Goal: Task Accomplishment & Management: Manage account settings

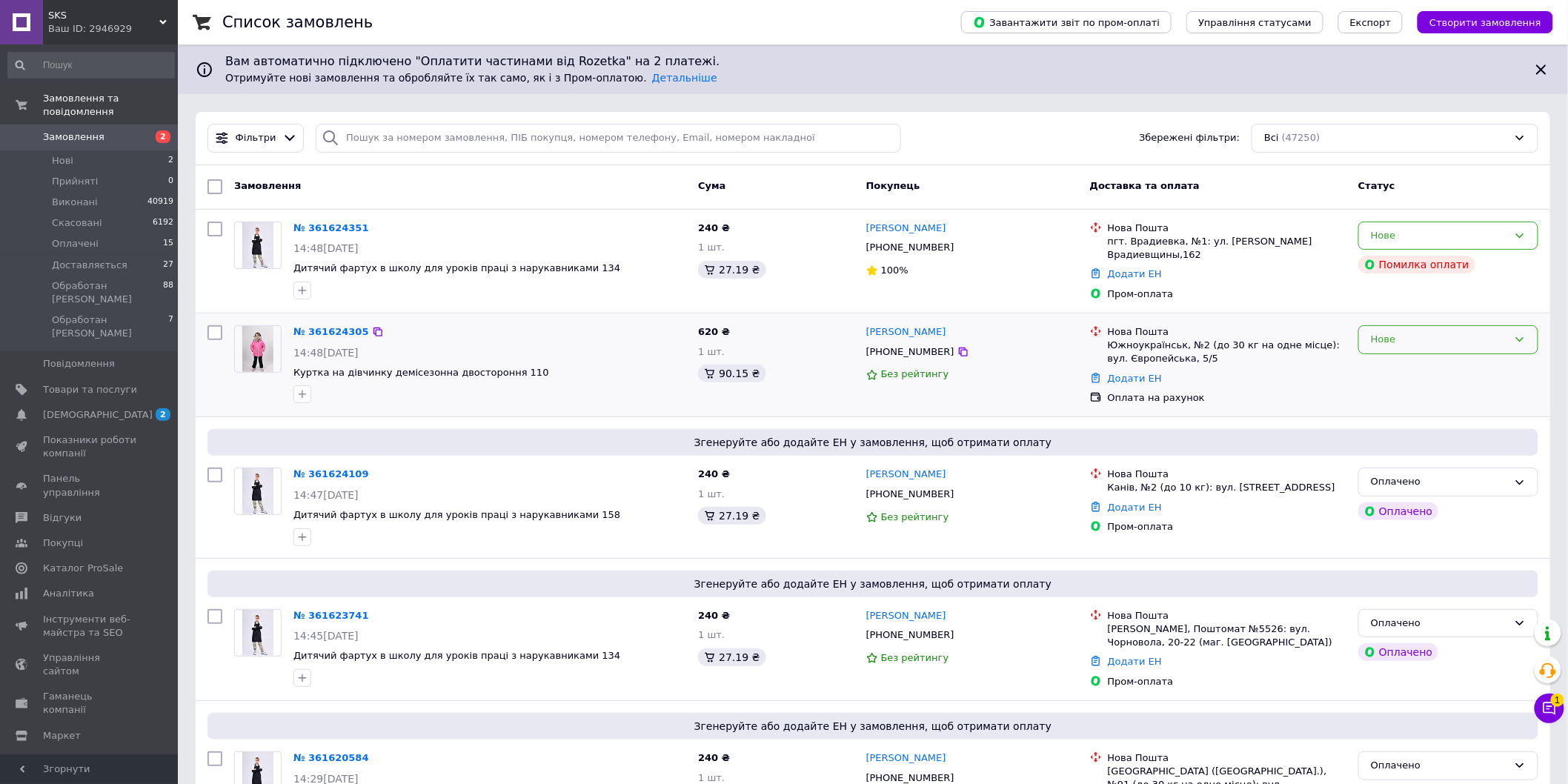
click at [1394, 336] on div "Нове" at bounding box center [1439, 339] width 137 height 15
click at [1410, 435] on li "Обработан [PERSON_NAME]" at bounding box center [1448, 439] width 178 height 27
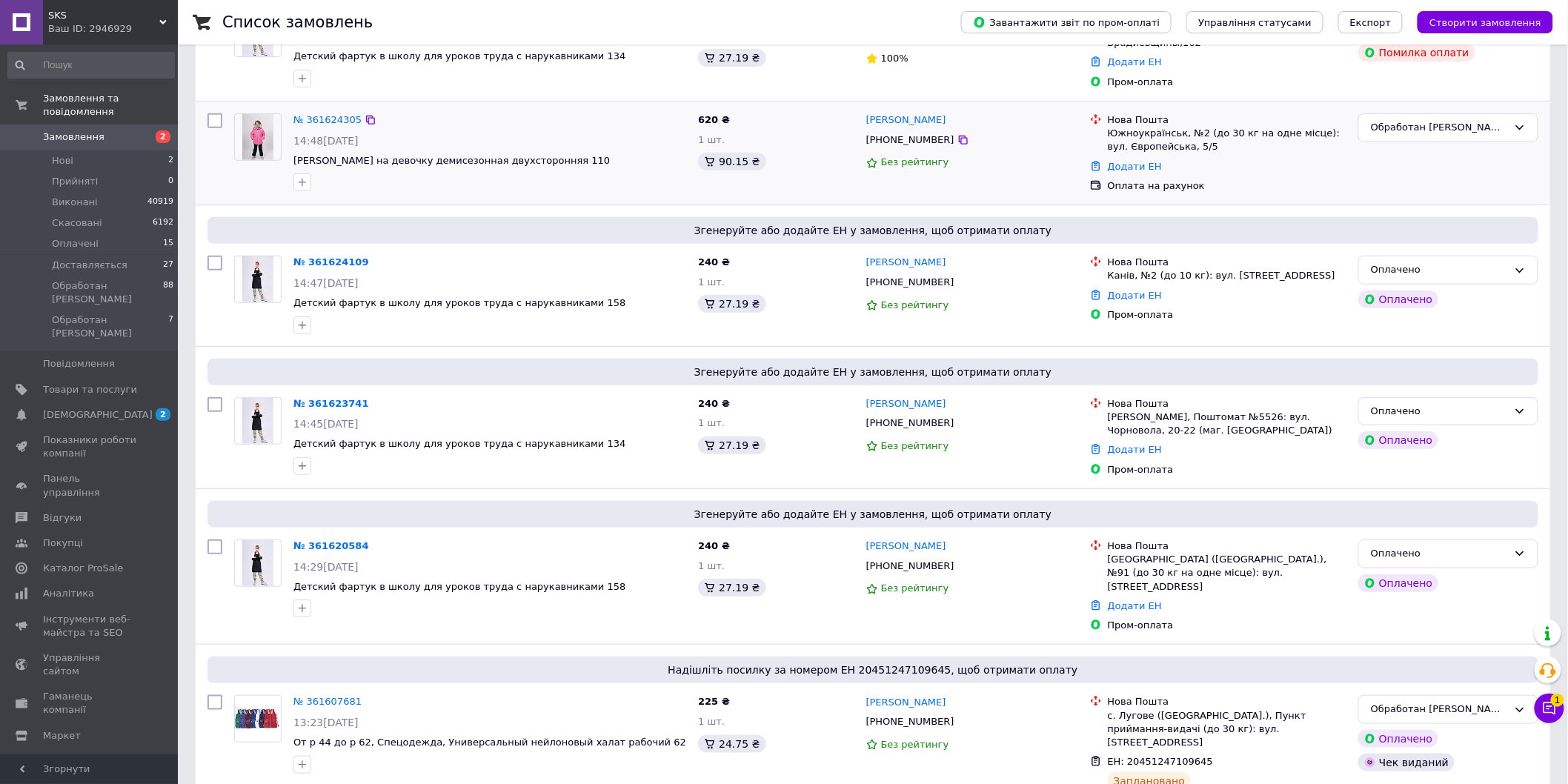
scroll to position [0, 0]
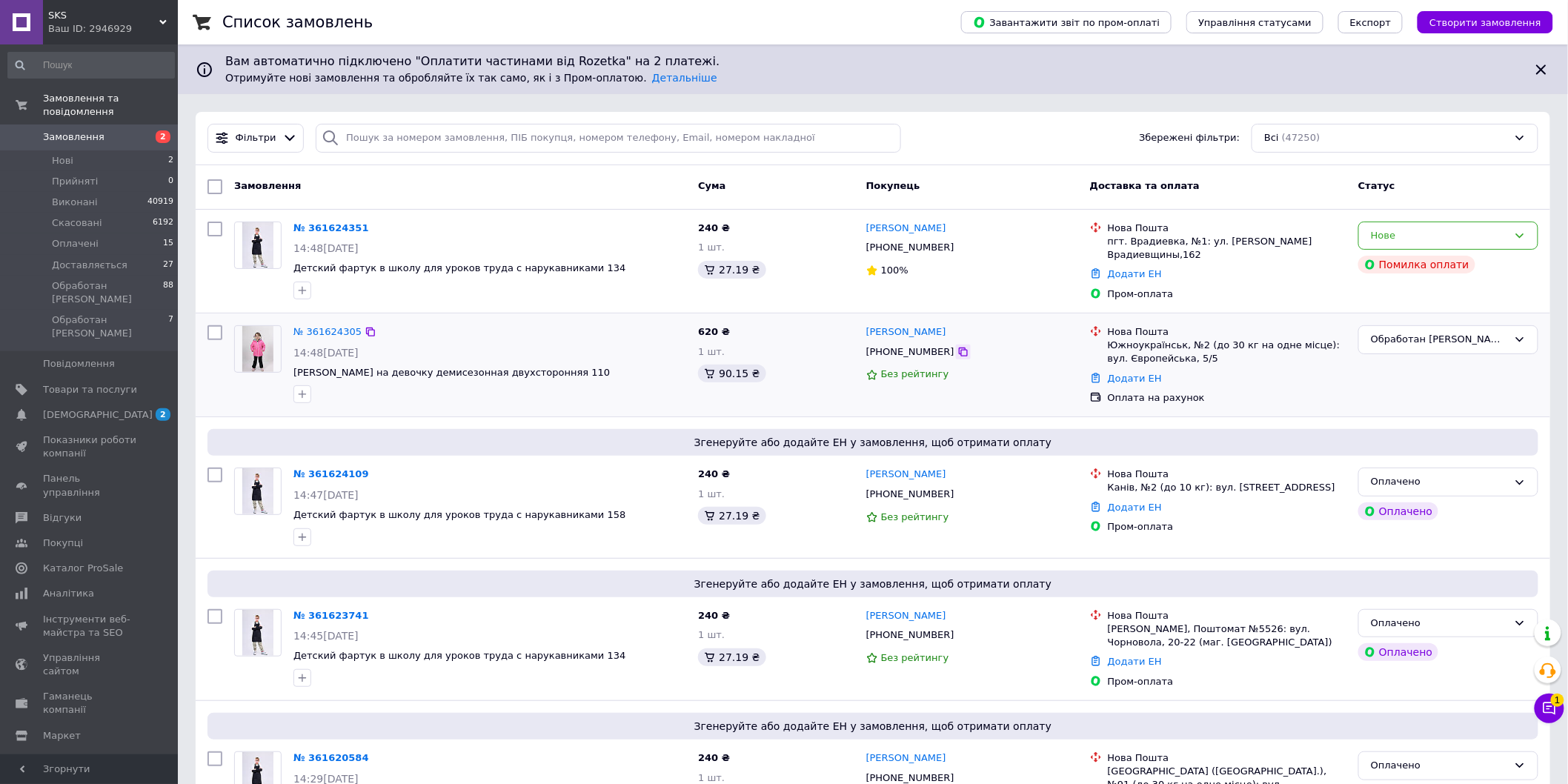
click at [957, 350] on icon at bounding box center [963, 352] width 12 height 12
click at [983, 139] on div "Фільтри Збережені фільтри: Всі (47250)" at bounding box center [872, 138] width 1343 height 29
click at [901, 349] on span "[PHONE_NUMBER]" at bounding box center [910, 351] width 88 height 11
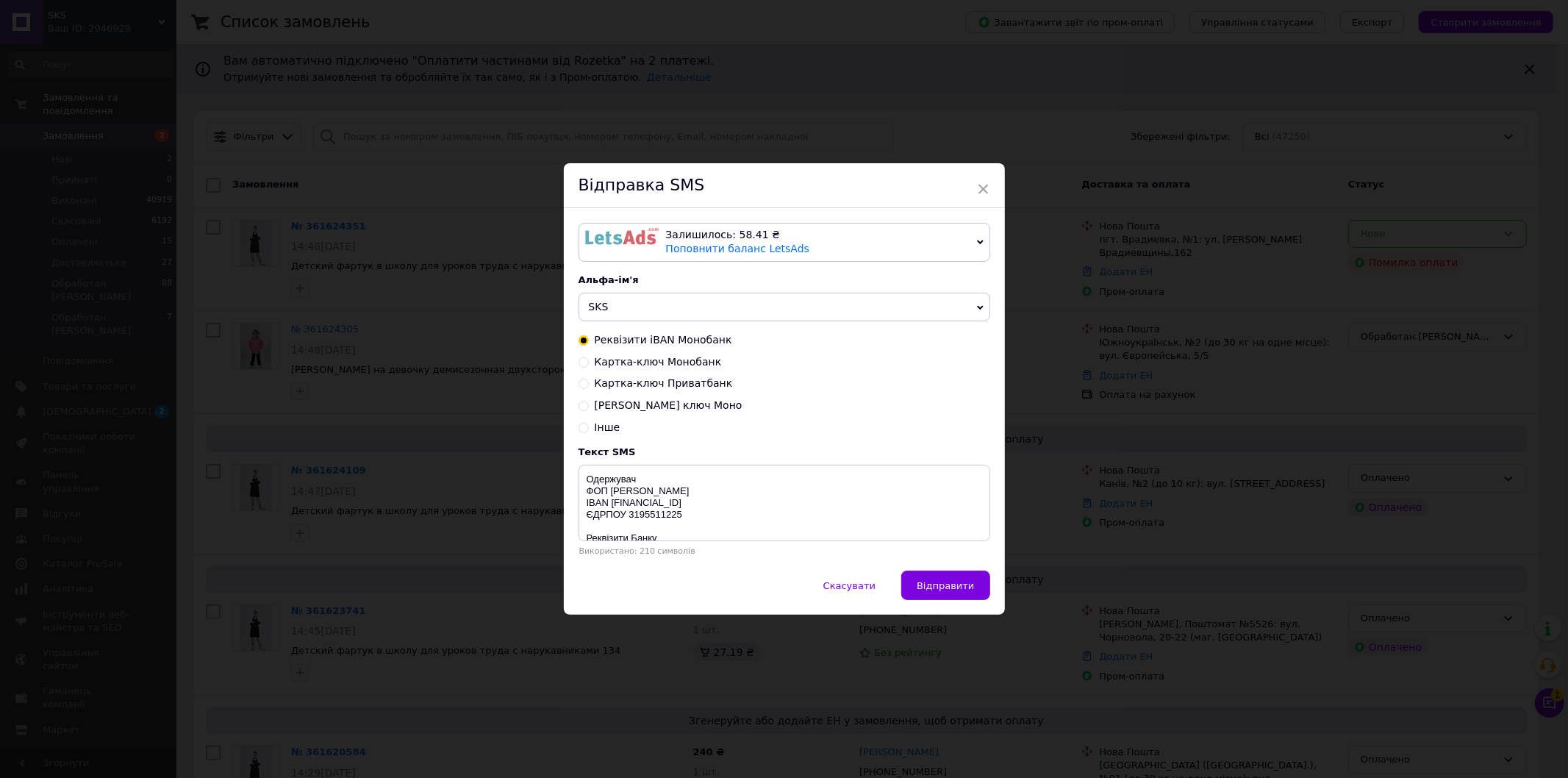
drag, startPoint x: 584, startPoint y: 362, endPoint x: 581, endPoint y: 400, distance: 38.1
click at [584, 361] on input "Картка-ключ Монобанк" at bounding box center [584, 361] width 10 height 10
radio input "true"
radio input "false"
type textarea "Монобанк (Універсалбанк) [CREDIT_CARD_NUMBER] ФОП [PERSON_NAME] Призначення: Оп…"
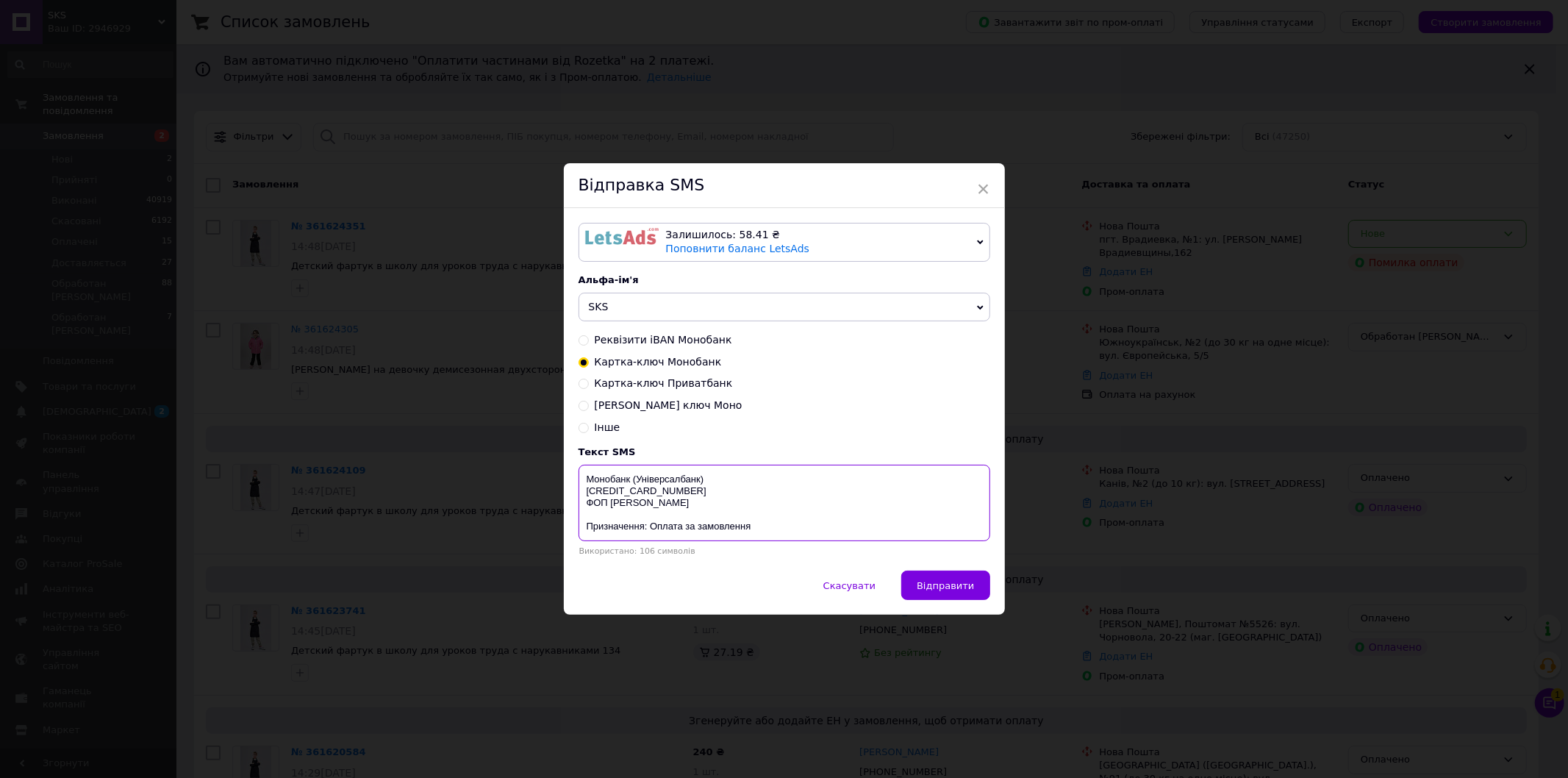
drag, startPoint x: 579, startPoint y: 482, endPoint x: 744, endPoint y: 503, distance: 166.3
click at [744, 503] on textarea "Монобанк (Універсалбанк) [CREDIT_CARD_NUMBER] ФОП [PERSON_NAME] Призначення: Оп…" at bounding box center [784, 503] width 411 height 77
click at [988, 188] on div "Відправка SMS" at bounding box center [784, 185] width 441 height 45
click at [980, 188] on span "×" at bounding box center [983, 189] width 14 height 25
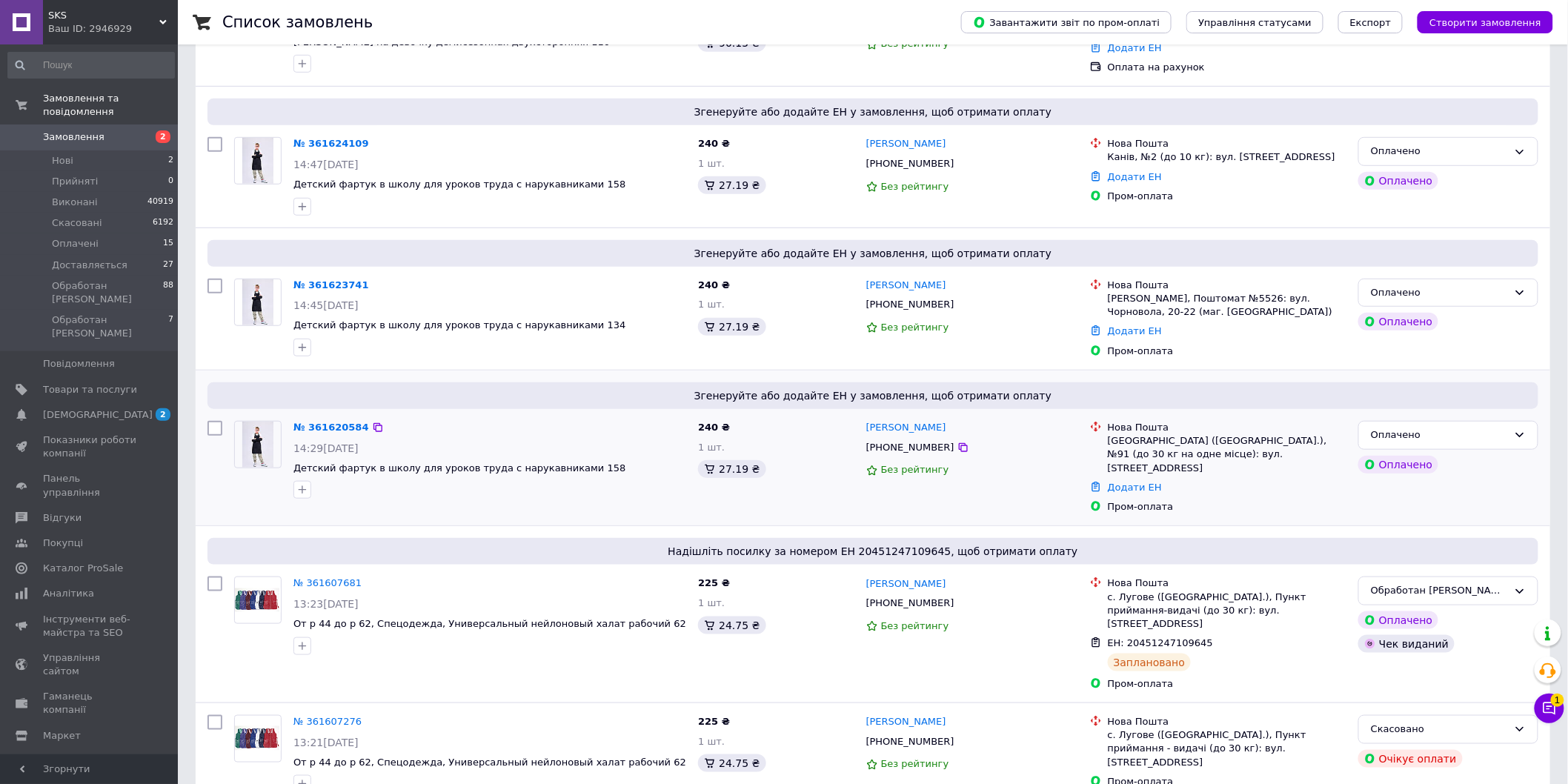
scroll to position [411, 0]
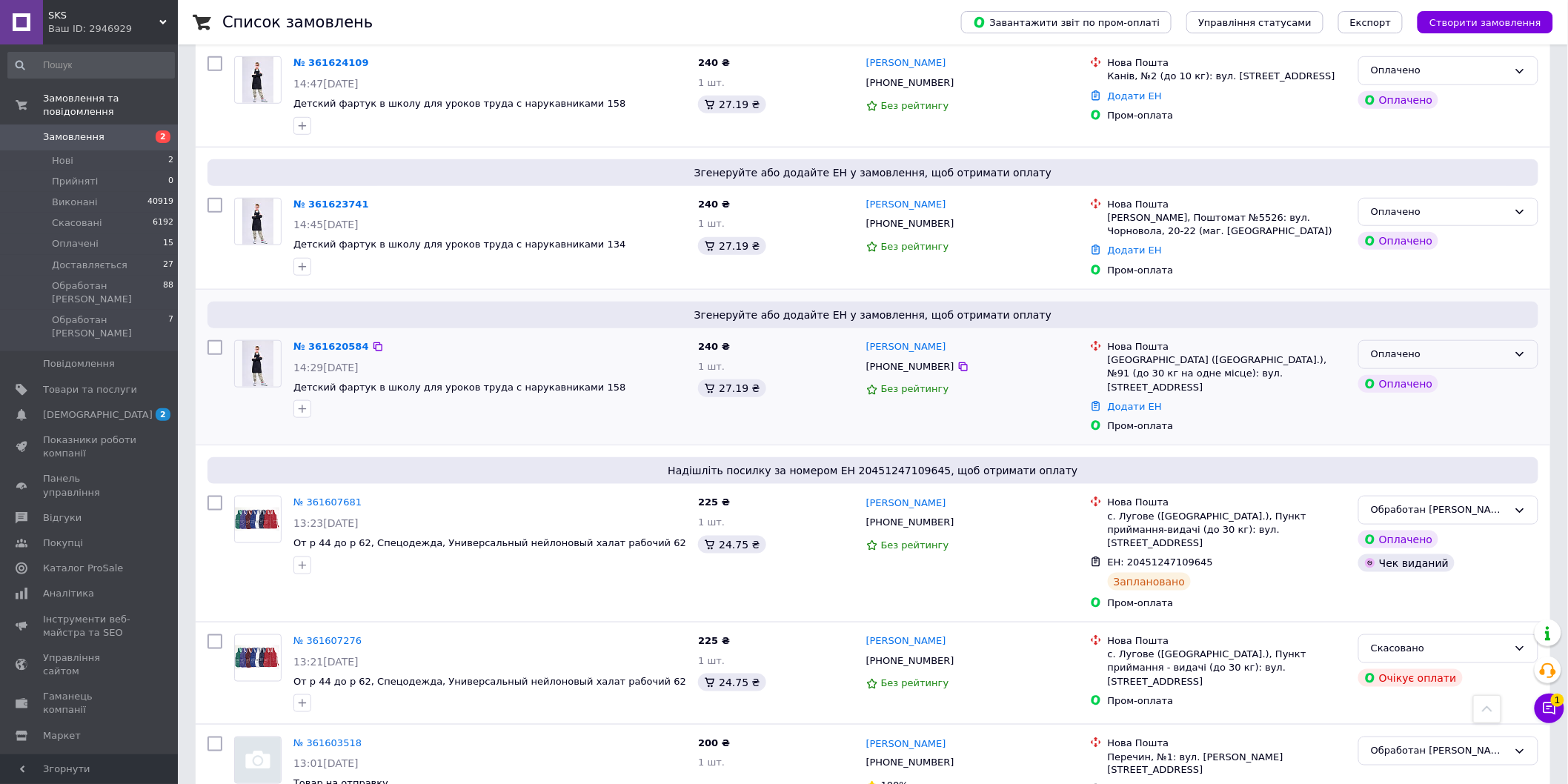
click at [1417, 354] on div "Оплачено" at bounding box center [1439, 355] width 137 height 15
click at [1427, 490] on li "Обработан [PERSON_NAME]" at bounding box center [1448, 494] width 178 height 27
click at [329, 341] on link "№ 361620584" at bounding box center [327, 346] width 69 height 11
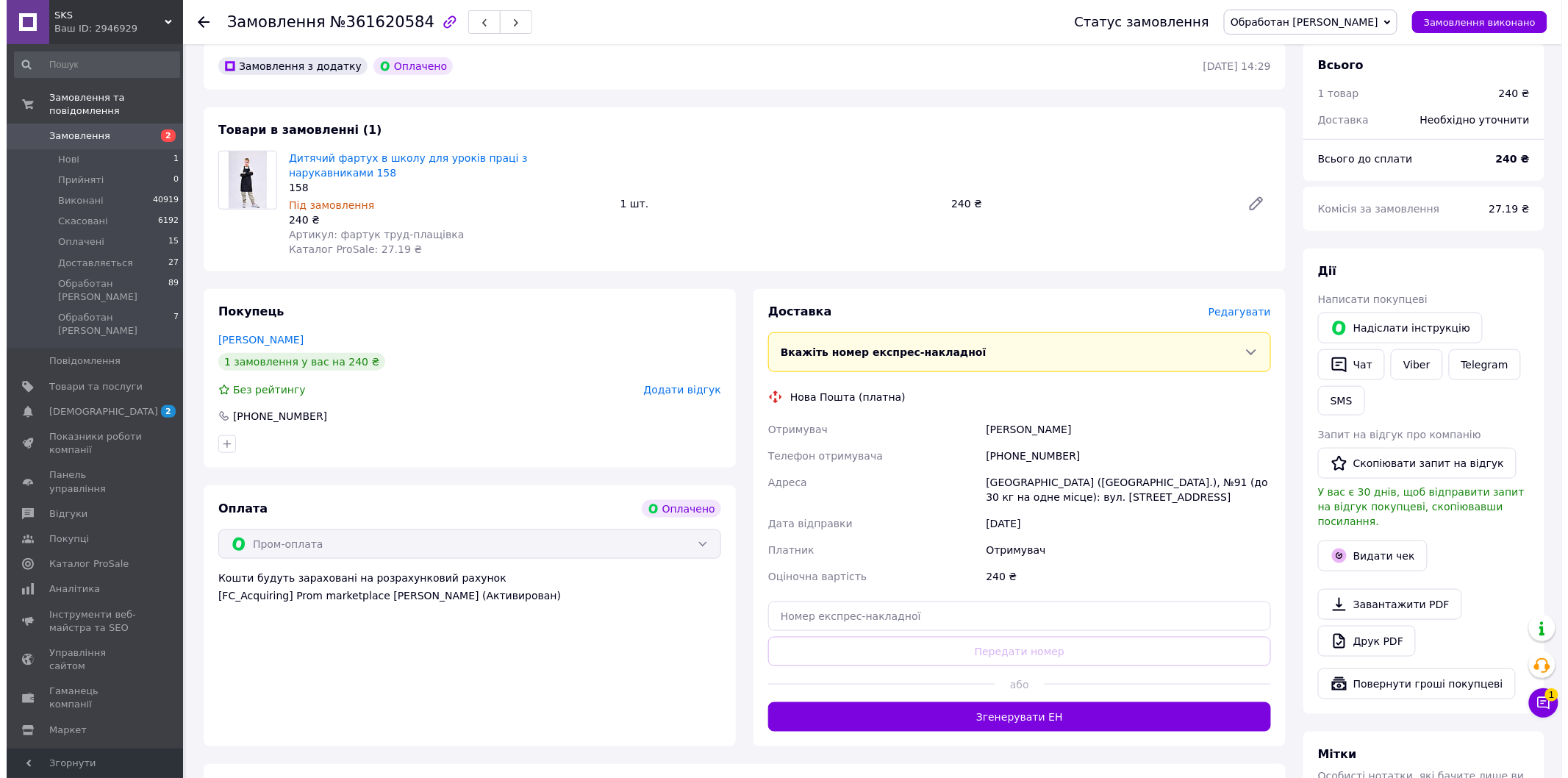
scroll to position [403, 0]
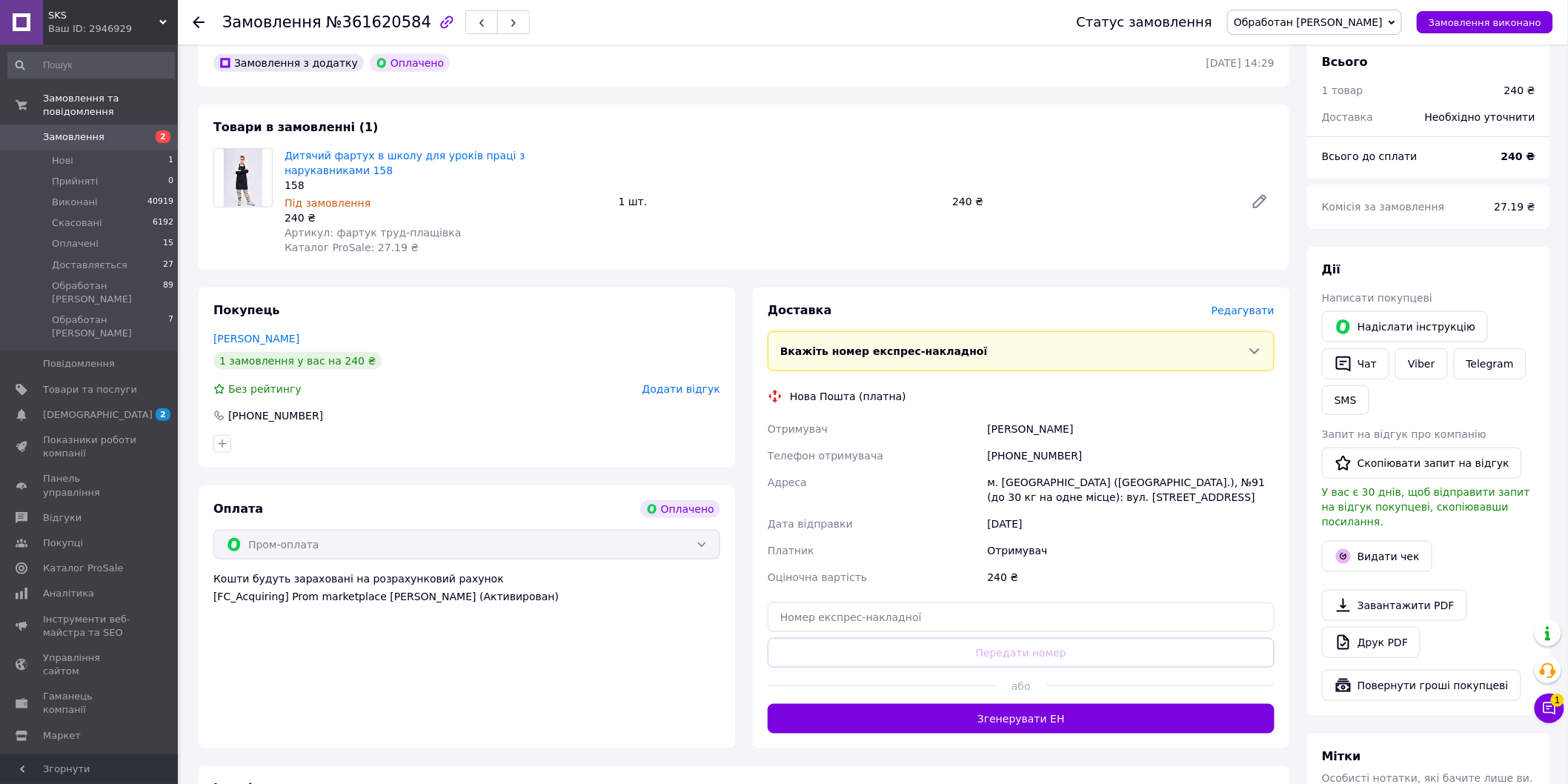
click at [1254, 304] on span "Редагувати" at bounding box center [1243, 310] width 63 height 12
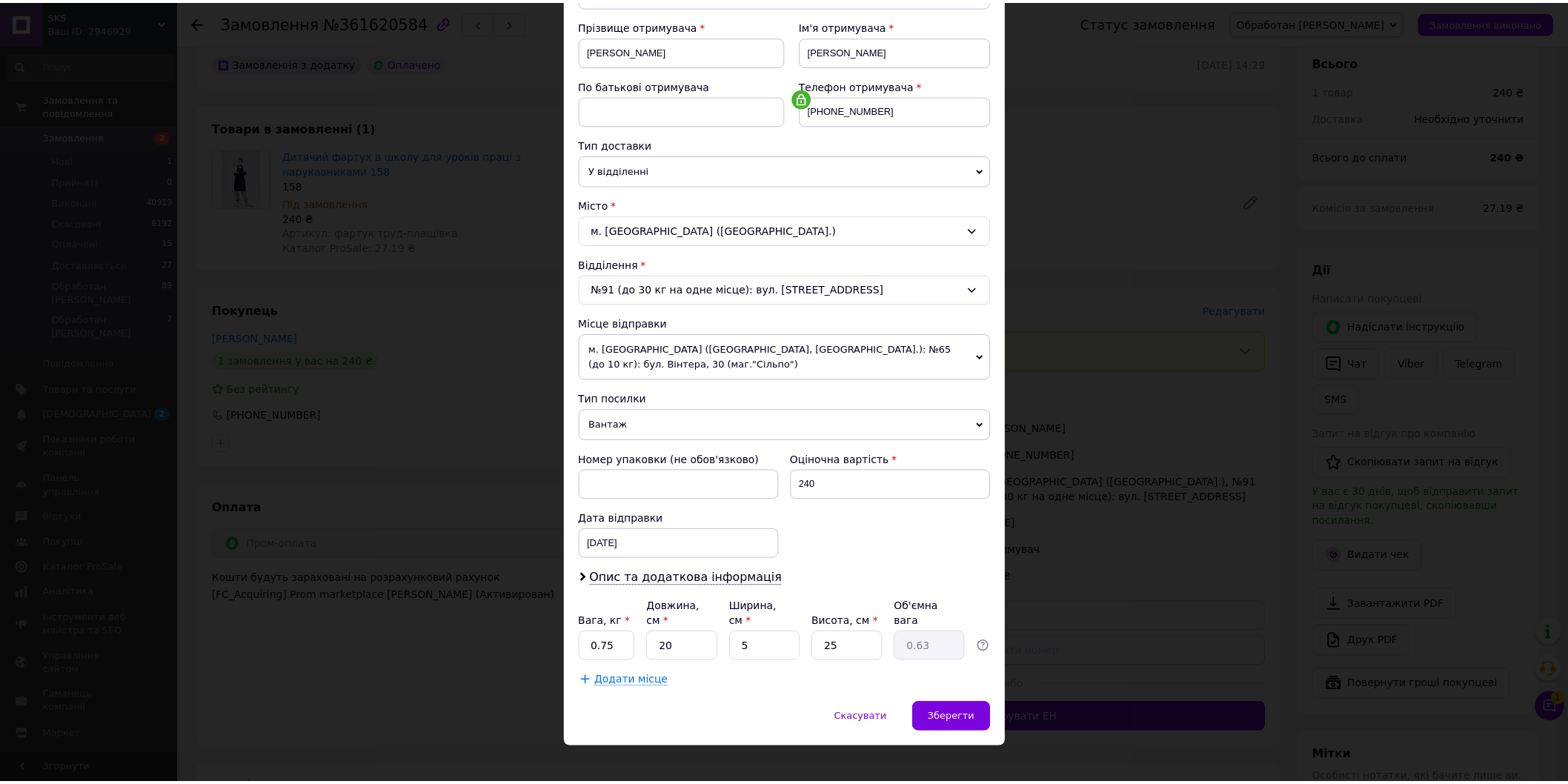
scroll to position [216, 0]
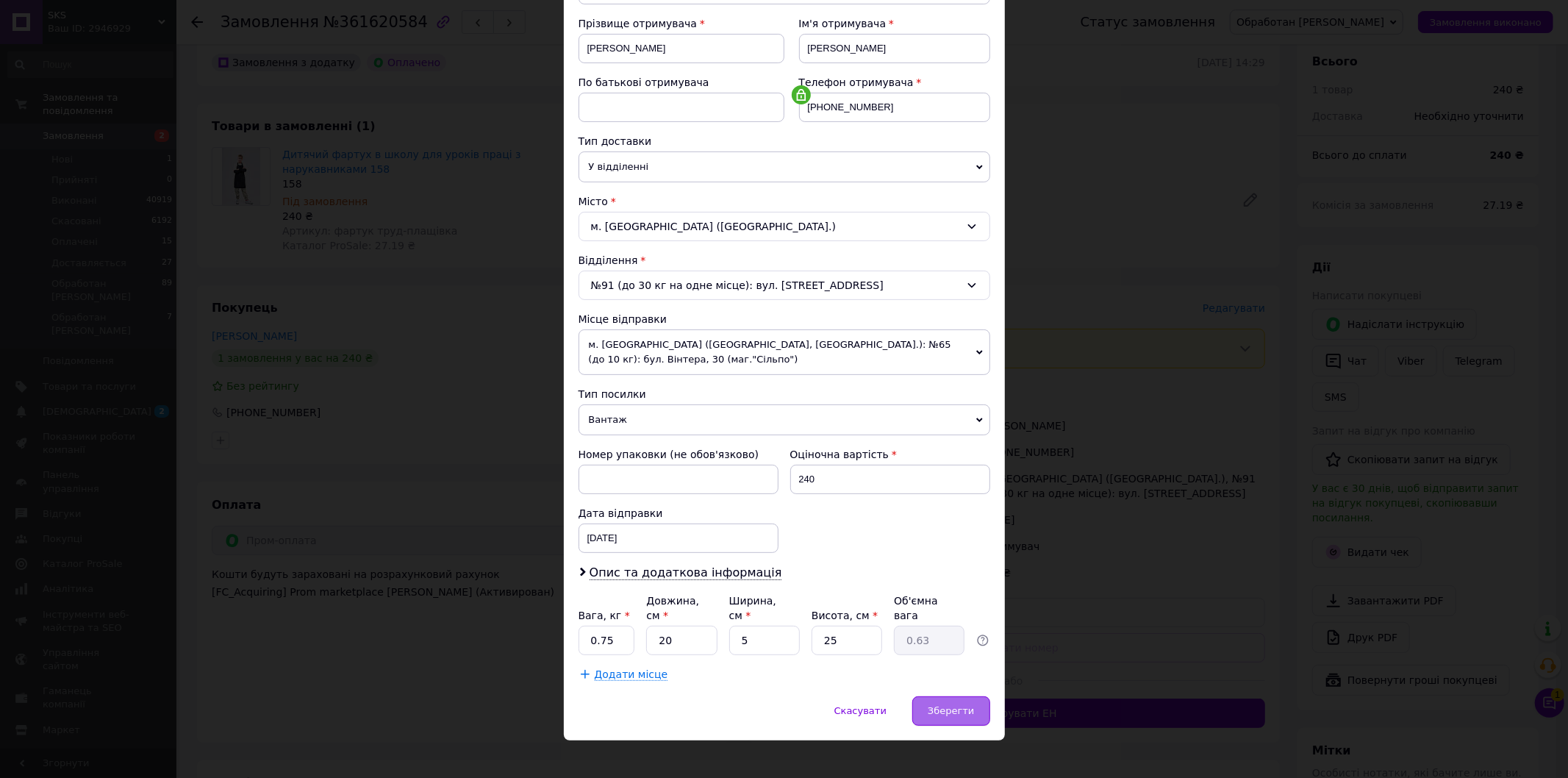
click at [953, 707] on div "Зберегти" at bounding box center [950, 711] width 77 height 30
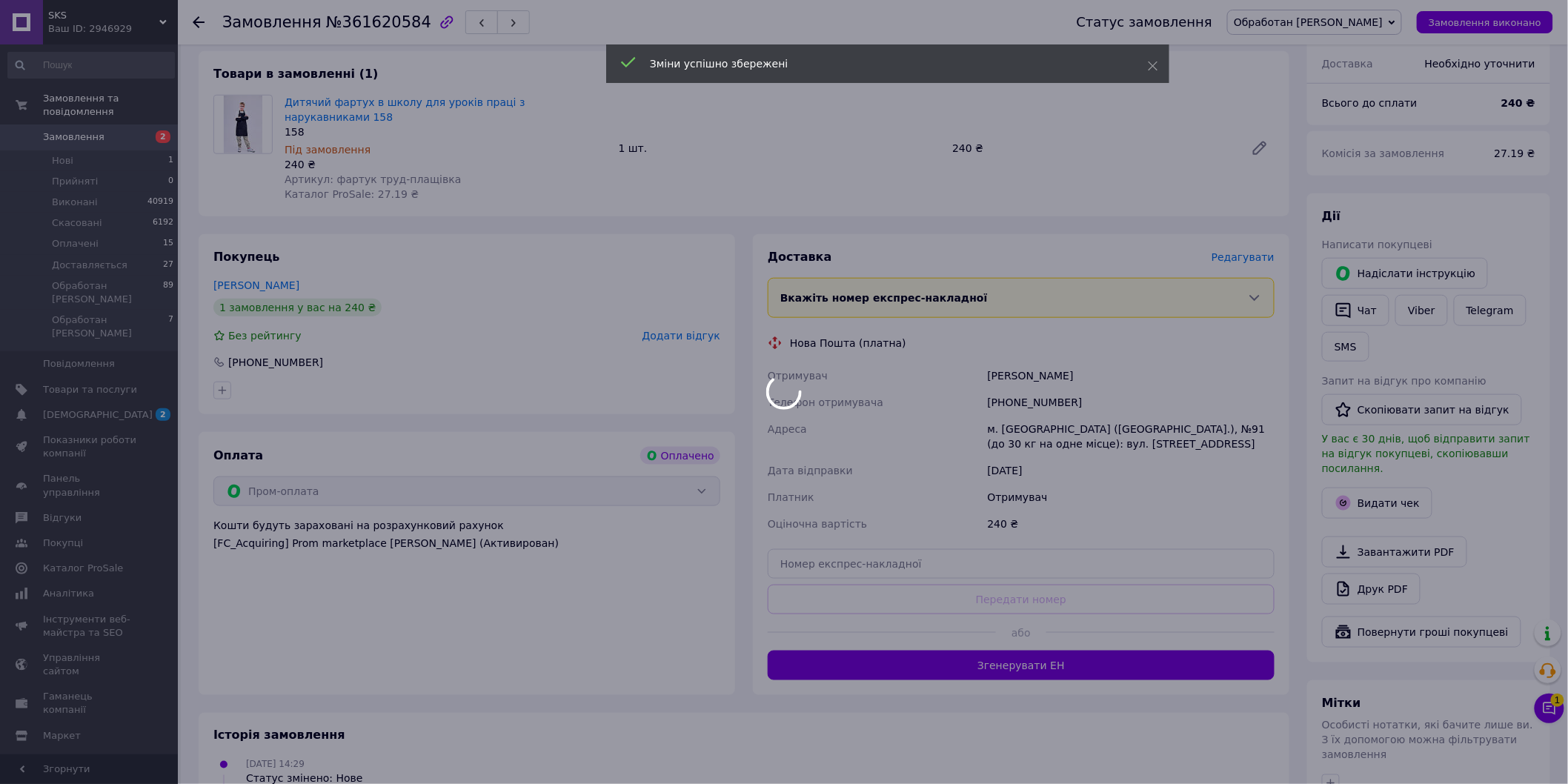
scroll to position [489, 0]
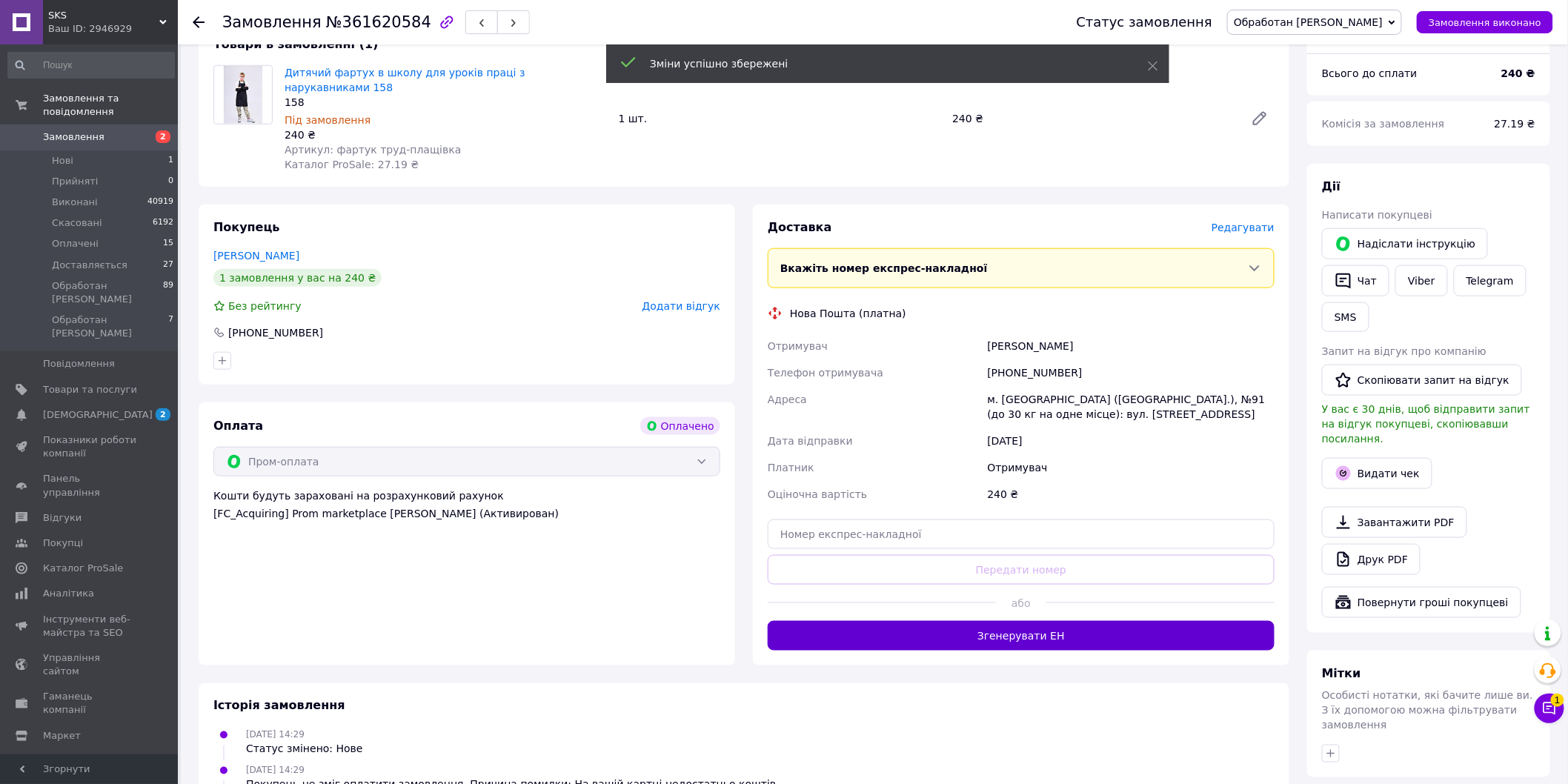
click at [1026, 621] on button "Згенерувати ЕН" at bounding box center [1020, 636] width 506 height 30
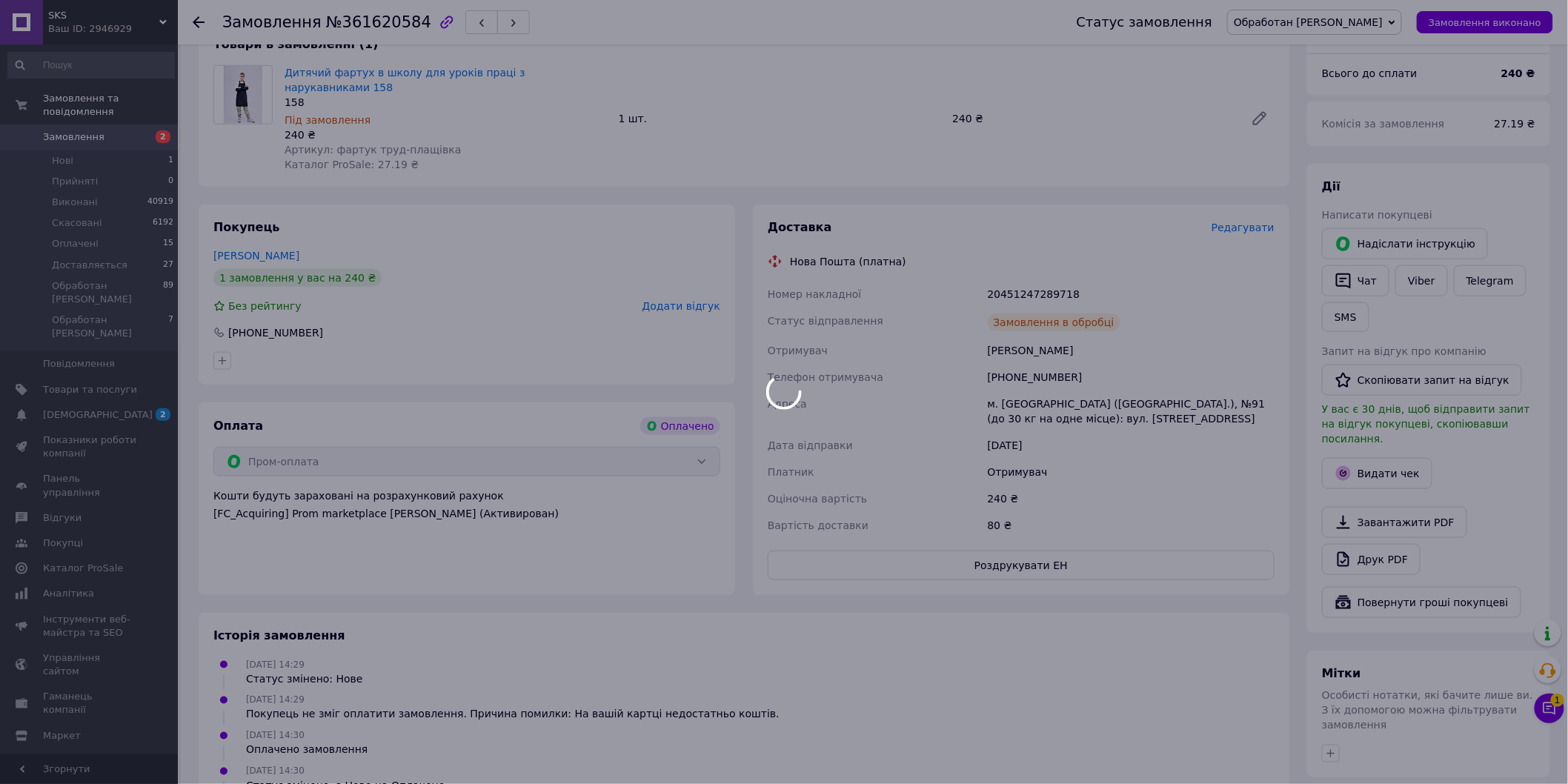
click at [1381, 445] on div at bounding box center [784, 392] width 1568 height 784
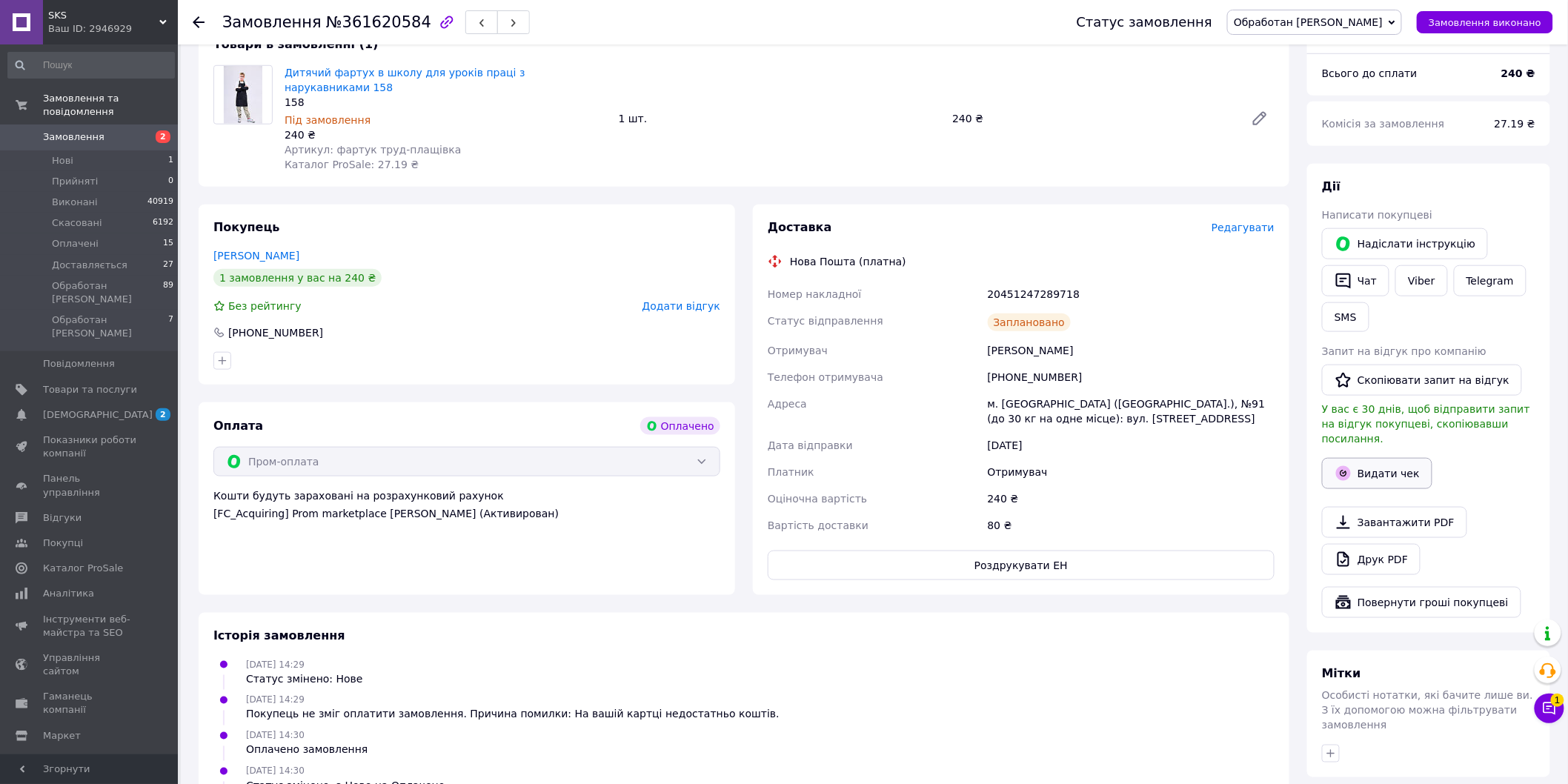
click at [1373, 458] on button "Видати чек" at bounding box center [1377, 473] width 111 height 31
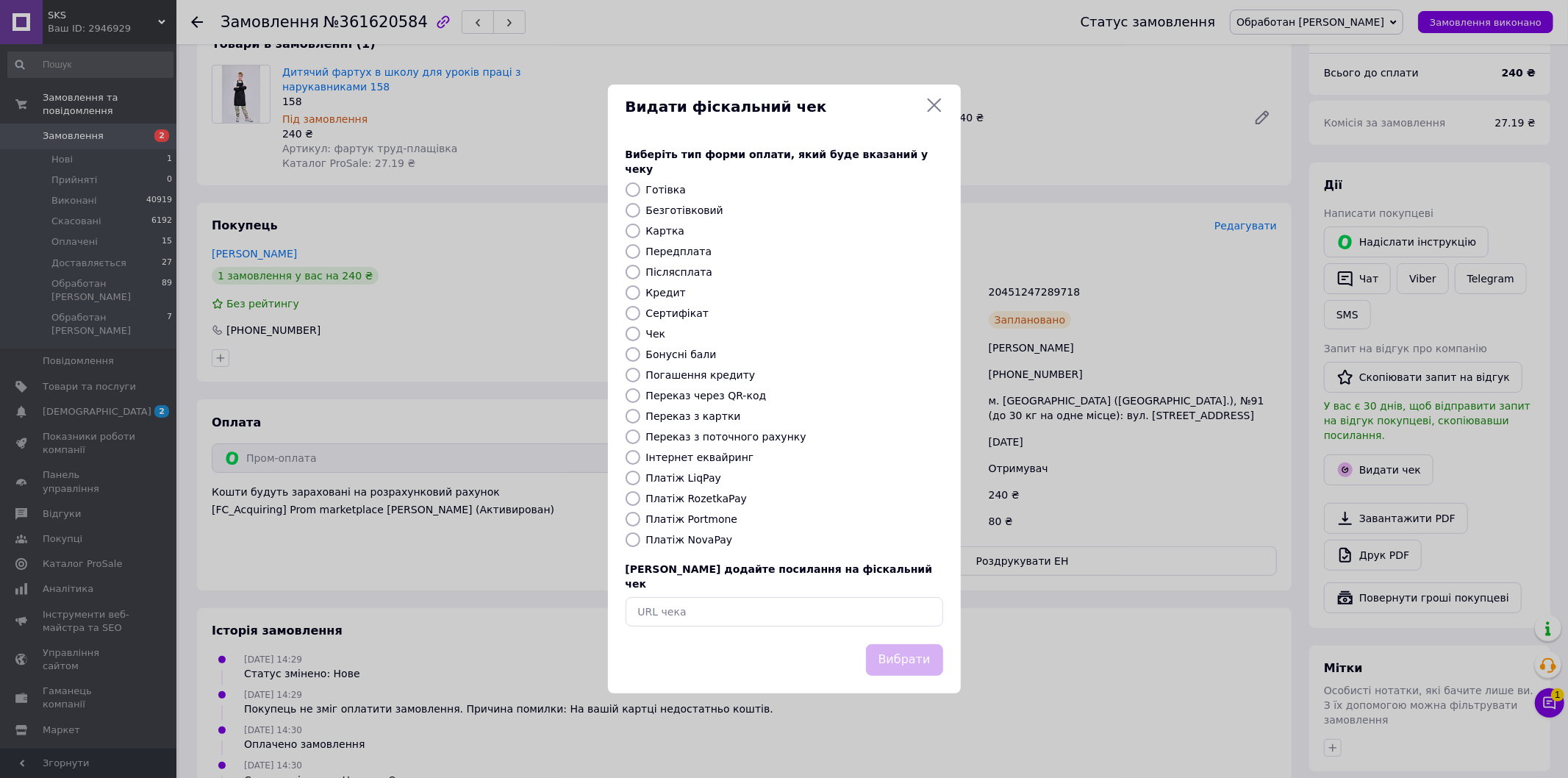
click at [696, 497] on label "Платіж RozetkaPay" at bounding box center [696, 498] width 100 height 12
click at [640, 497] on input "Платіж RozetkaPay" at bounding box center [632, 498] width 14 height 14
radio input "true"
click at [904, 645] on button "Вибрати" at bounding box center [904, 660] width 77 height 31
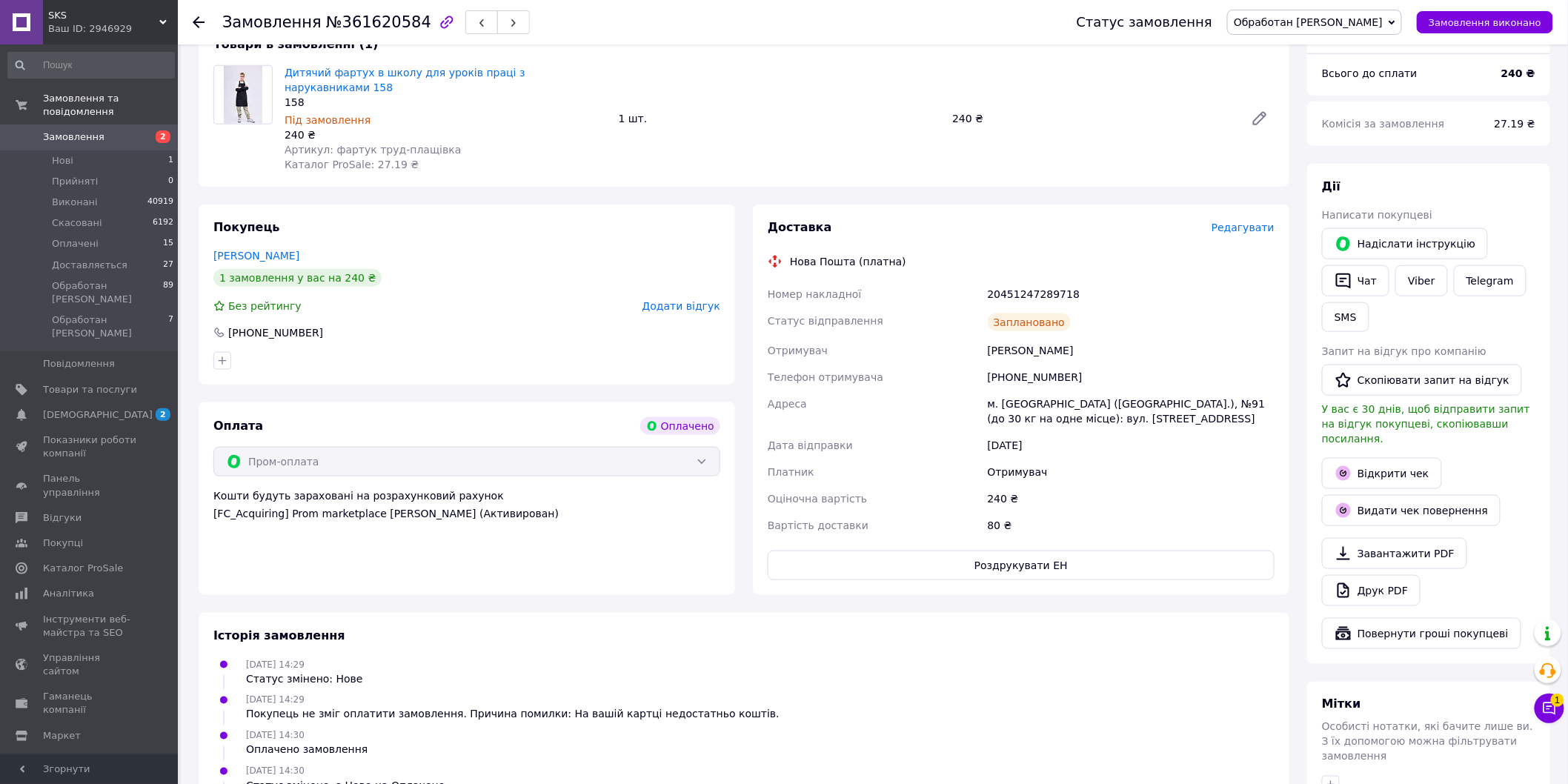
drag, startPoint x: 767, startPoint y: 249, endPoint x: 1140, endPoint y: 409, distance: 405.9
click at [1140, 409] on div "Доставка Редагувати Нова Пошта (платна) Номер накладної 20451247289718 Статус в…" at bounding box center [1020, 399] width 506 height 361
copy div "Номер накладної 20451247289718 Статус відправлення Заплановано Отримувач [PERSO…"
click at [1361, 266] on button "Чат" at bounding box center [1356, 281] width 68 height 31
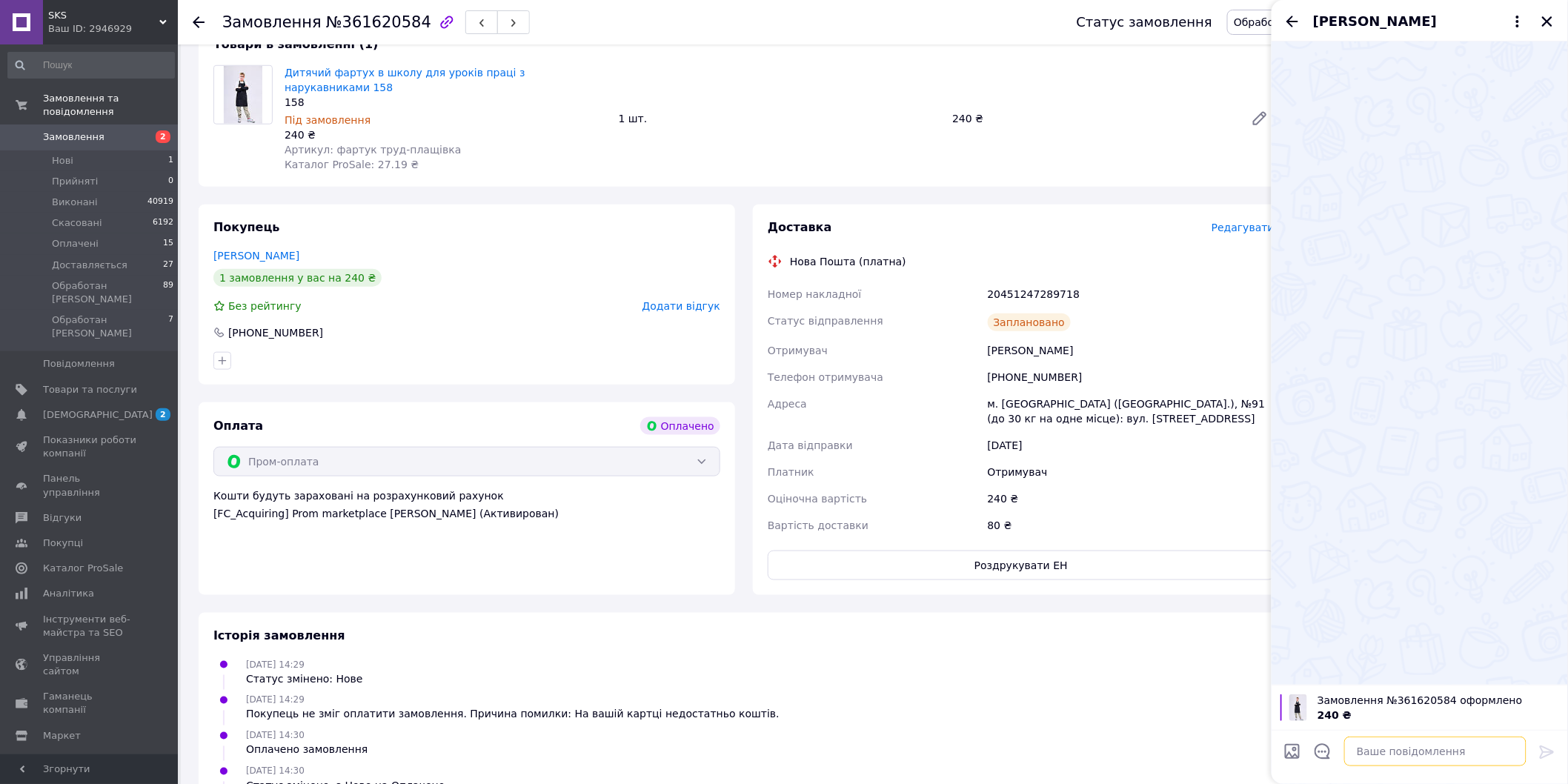
click at [1368, 751] on textarea at bounding box center [1435, 751] width 183 height 30
paste textarea "Номер накладної 20451247289718 Статус відправлення Заплановано Отримувач [PERSO…"
type textarea "Номер накладної 20451247289718 Статус відправлення Заплановано Отримувач [PERSO…"
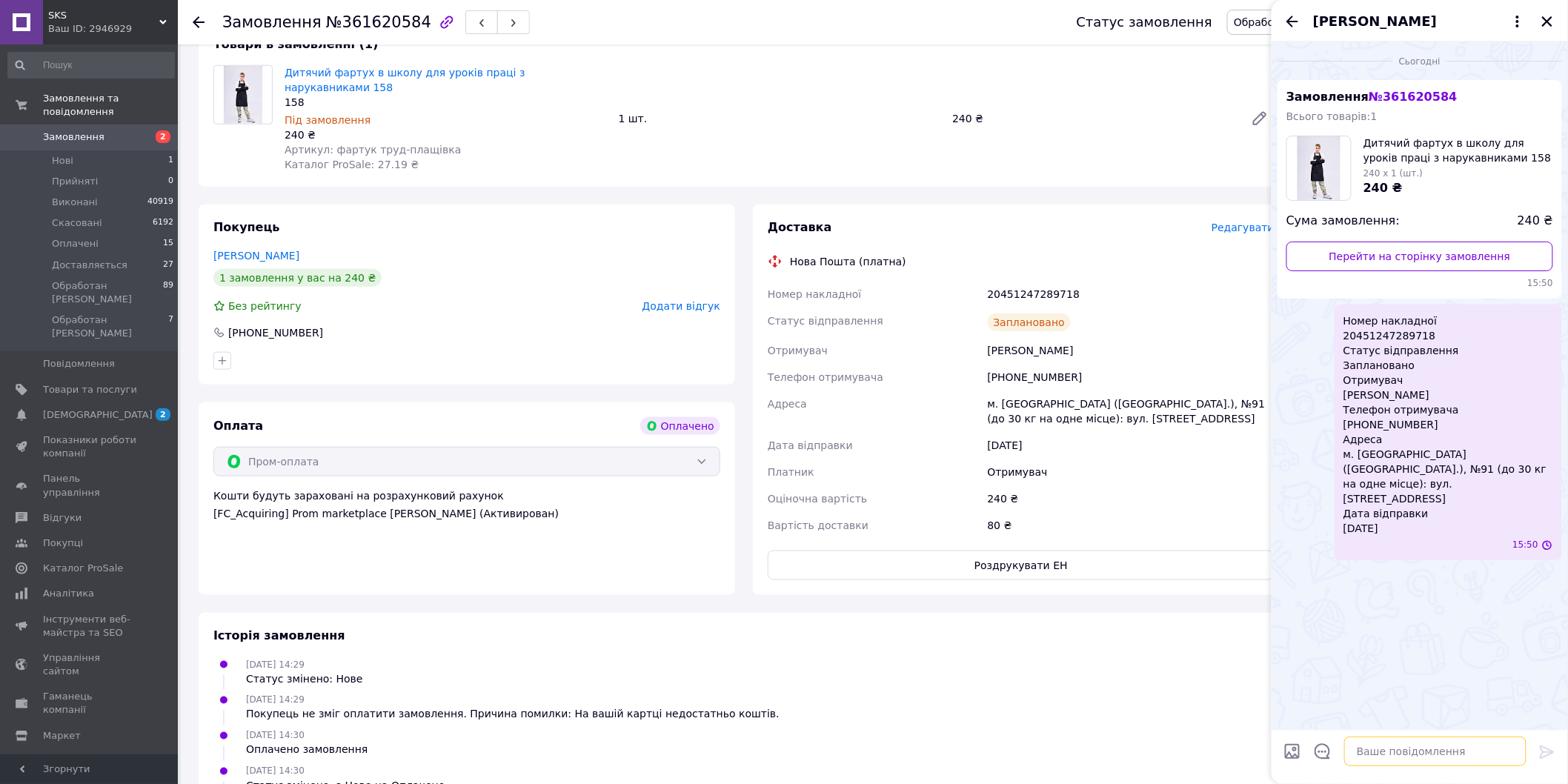
scroll to position [0, 0]
type textarea "Вітаю, відправка 17.09"
drag, startPoint x: 1427, startPoint y: 337, endPoint x: 1337, endPoint y: 315, distance: 92.6
click at [1337, 315] on div "Номер накладної 20451247289718 Статус відправлення Заплановано Отримувач [PERSO…" at bounding box center [1447, 432] width 227 height 255
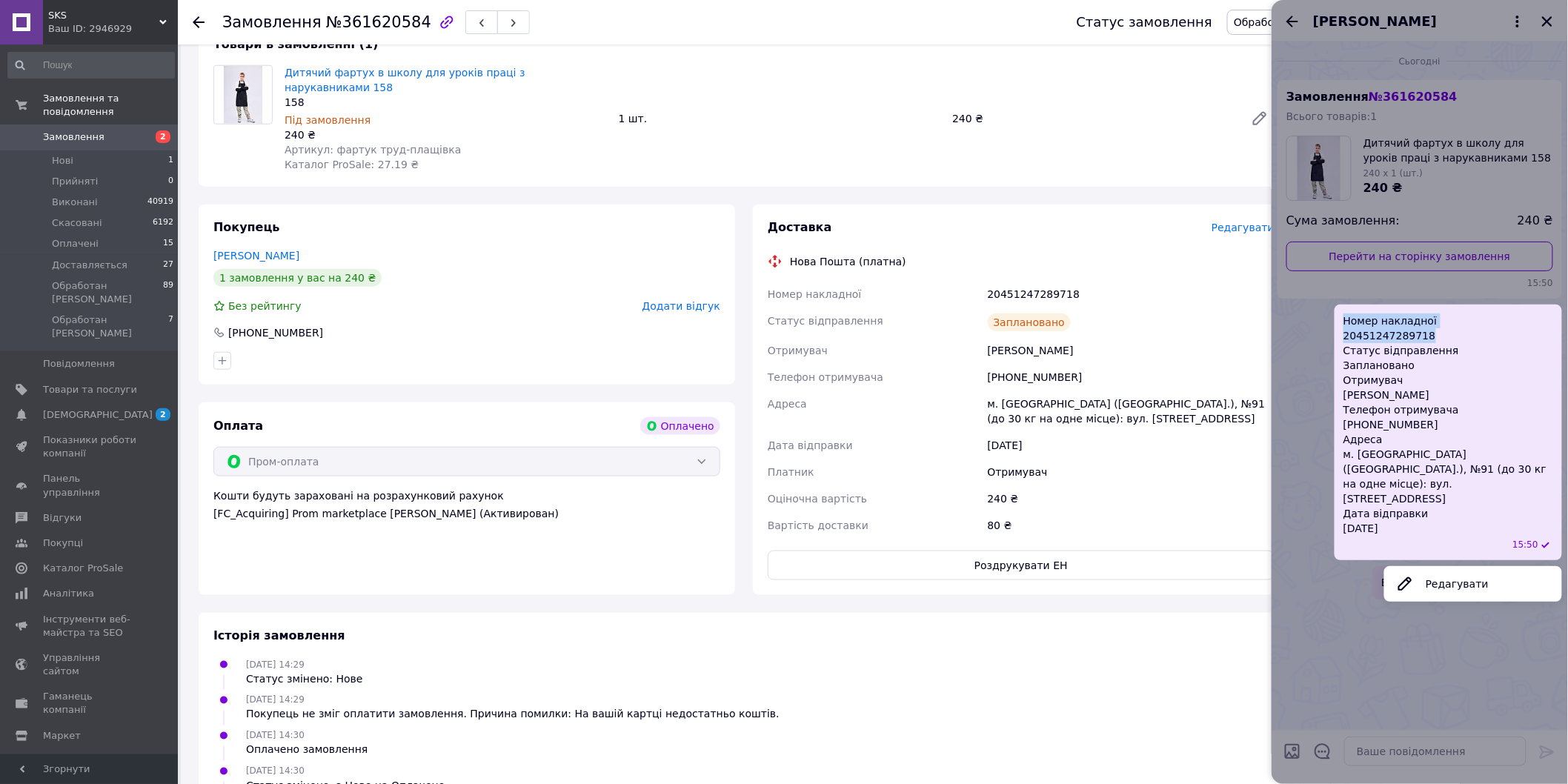
copy span "Номер накладної 20451247289718"
click at [105, 130] on span "Замовлення" at bounding box center [90, 137] width 94 height 14
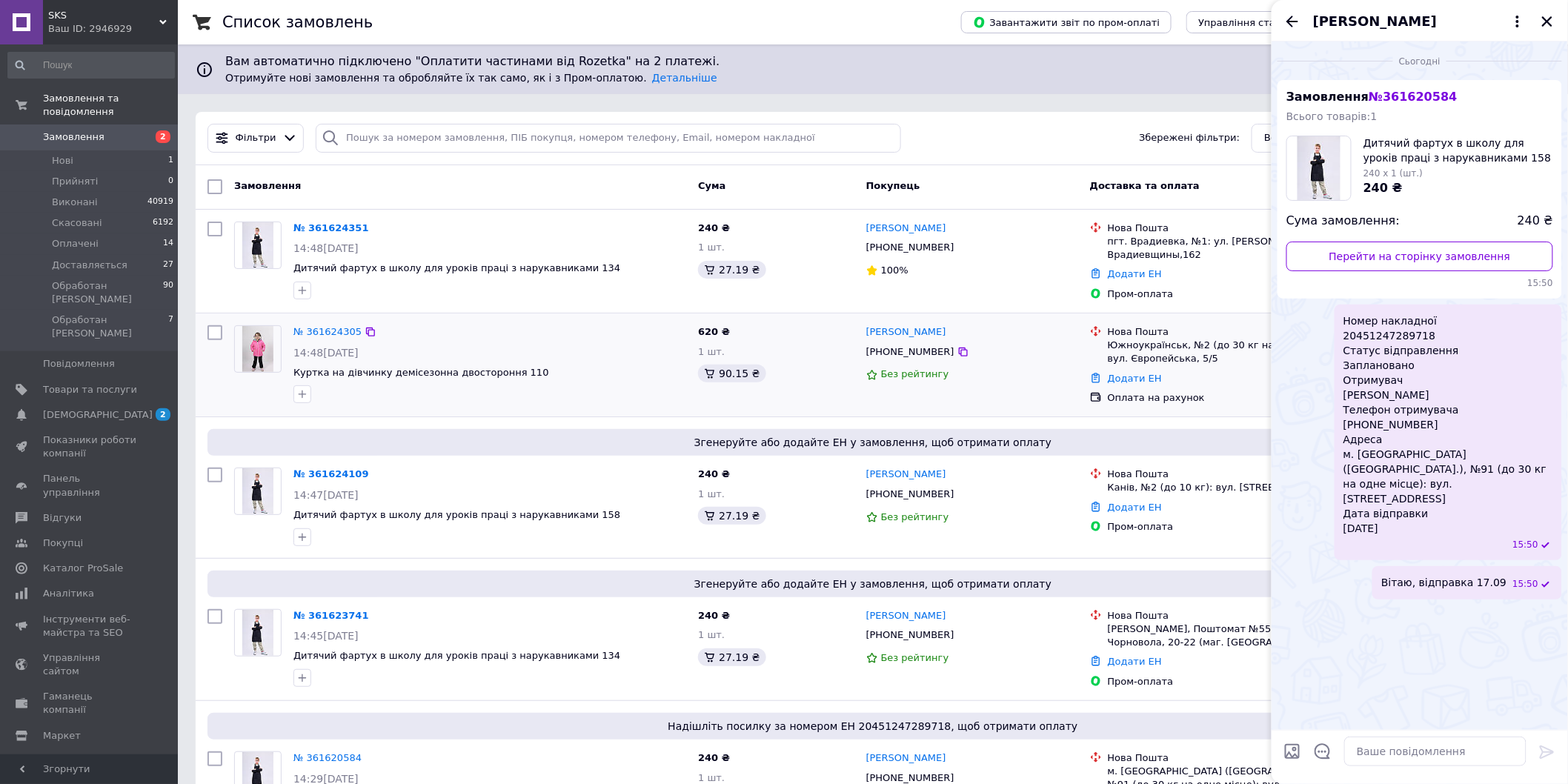
click at [1017, 381] on div "Без рейтингу" at bounding box center [972, 374] width 212 height 20
click at [1542, 24] on icon "Закрити" at bounding box center [1547, 21] width 14 height 14
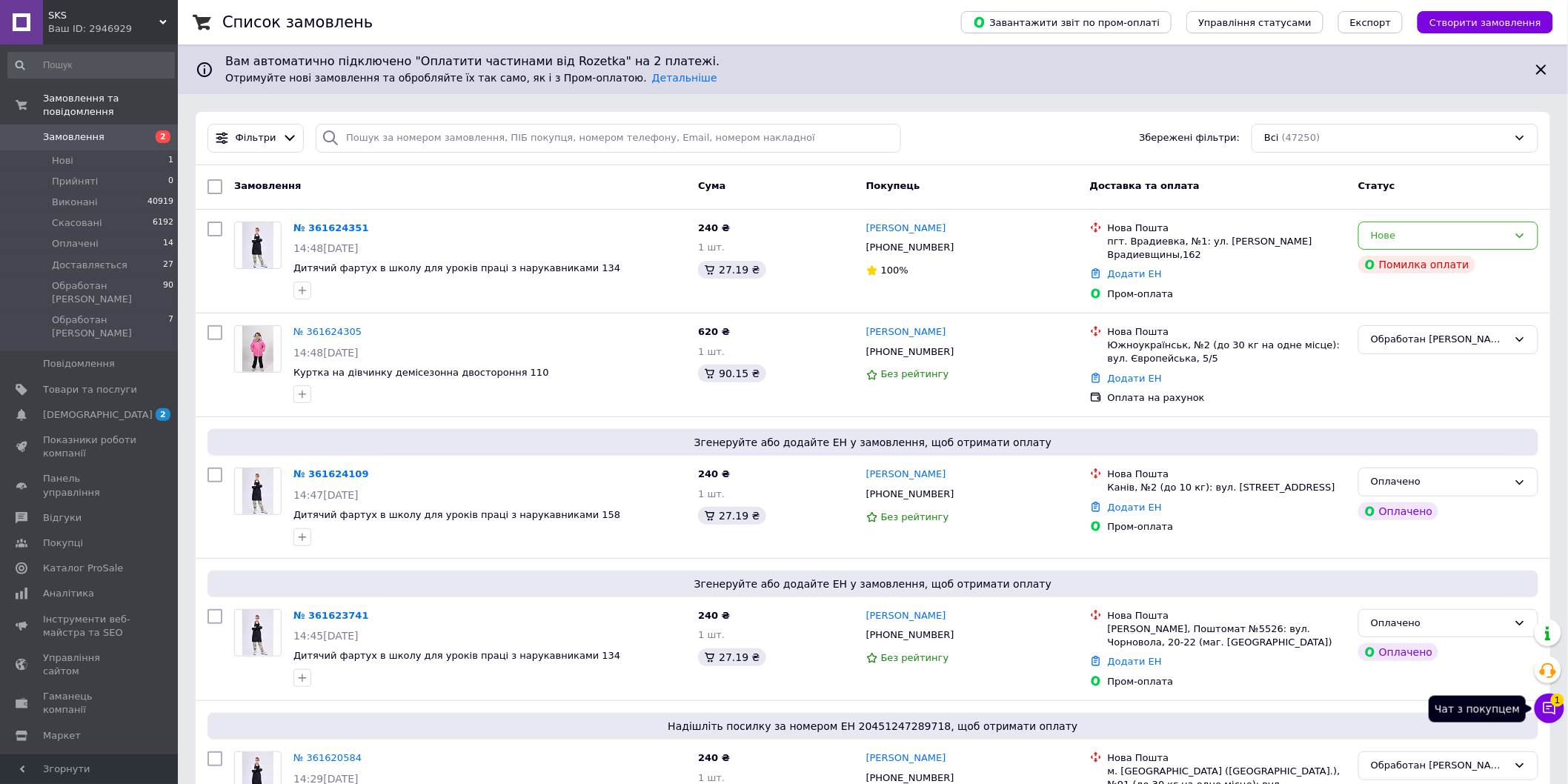
click at [1547, 698] on button "Чат з покупцем 1" at bounding box center [1549, 708] width 30 height 30
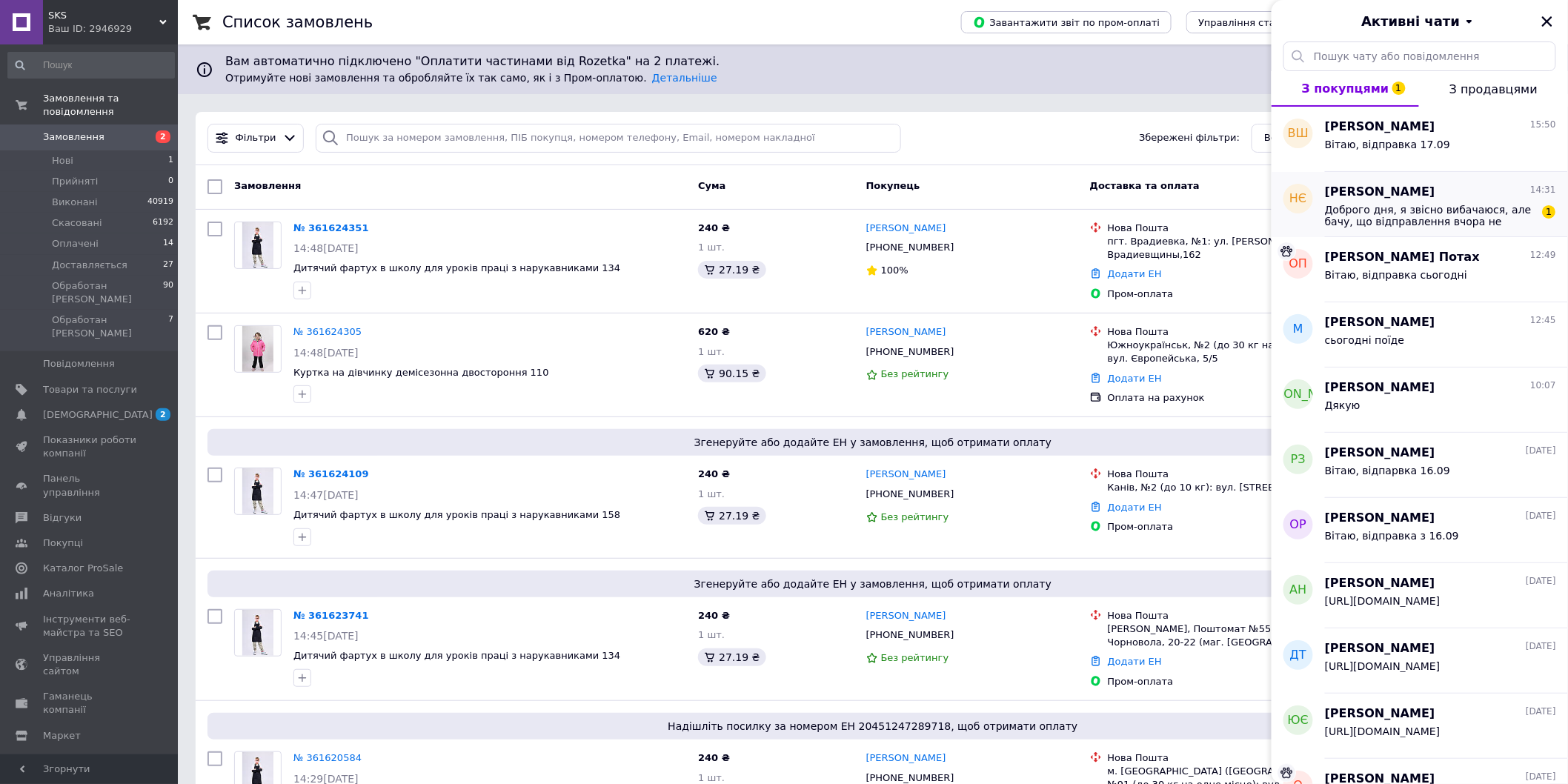
click at [1405, 210] on span "Доброго дня, я звісно вибачаюся, але бачу, що відправлення вчора не було?" at bounding box center [1430, 216] width 211 height 24
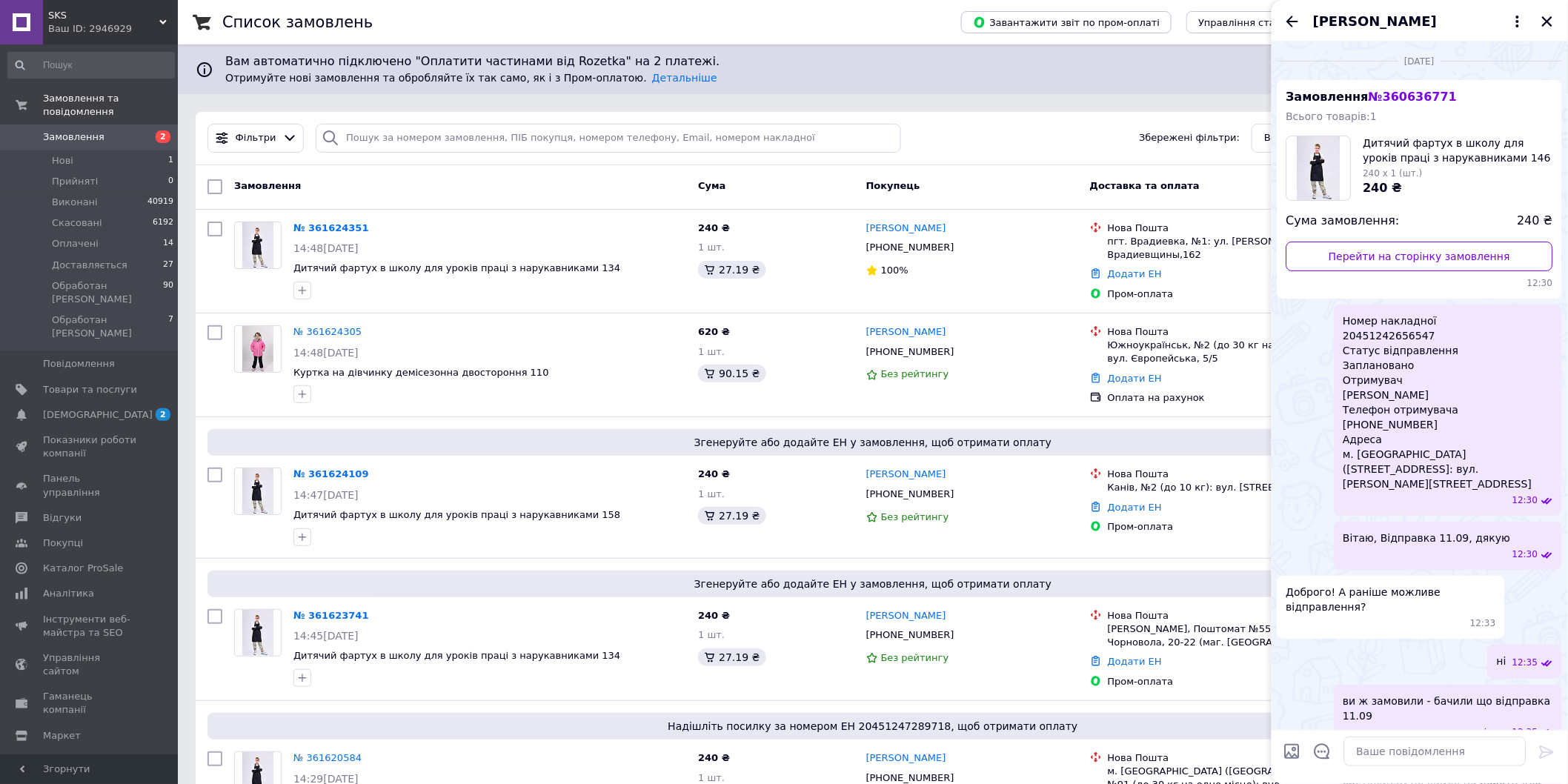
click at [1403, 99] on span "№ 360636771" at bounding box center [1412, 97] width 88 height 14
click at [1548, 22] on icon "Закрити" at bounding box center [1547, 21] width 10 height 10
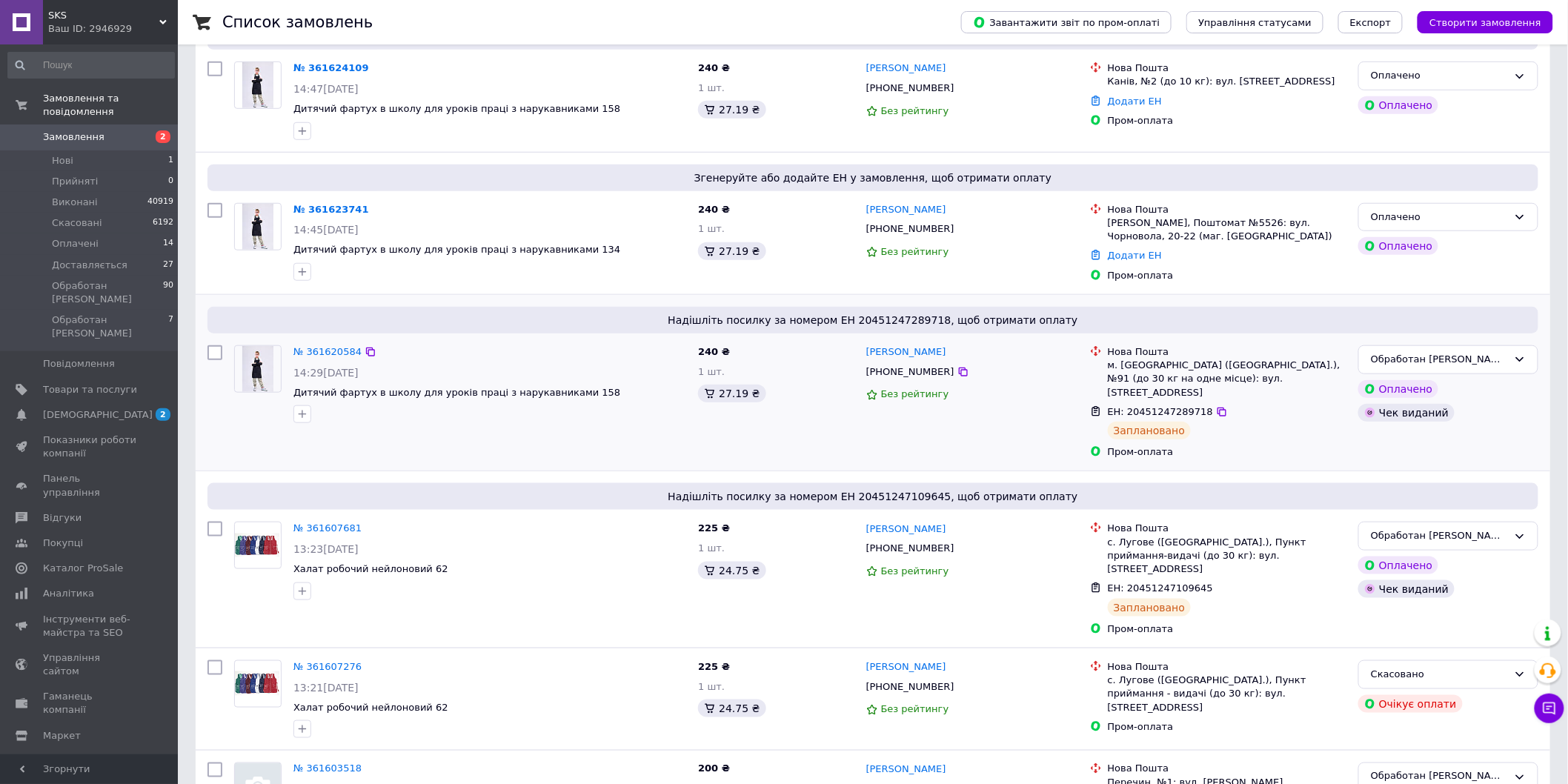
scroll to position [411, 0]
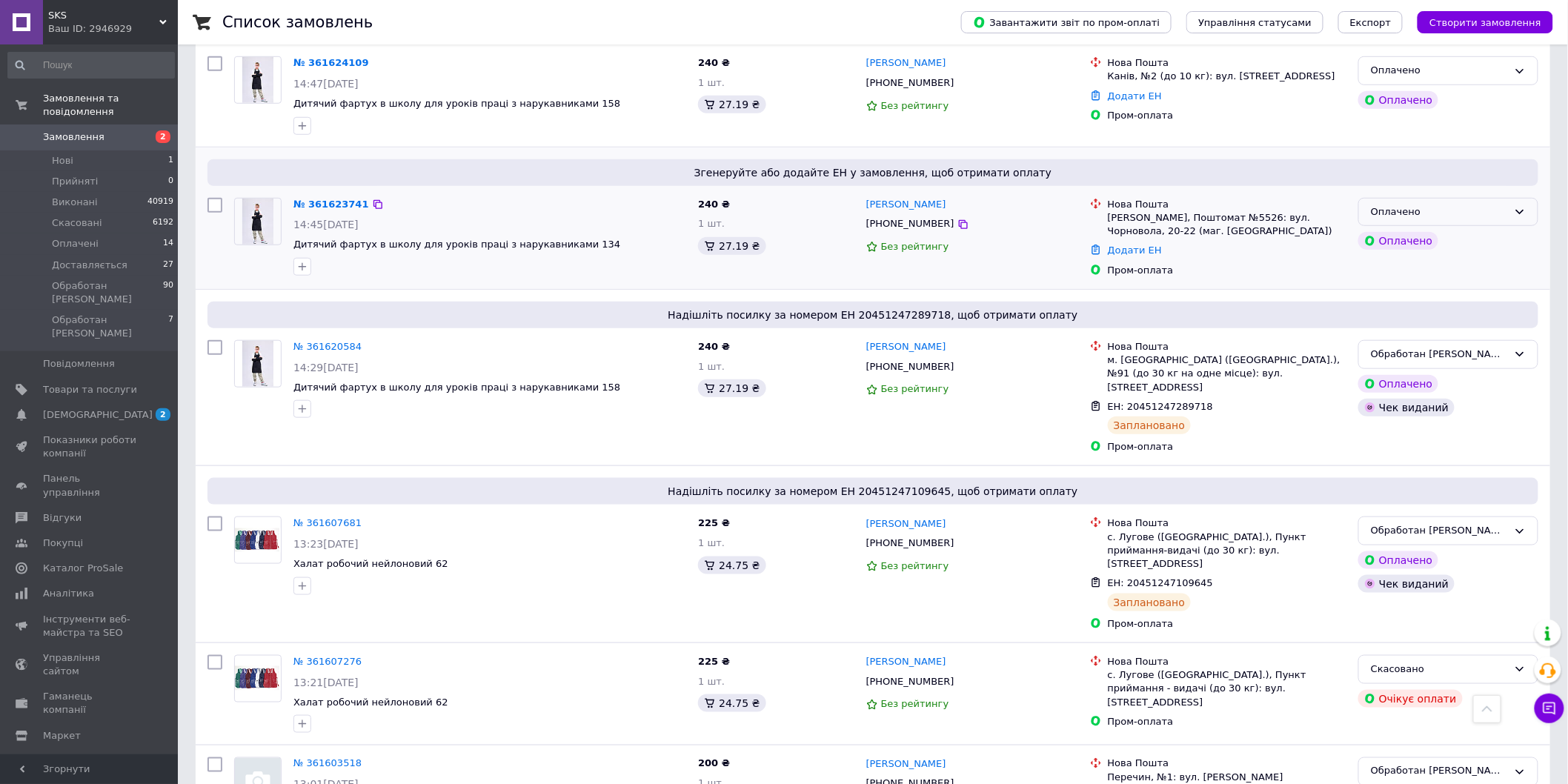
click at [1445, 205] on div "Оплачено" at bounding box center [1439, 212] width 137 height 15
click at [1419, 342] on li "Обработан [PERSON_NAME]" at bounding box center [1448, 351] width 178 height 27
click at [311, 200] on link "№ 361623741" at bounding box center [327, 204] width 69 height 11
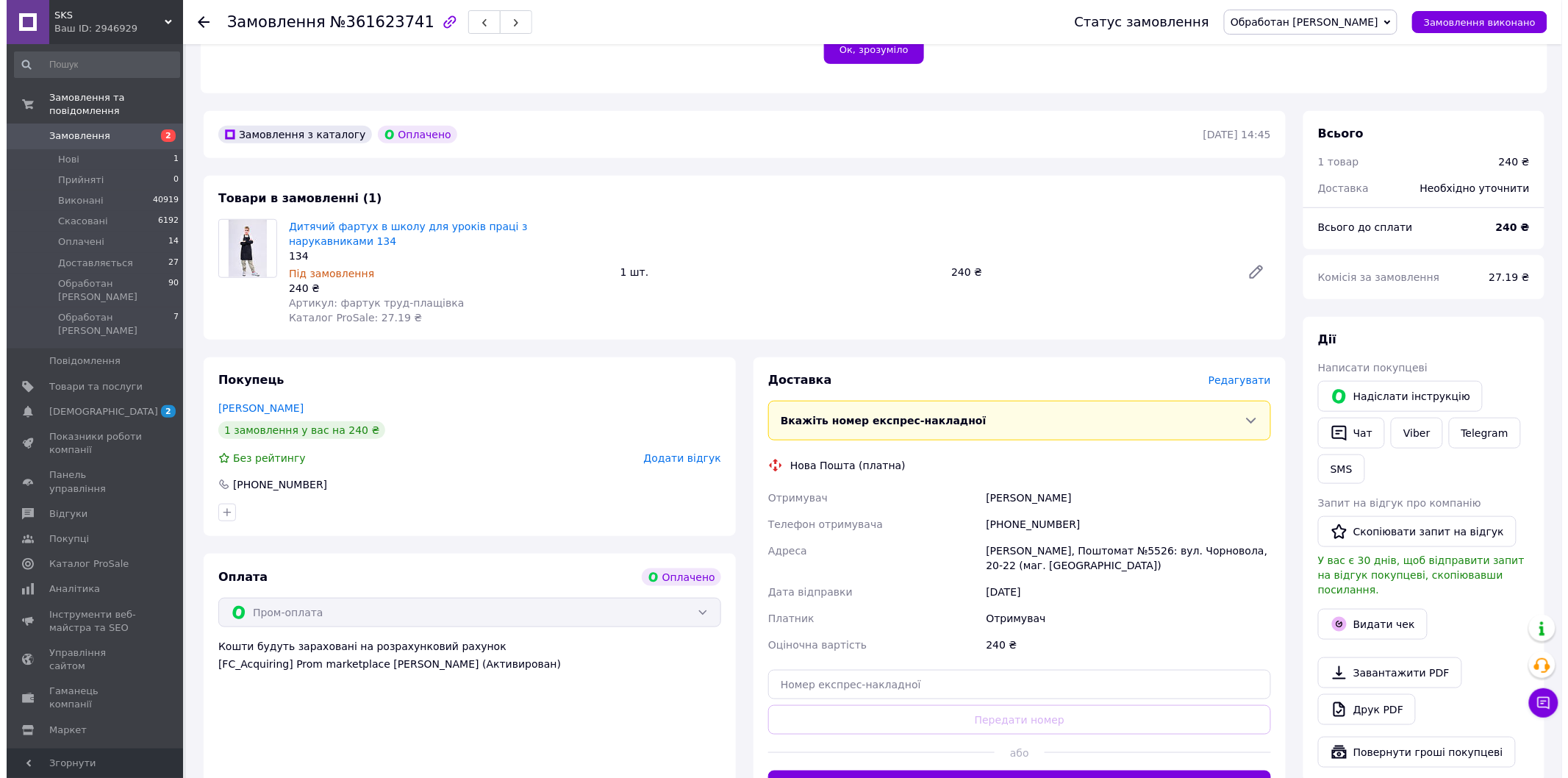
scroll to position [408, 0]
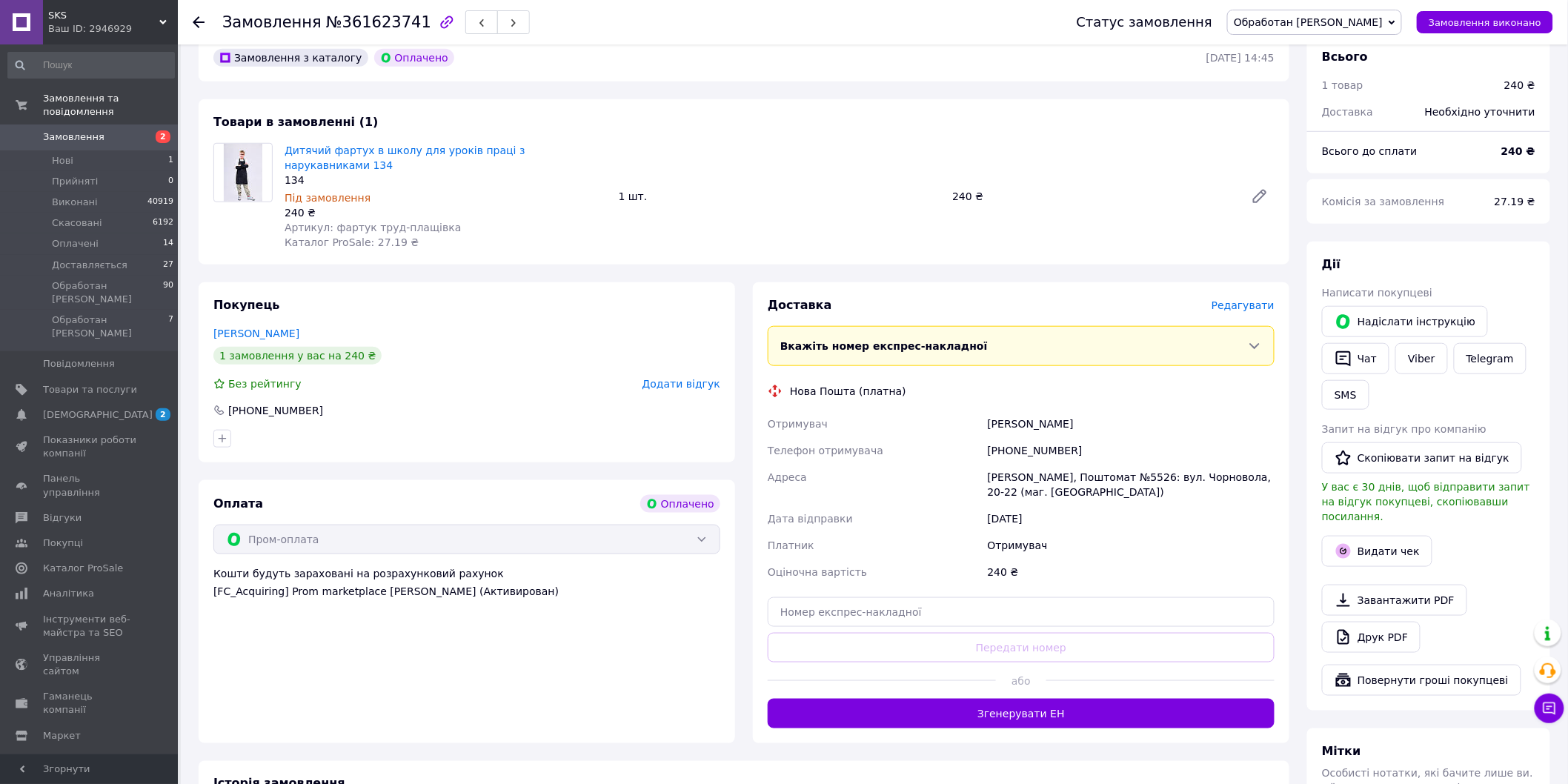
click at [1239, 299] on span "Редагувати" at bounding box center [1243, 305] width 63 height 12
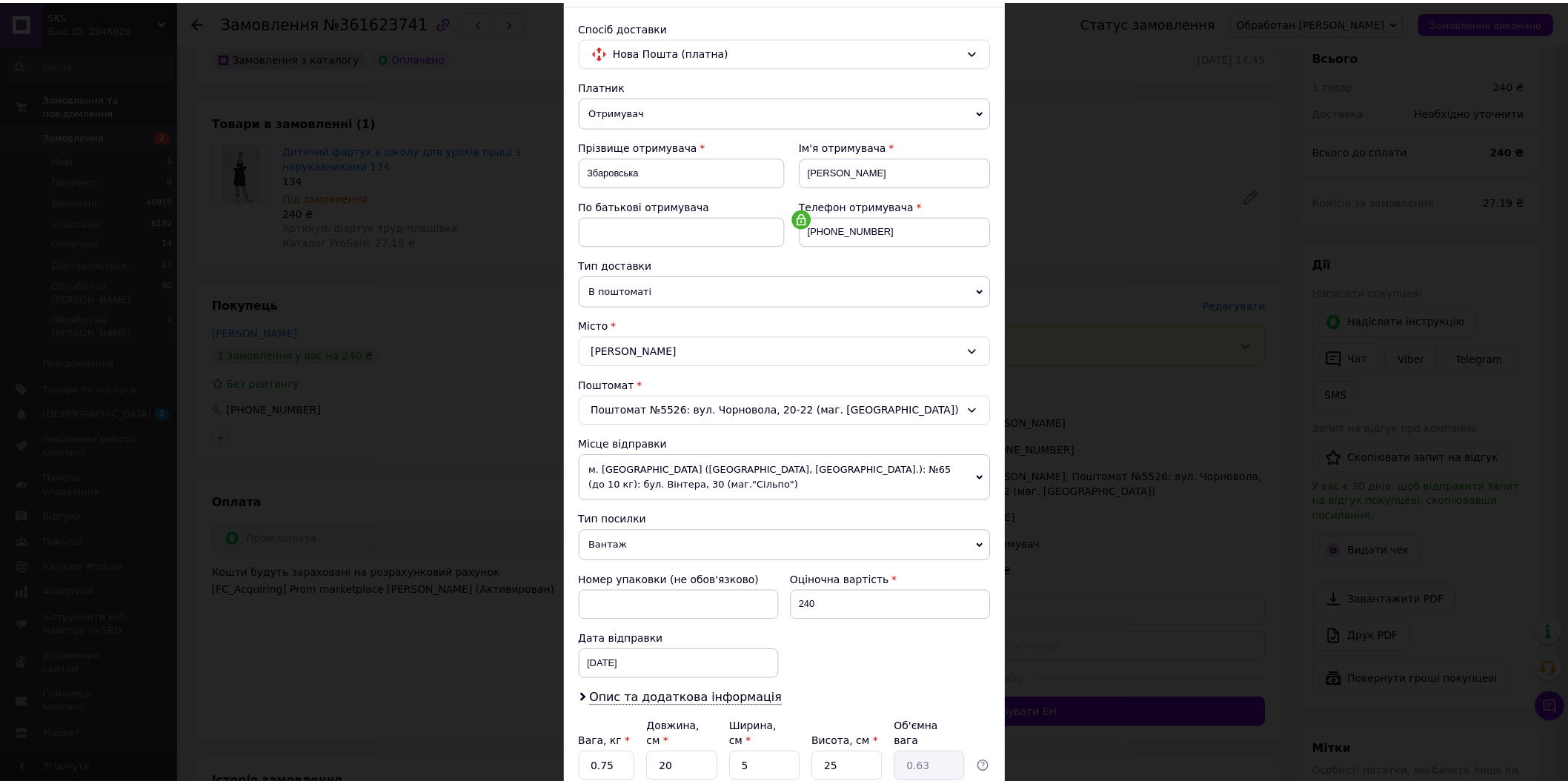
scroll to position [216, 0]
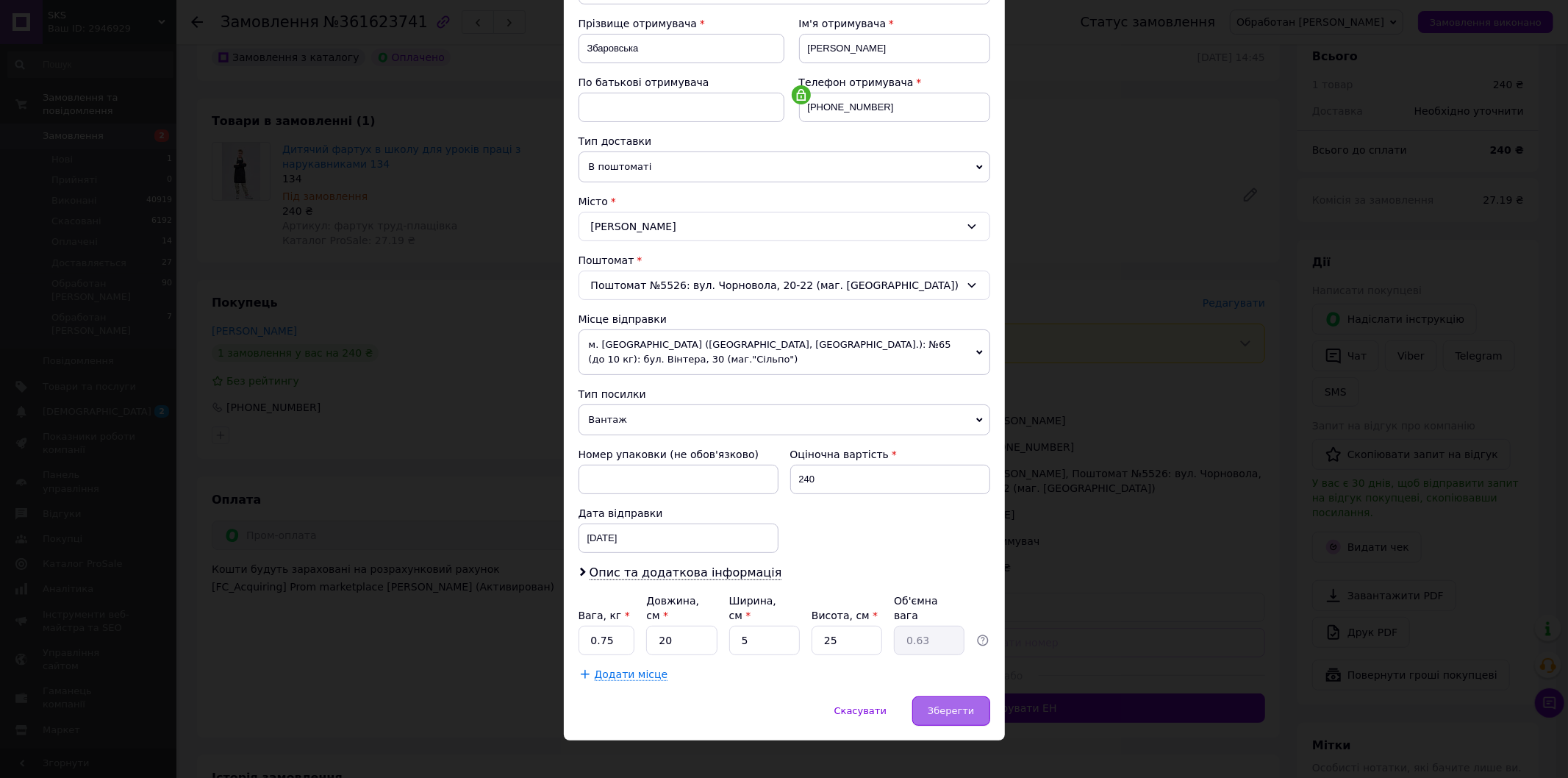
click at [949, 705] on span "Зберегти" at bounding box center [950, 710] width 46 height 11
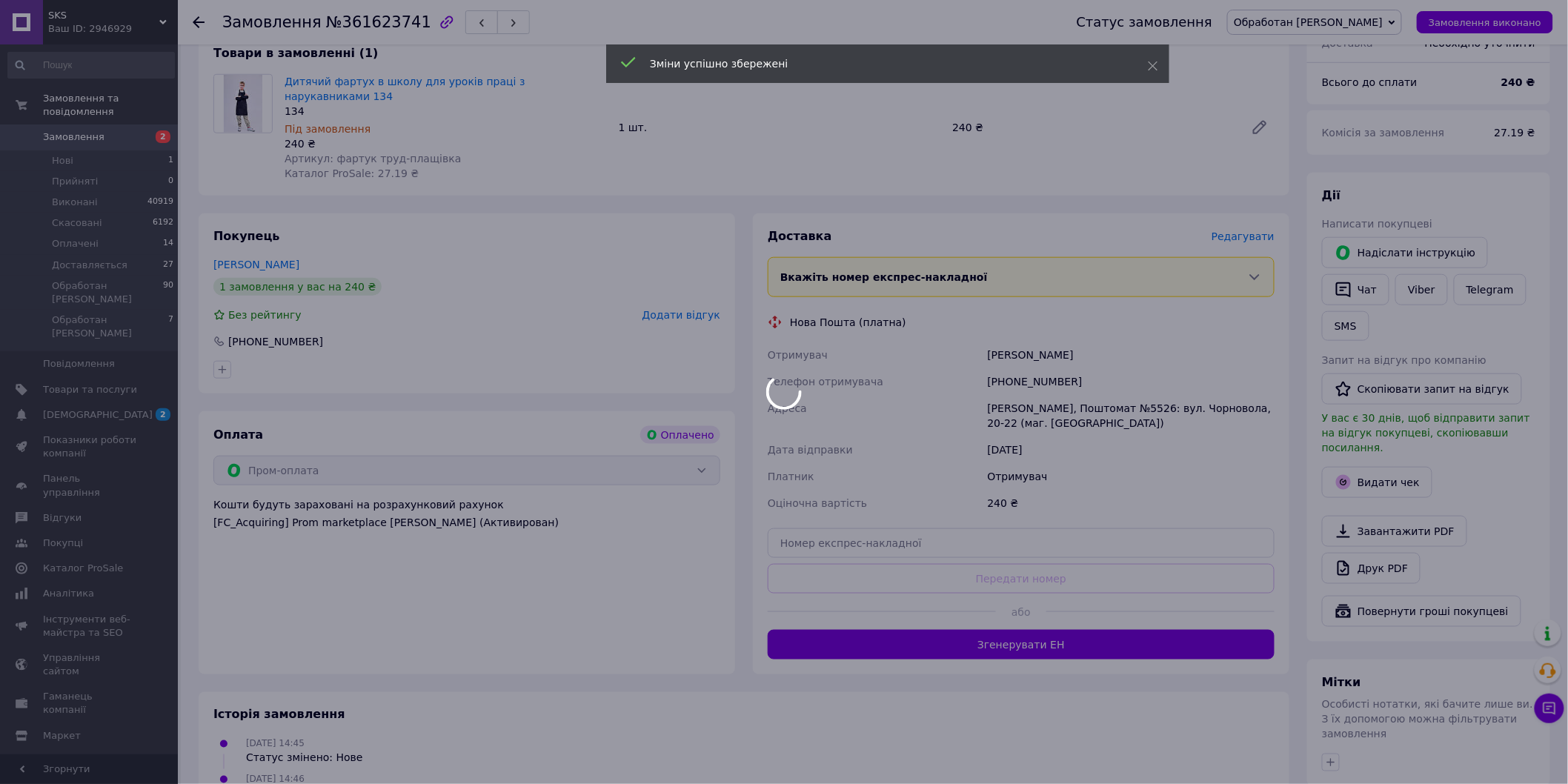
scroll to position [576, 0]
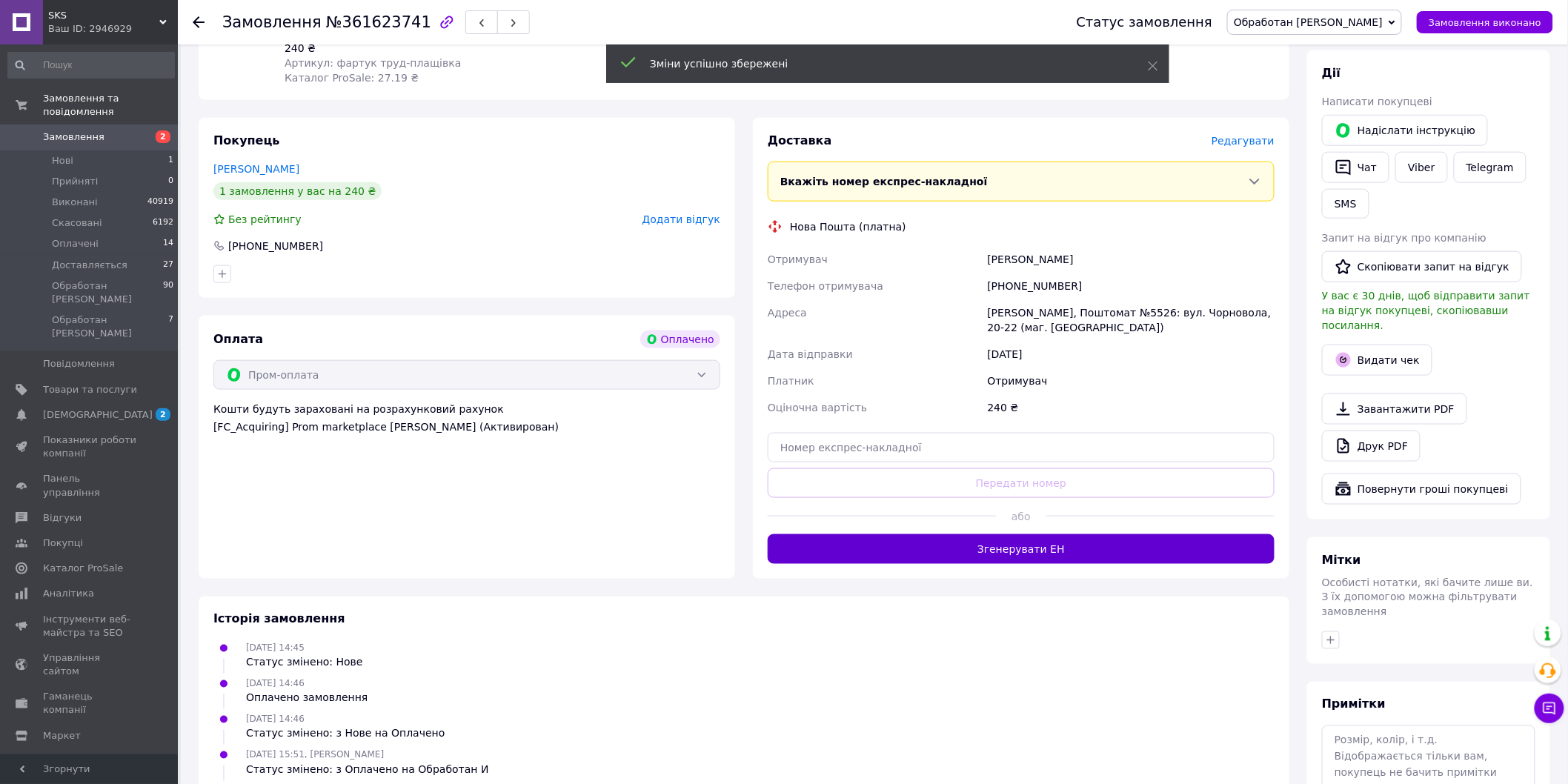
click at [999, 534] on button "Згенерувати ЕН" at bounding box center [1020, 548] width 506 height 30
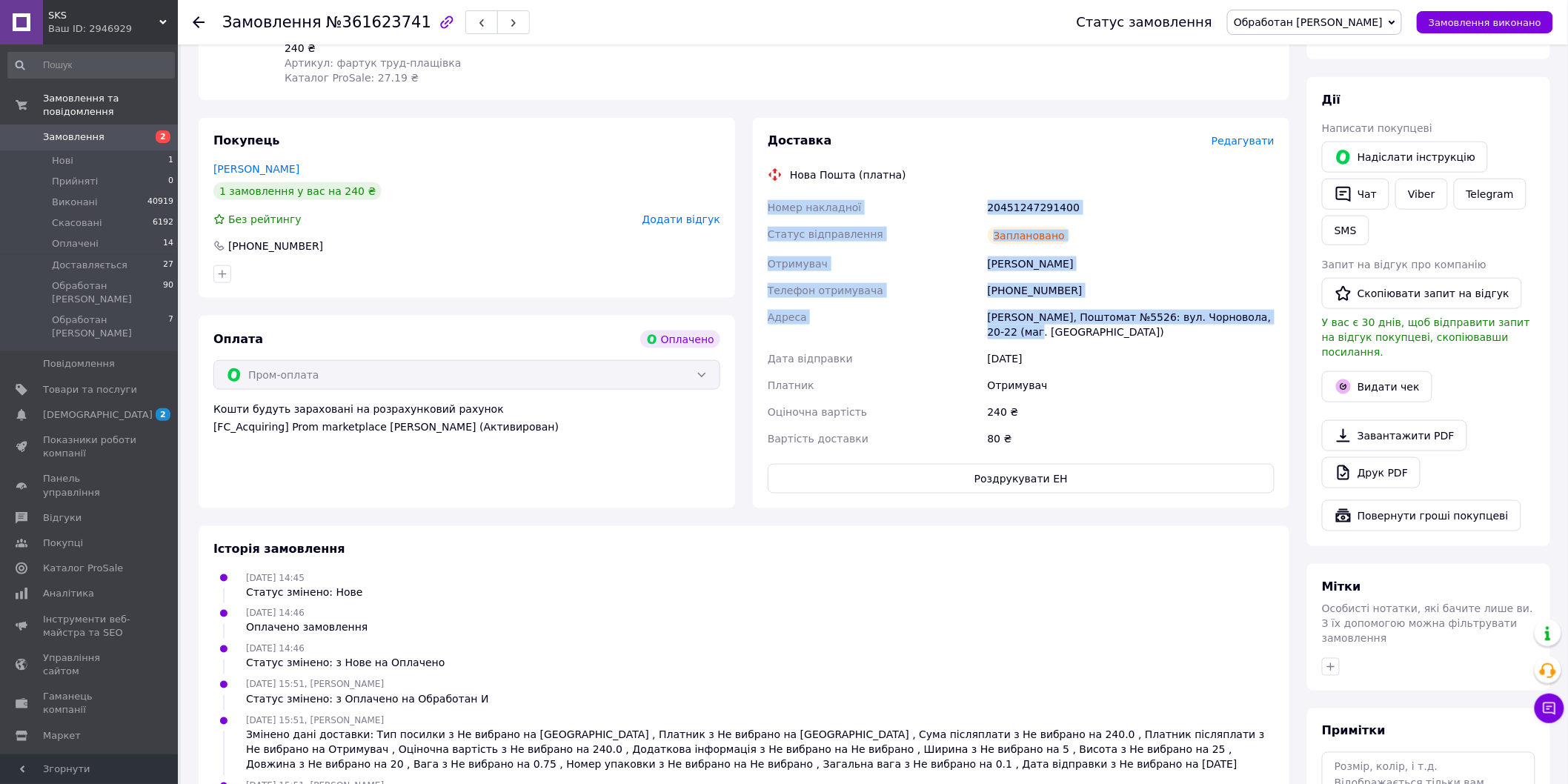
drag, startPoint x: 764, startPoint y: 160, endPoint x: 1076, endPoint y: 301, distance: 342.4
click at [1076, 301] on div "Доставка Редагувати Нова Пошта (платна) Номер накладної 20451247291400 Статус в…" at bounding box center [1021, 313] width 536 height 391
copy div "Номер накладної 20451247291400 Статус відправлення Заплановано Отримувач [PERSO…"
click at [1371, 371] on button "Видати чек" at bounding box center [1377, 386] width 111 height 31
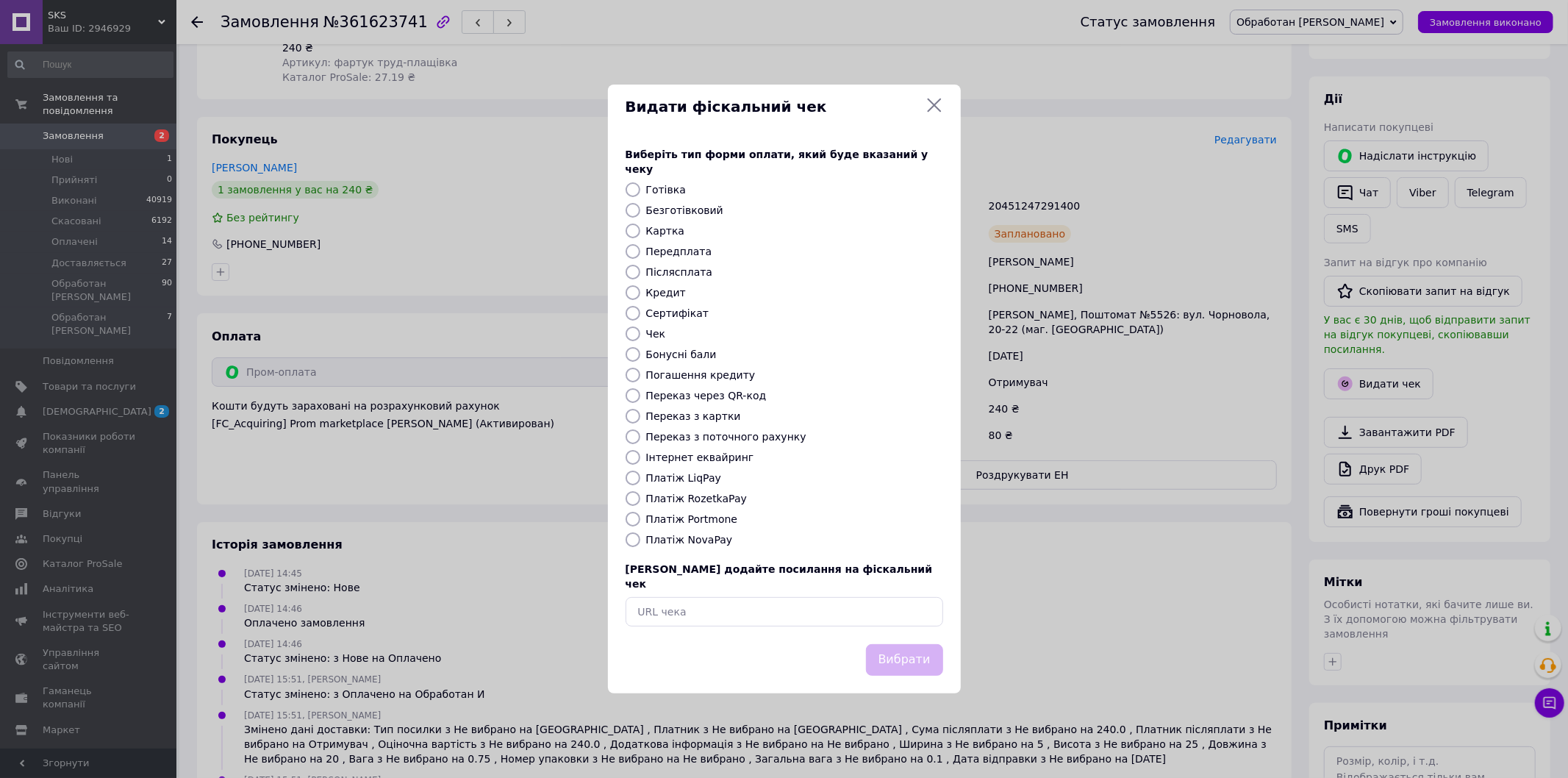
click at [695, 503] on label "Платіж RozetkaPay" at bounding box center [696, 498] width 100 height 12
click at [640, 503] on input "Платіж RozetkaPay" at bounding box center [632, 498] width 14 height 14
radio input "true"
click at [912, 645] on button "Вибрати" at bounding box center [904, 660] width 77 height 31
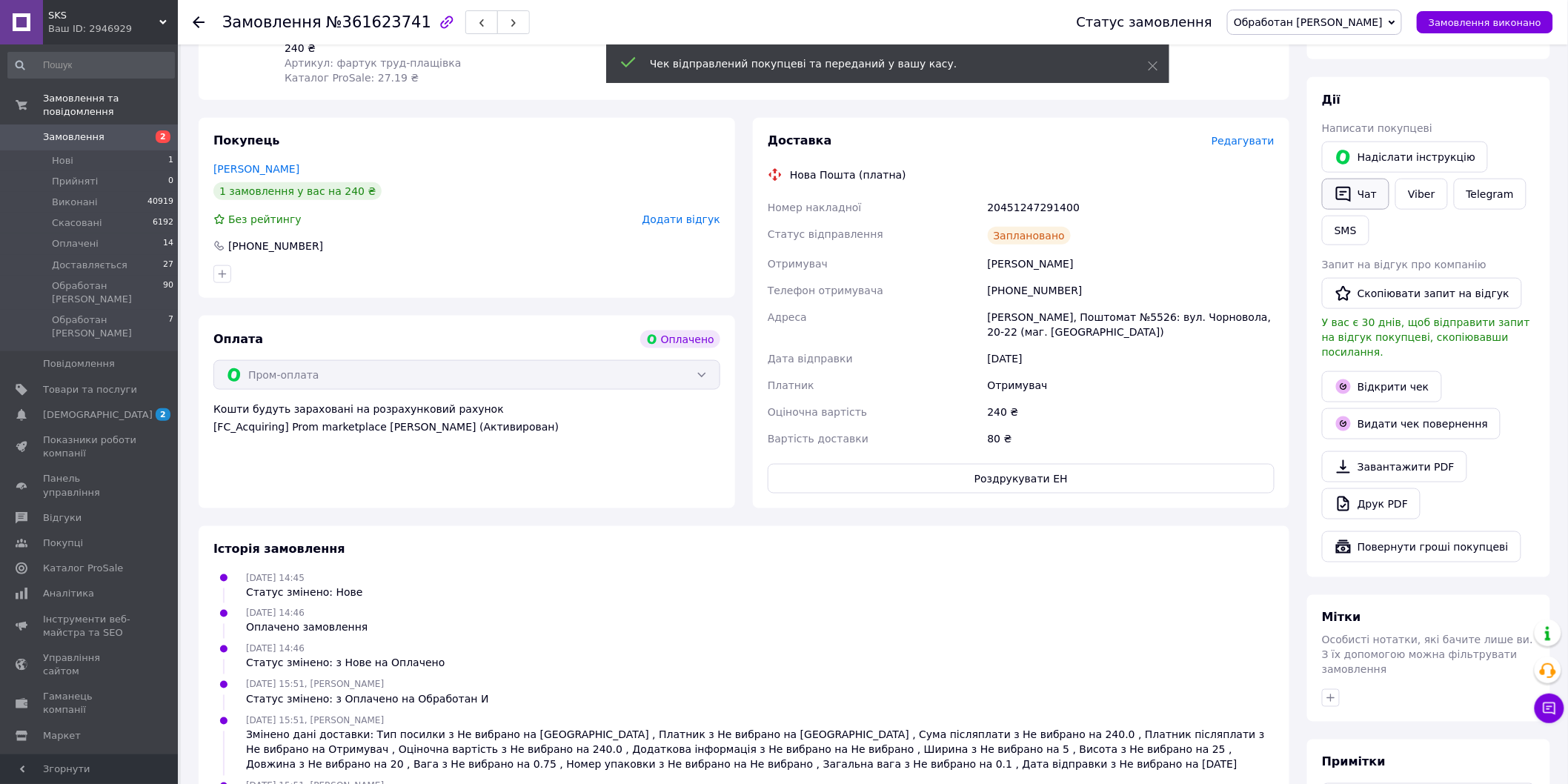
click at [1364, 178] on button "Чат" at bounding box center [1356, 194] width 68 height 31
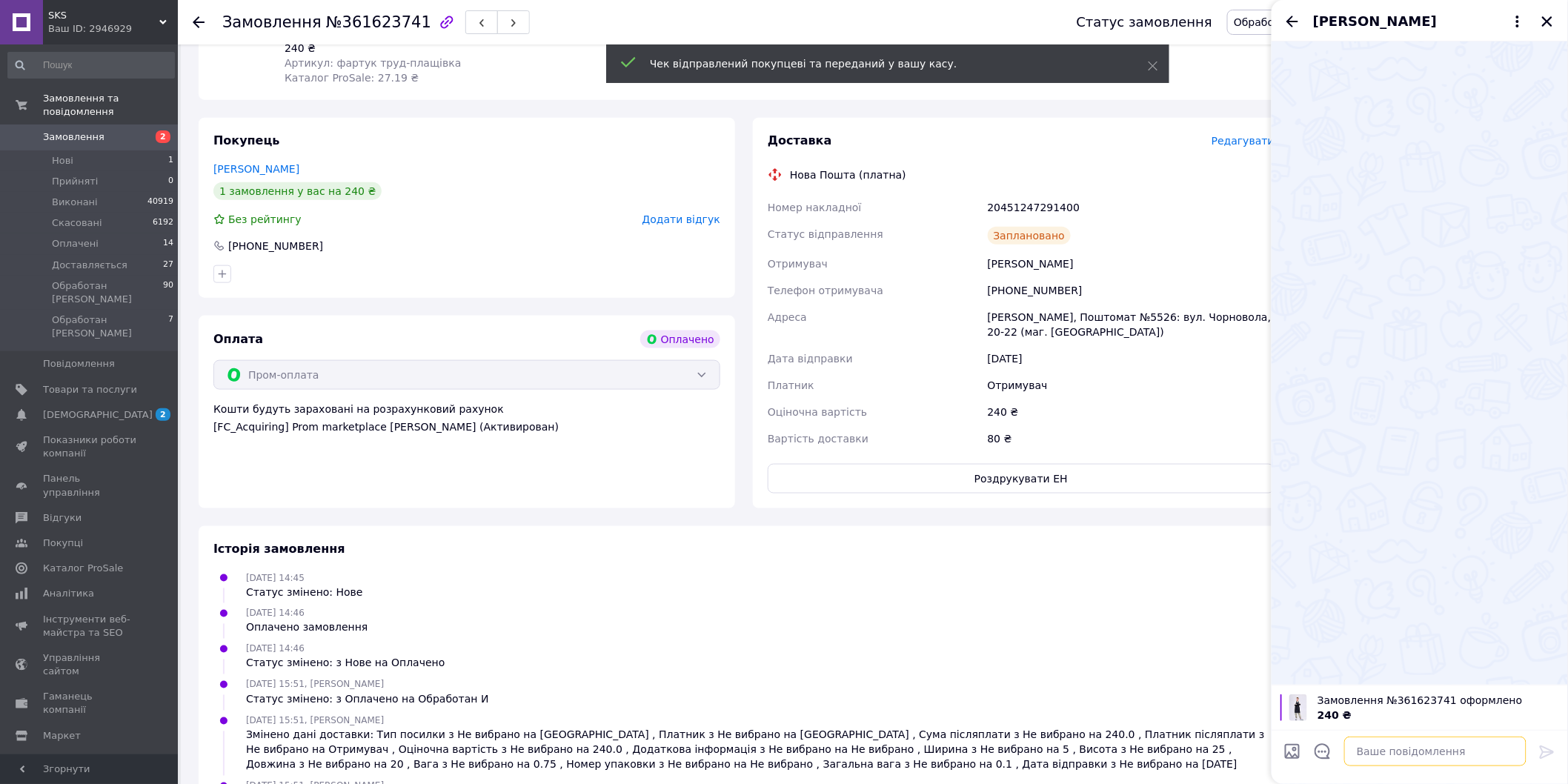
click at [1368, 749] on textarea at bounding box center [1435, 751] width 183 height 30
paste textarea "Номер накладної 20451247291400 Статус відправлення Заплановано Отримувач [PERSO…"
type textarea "Номер накладної 20451247291400 Статус відправлення Заплановано Отримувач [PERSO…"
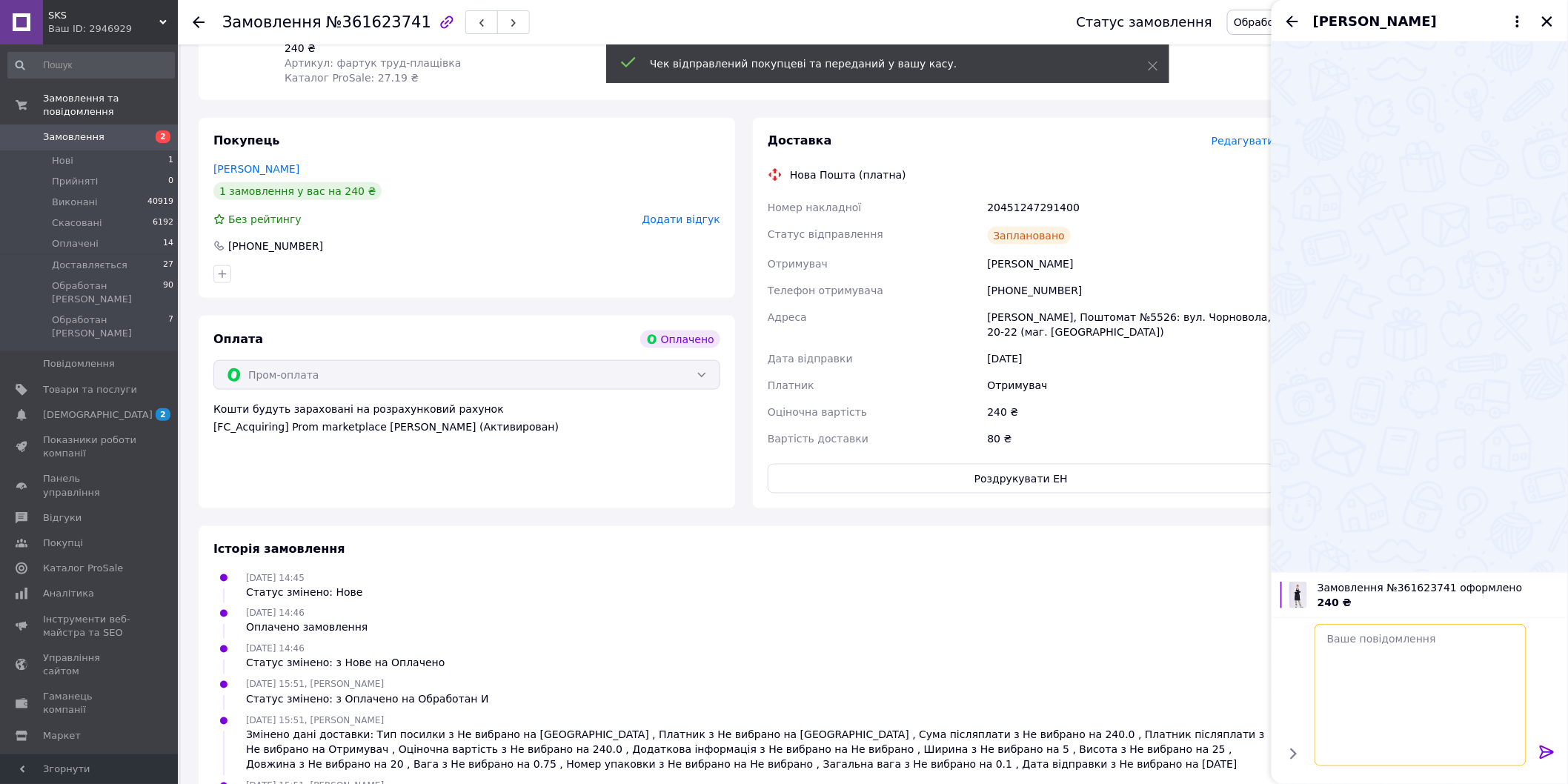
scroll to position [0, 0]
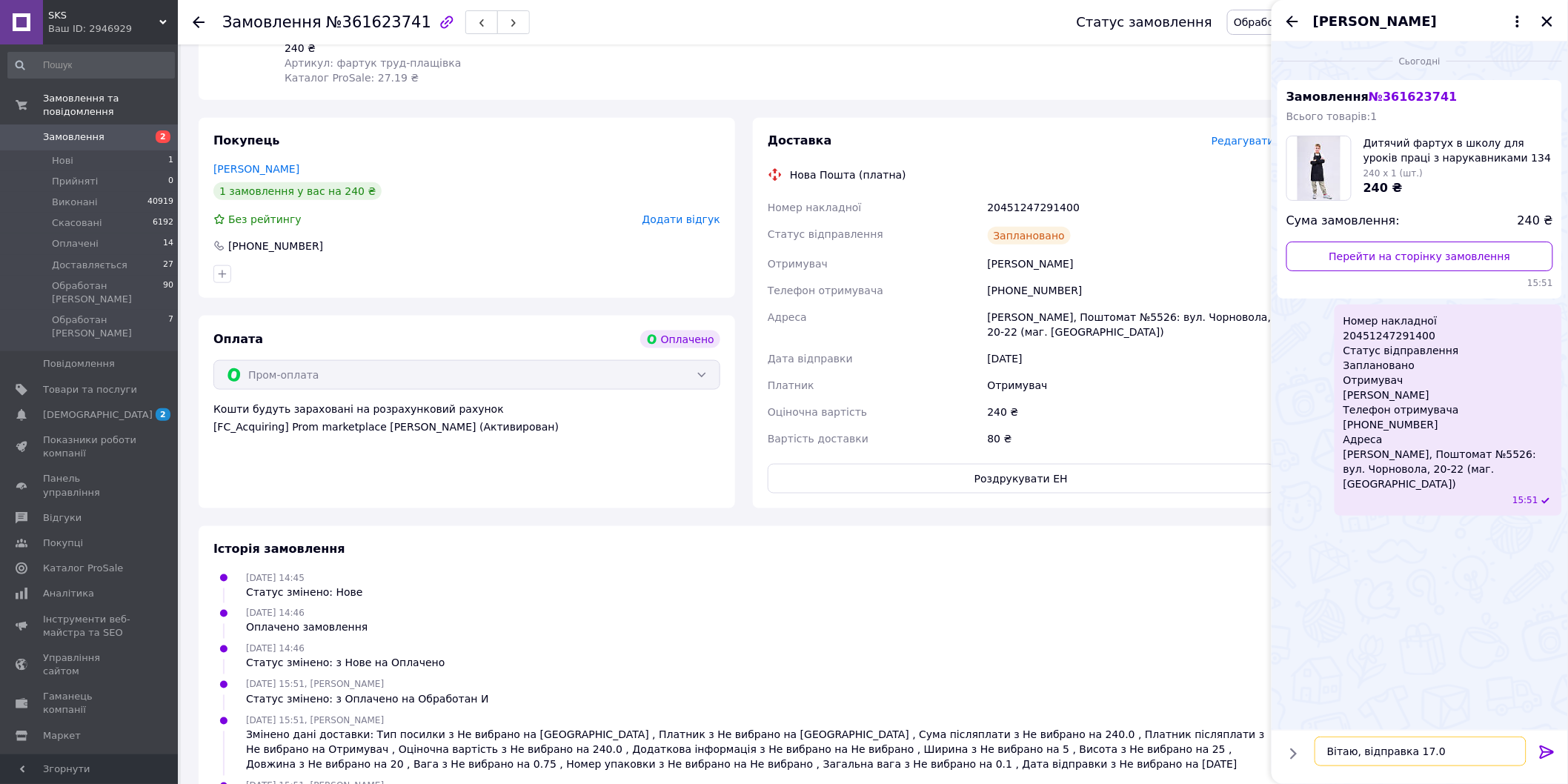
type textarea "Вітаю, відправка 17.09"
drag, startPoint x: 1432, startPoint y: 335, endPoint x: 1335, endPoint y: 321, distance: 98.0
click at [1335, 321] on div "Номер накладної 20451247291400 Статус відправлення Заплановано Отримувач [PERSO…" at bounding box center [1447, 410] width 227 height 211
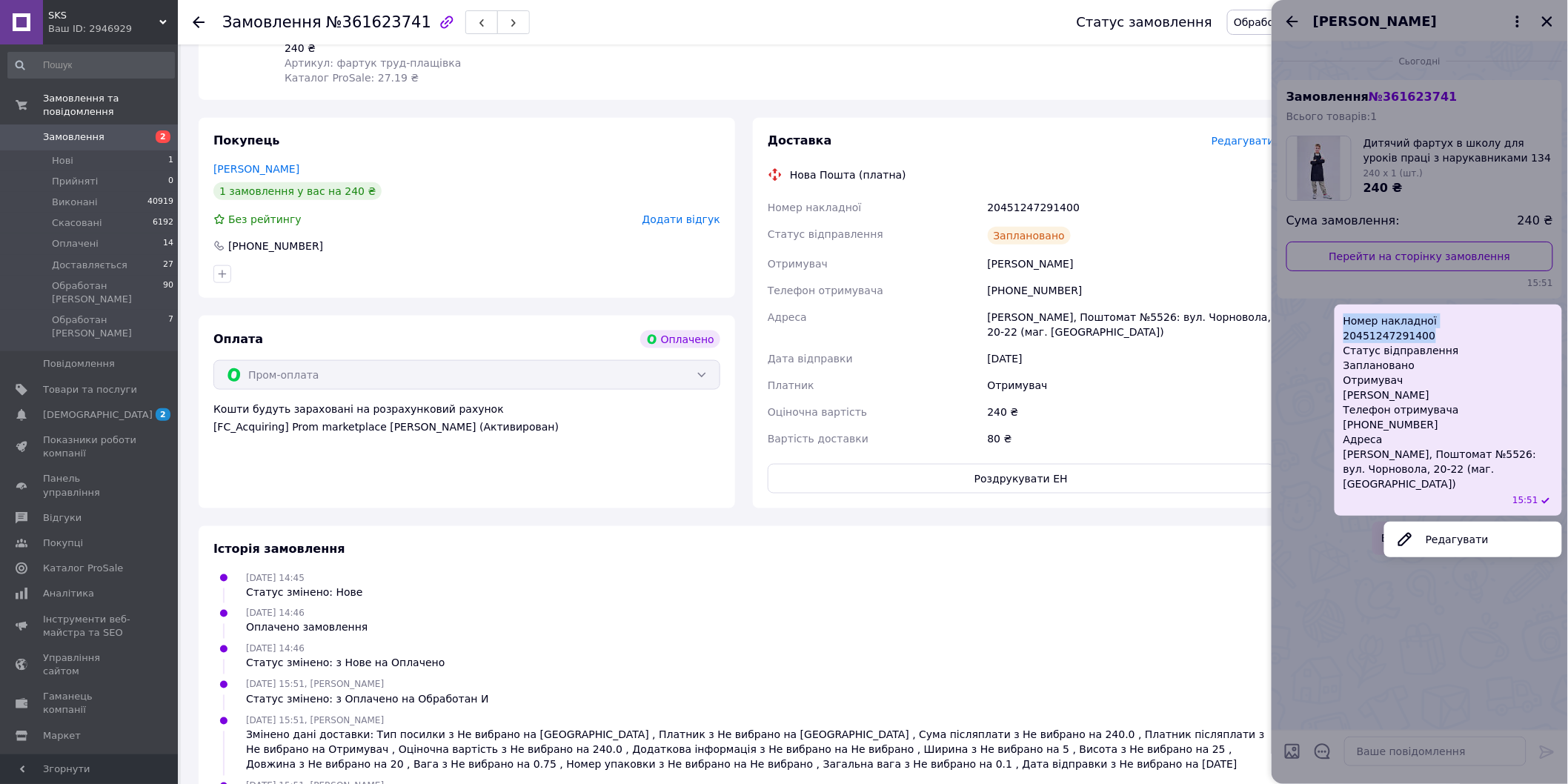
copy span "Номер накладної 20451247291400"
click at [1546, 22] on div at bounding box center [1420, 392] width 296 height 784
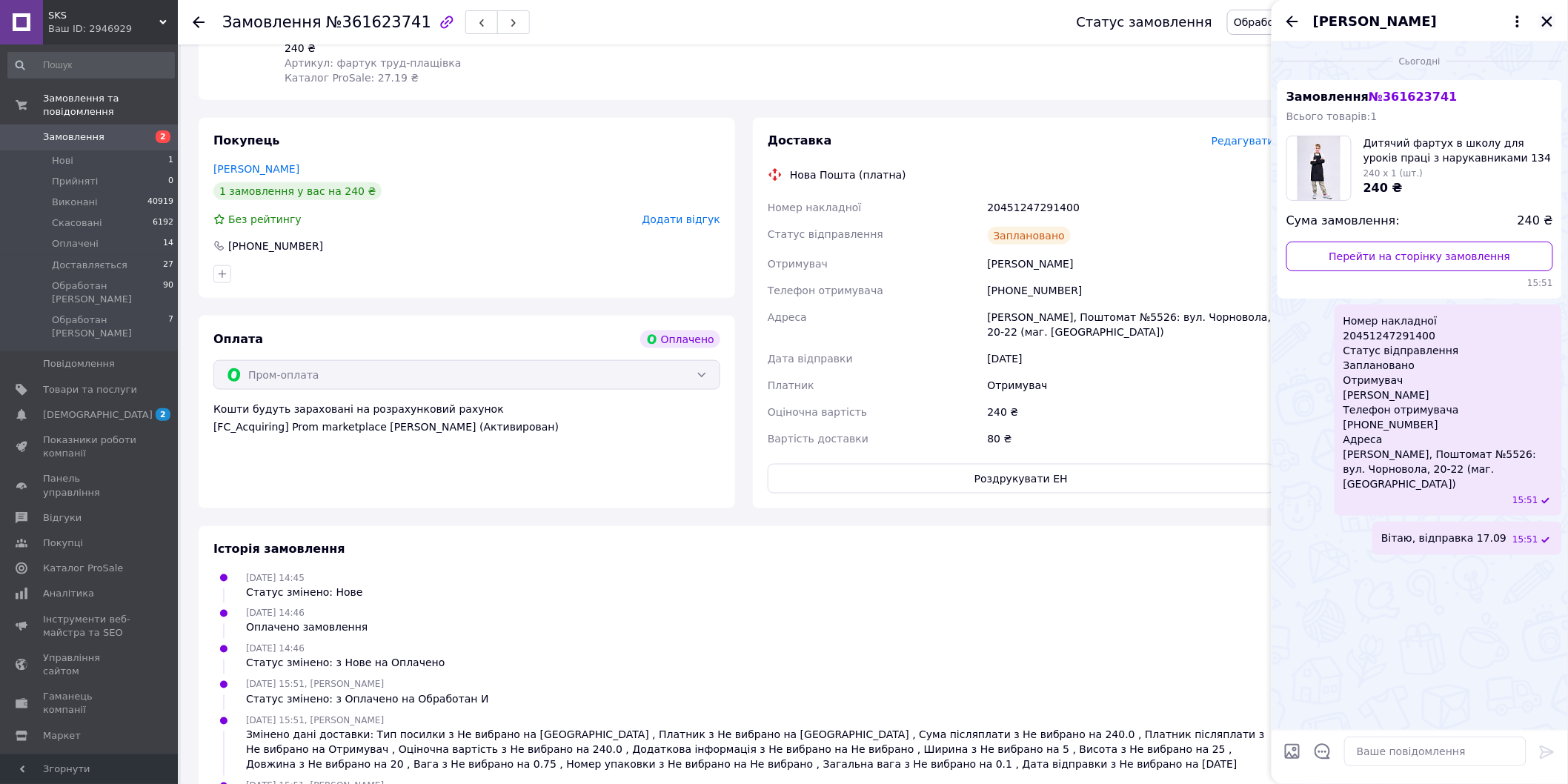
click at [1544, 23] on icon "Закрити" at bounding box center [1547, 21] width 14 height 14
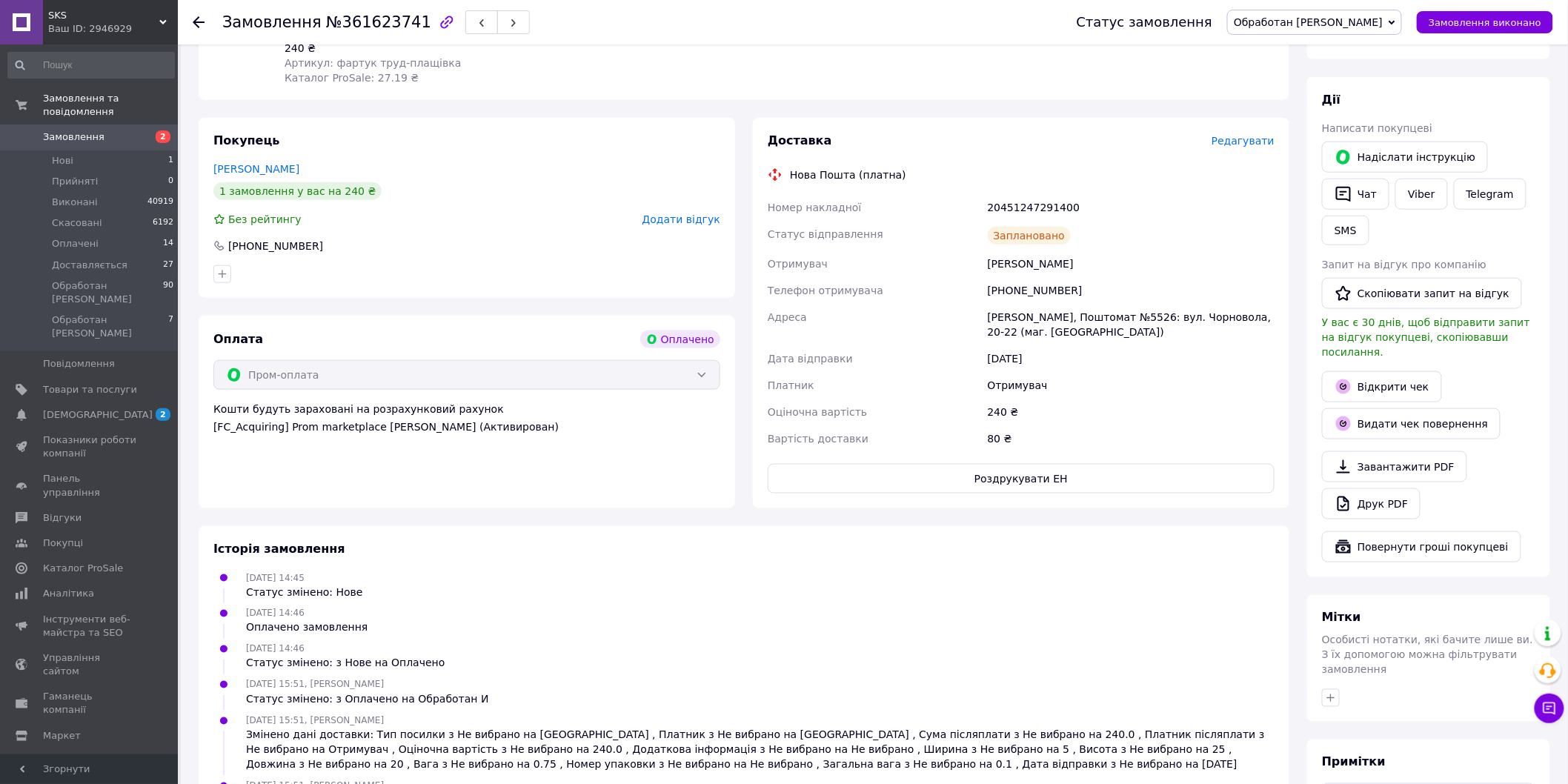
drag, startPoint x: 1202, startPoint y: 531, endPoint x: 1194, endPoint y: 531, distance: 8.0
click at [1199, 531] on div "Історія замовлення [DATE] 14:45 Статус змінено: Нове [DATE] 14:46 Оплачено замо…" at bounding box center [744, 674] width 1091 height 296
click at [86, 130] on span "Замовлення" at bounding box center [74, 137] width 62 height 14
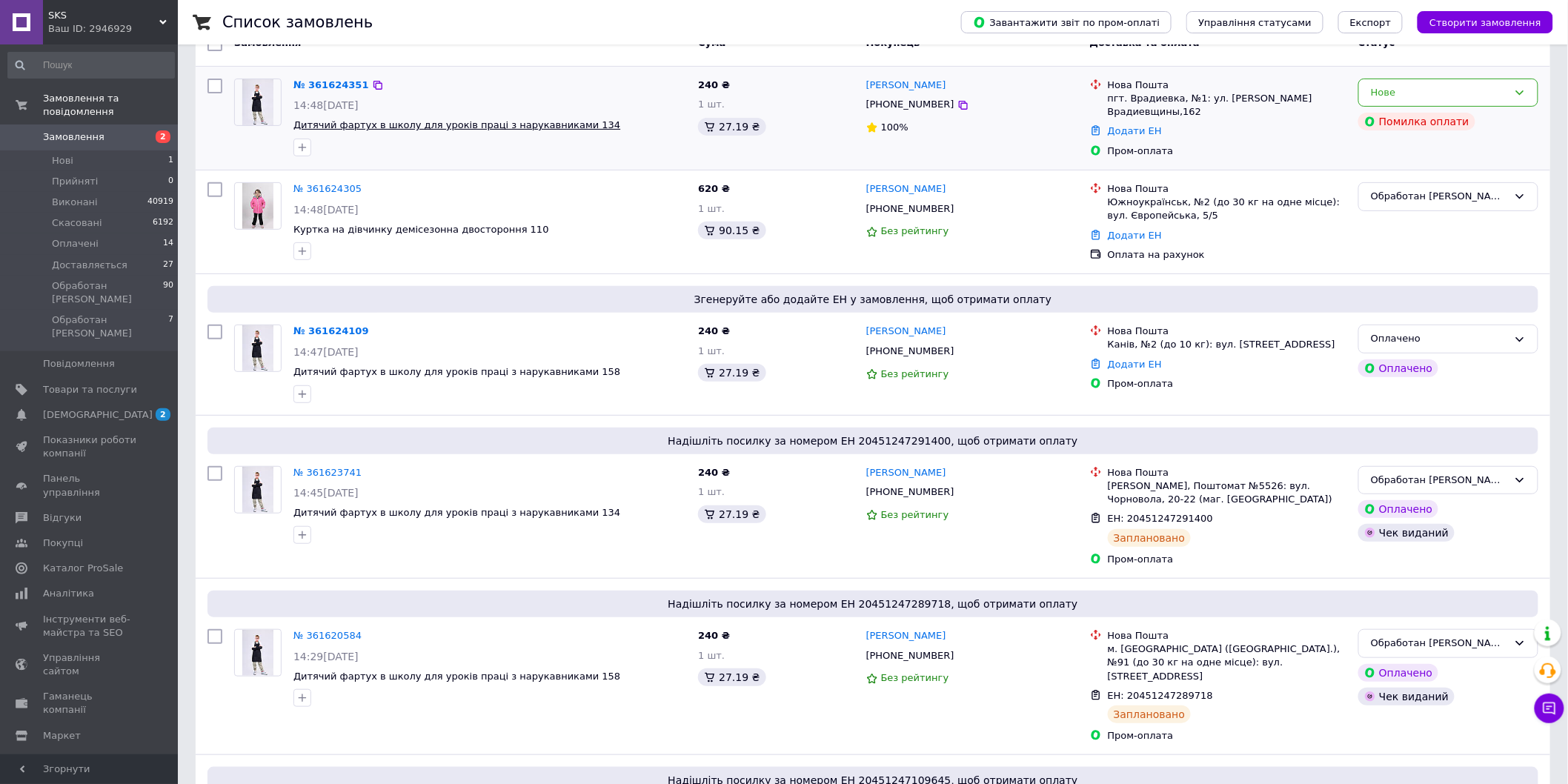
scroll to position [165, 0]
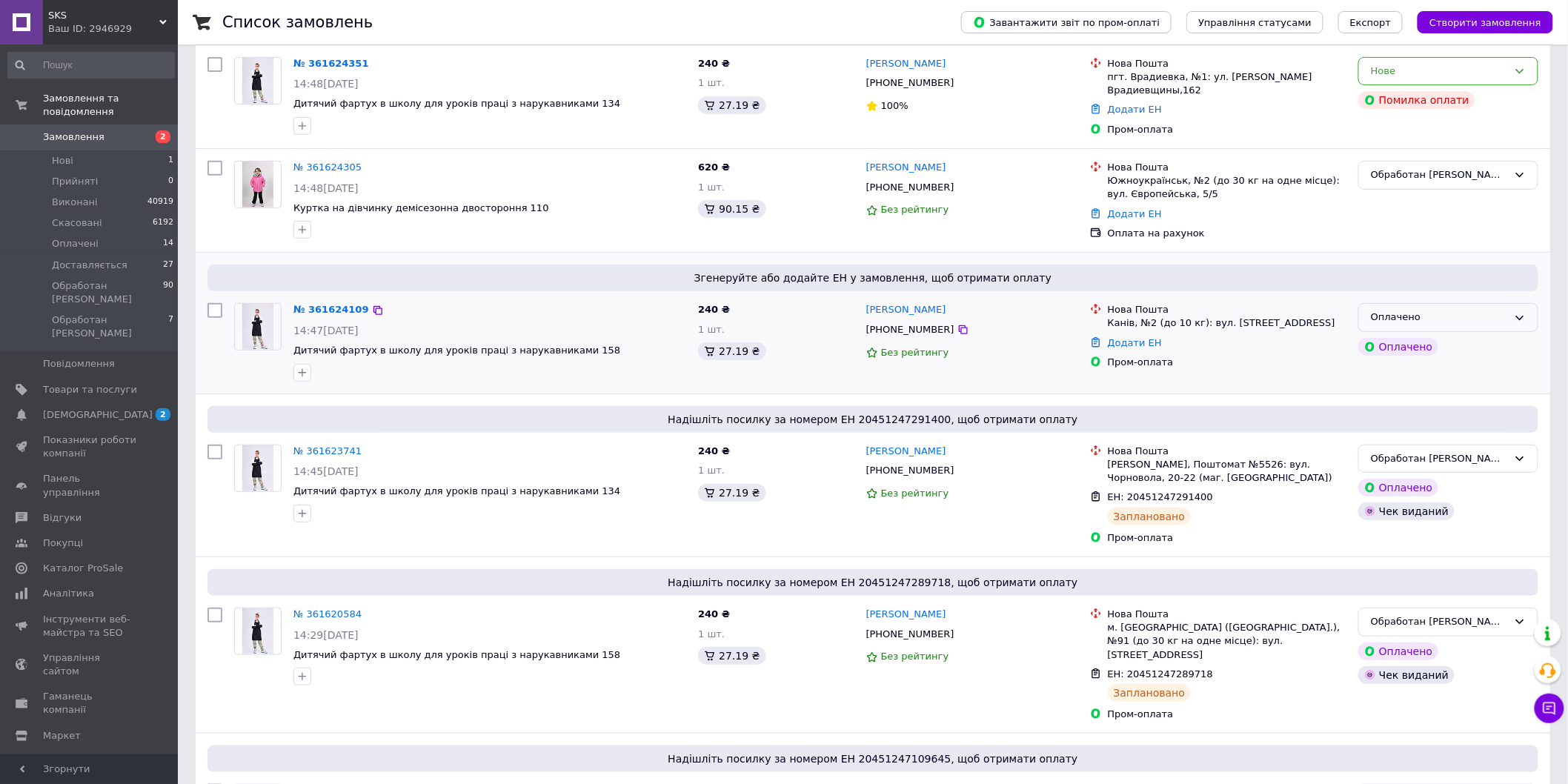
click at [1428, 316] on div "Оплачено" at bounding box center [1439, 317] width 137 height 15
click at [1418, 454] on li "Обработан [PERSON_NAME]" at bounding box center [1448, 457] width 178 height 27
click at [335, 311] on link "№ 361624109" at bounding box center [331, 309] width 75 height 11
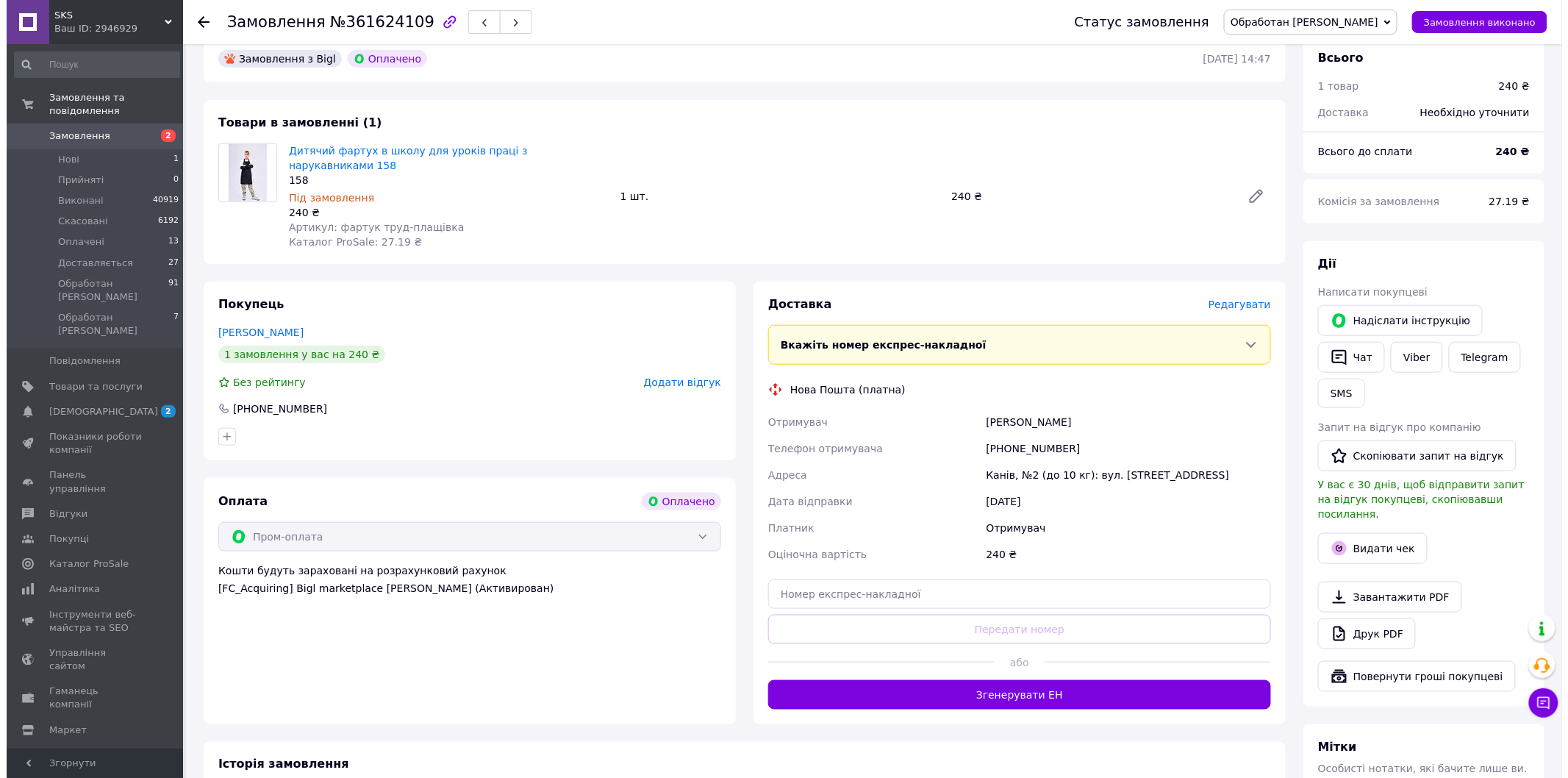
scroll to position [408, 0]
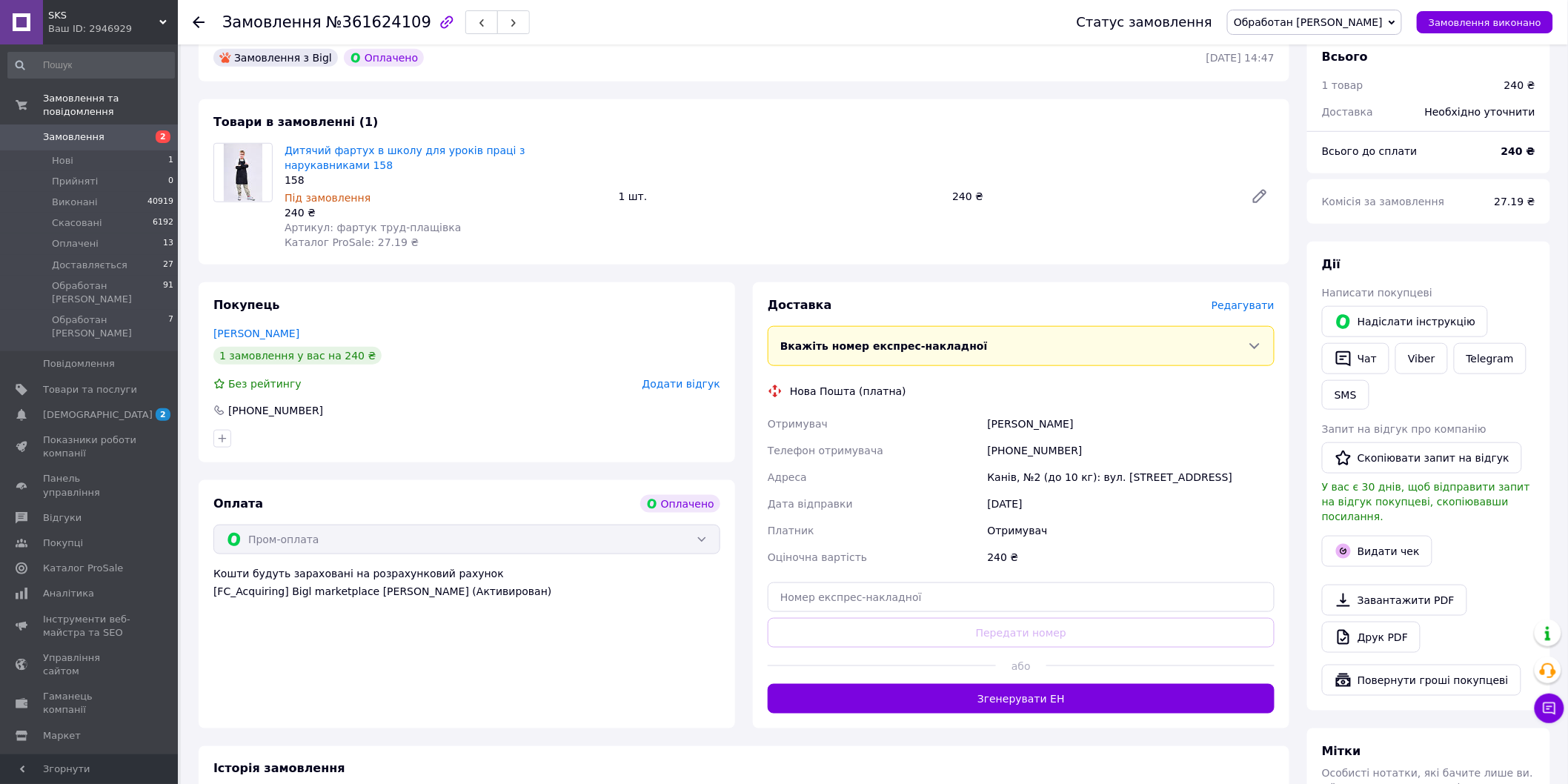
click at [1257, 299] on span "Редагувати" at bounding box center [1243, 305] width 63 height 12
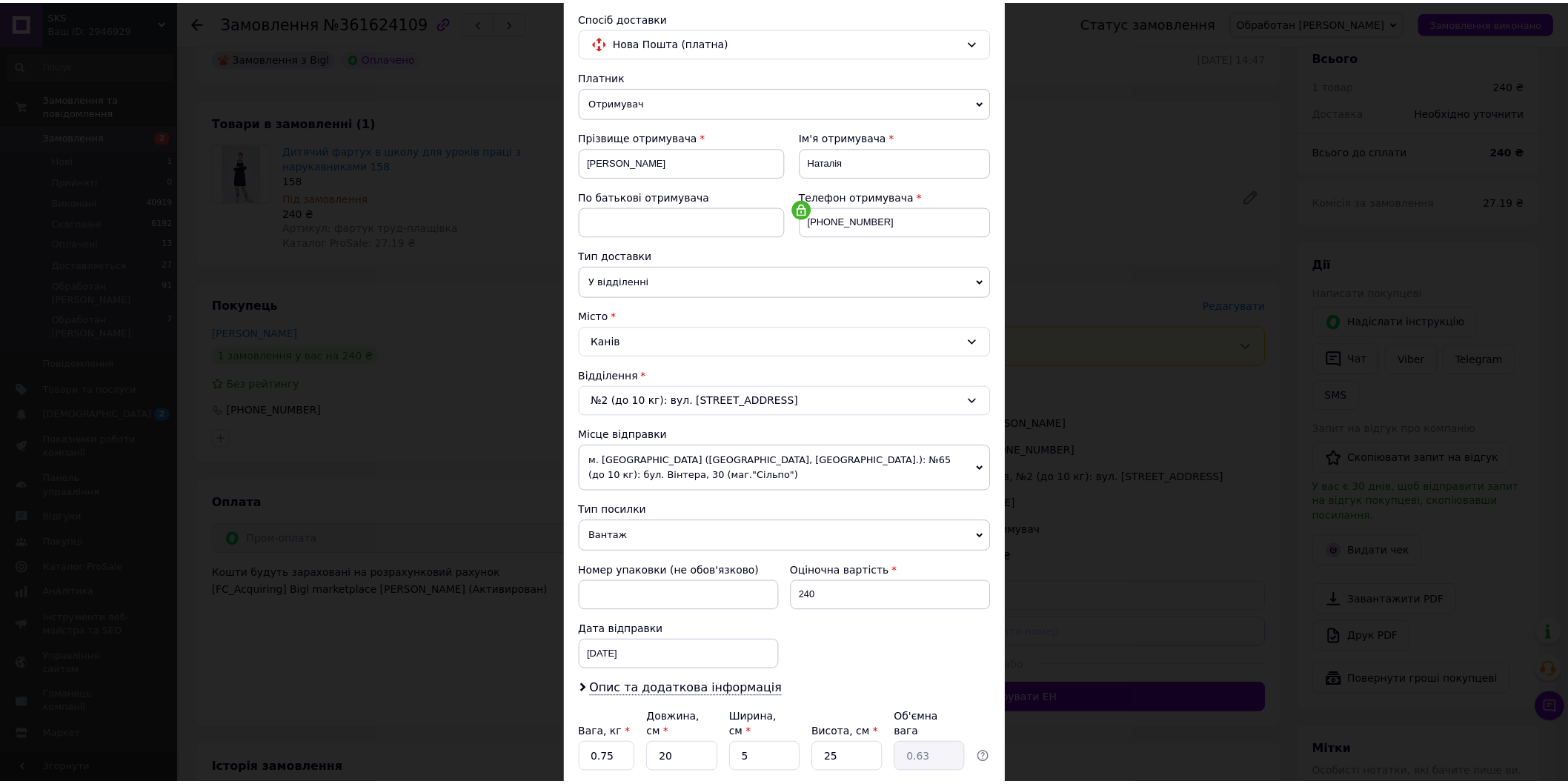
scroll to position [216, 0]
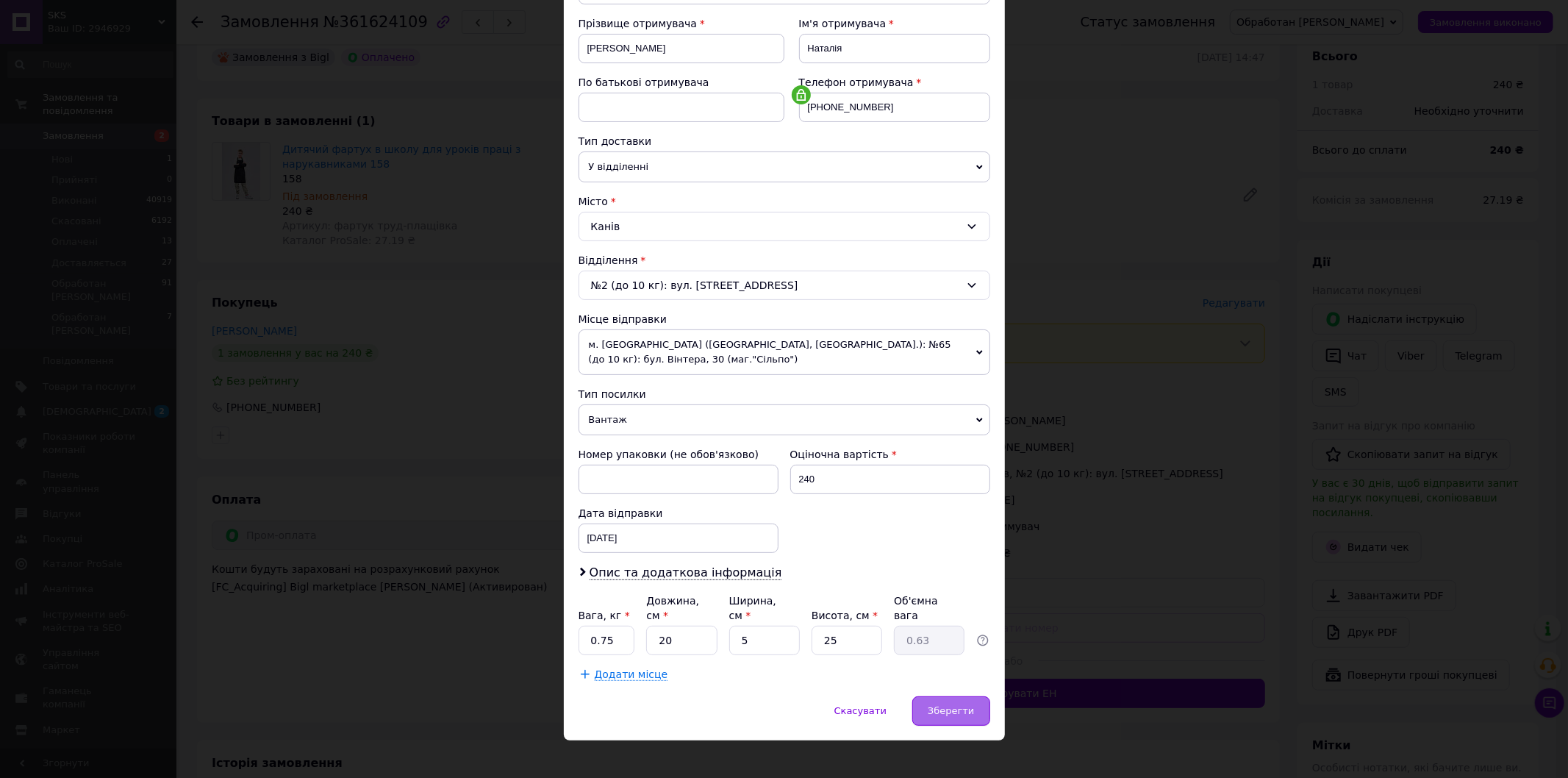
click at [944, 705] on span "Зберегти" at bounding box center [950, 710] width 46 height 11
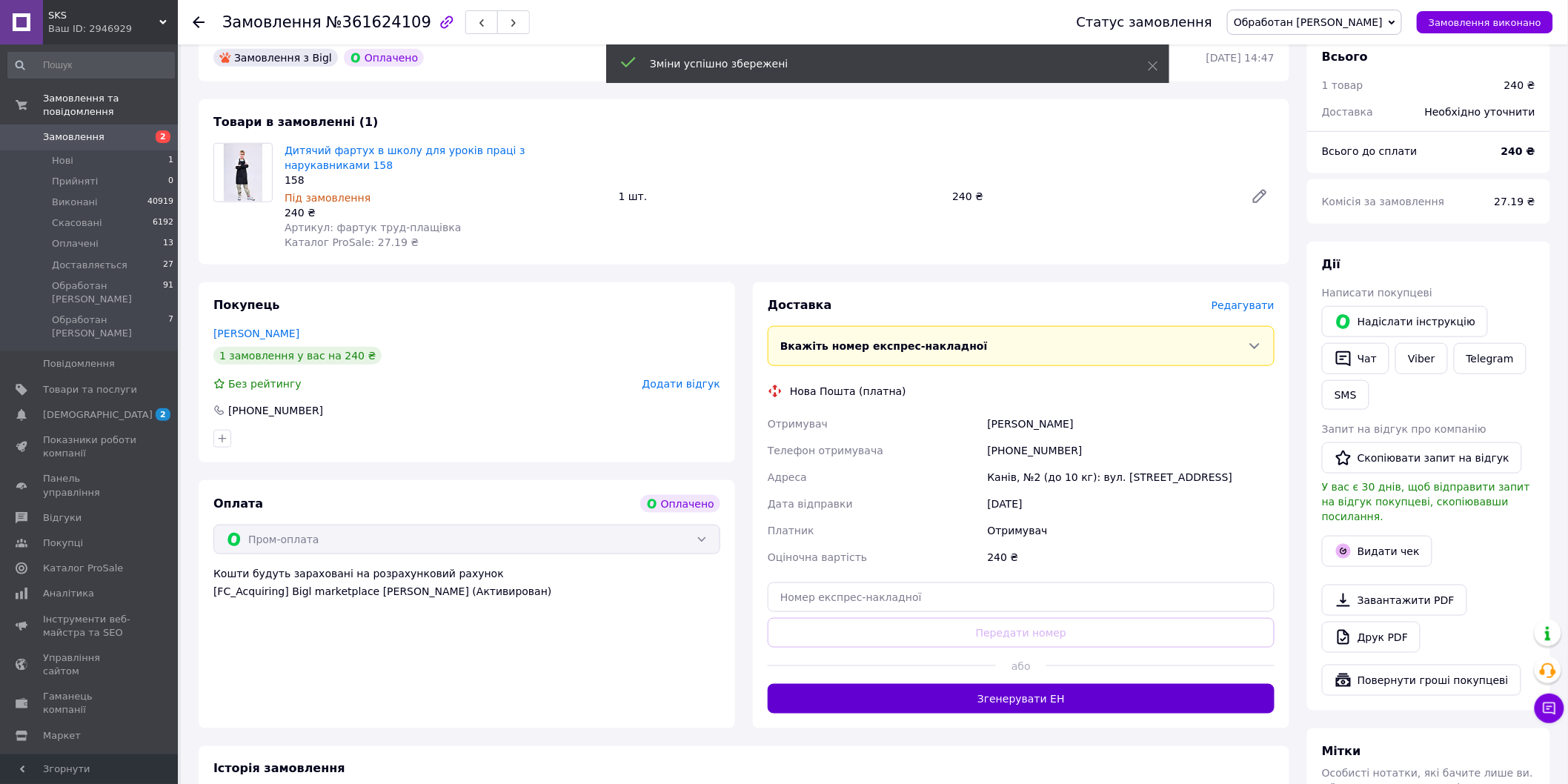
click at [1034, 684] on button "Згенерувати ЕН" at bounding box center [1020, 698] width 506 height 30
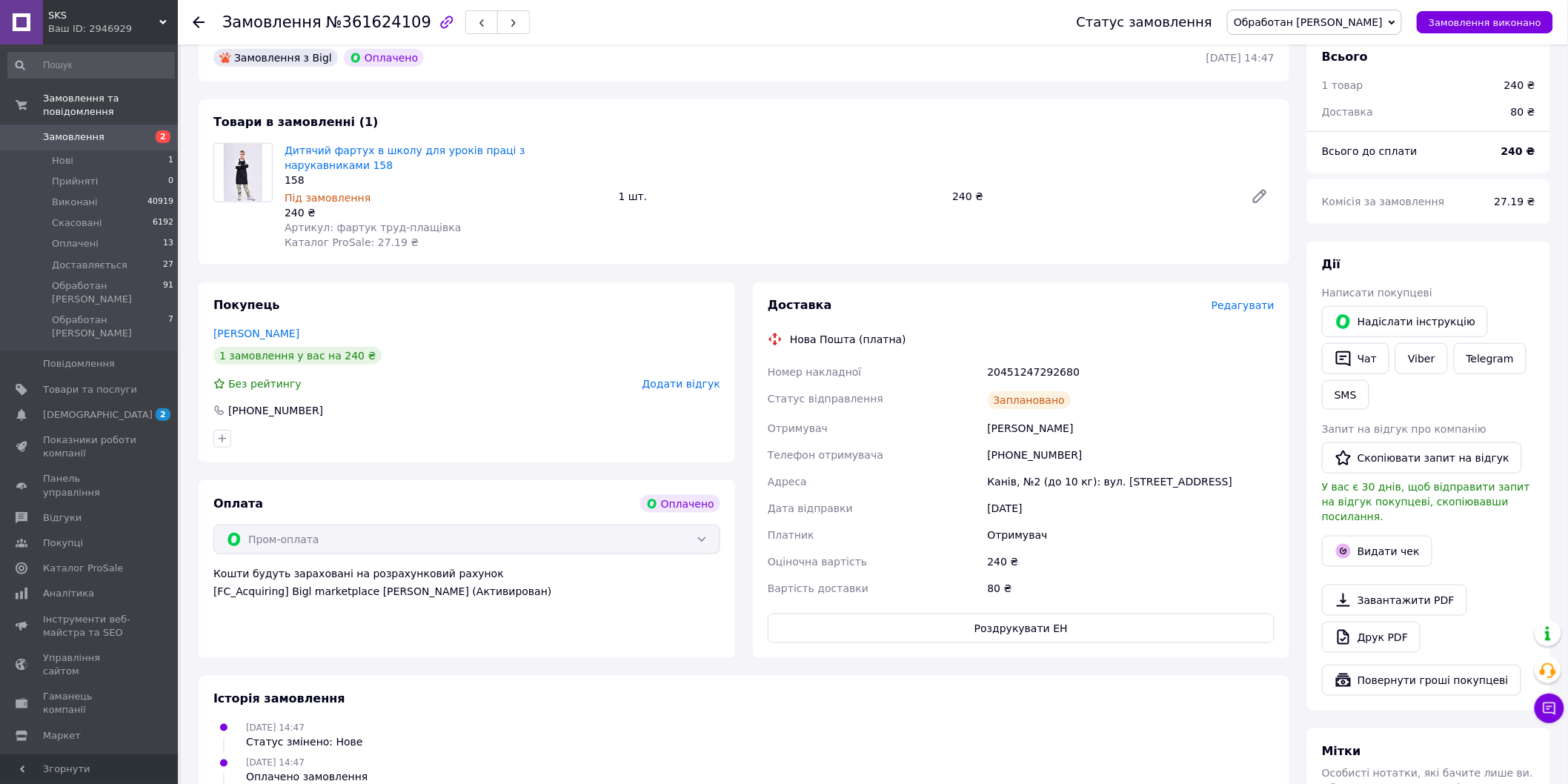
drag, startPoint x: 759, startPoint y: 327, endPoint x: 1202, endPoint y: 446, distance: 458.7
click at [1202, 446] on div "Доставка Редагувати Нова Пошта (платна) Номер накладної 20451247292680 Статус в…" at bounding box center [1021, 470] width 536 height 375
copy div "Номер накладної 20451247292680 Статус відправлення Заплановано Отримувач [PERSO…"
click at [1383, 536] on button "Видати чек" at bounding box center [1377, 551] width 111 height 31
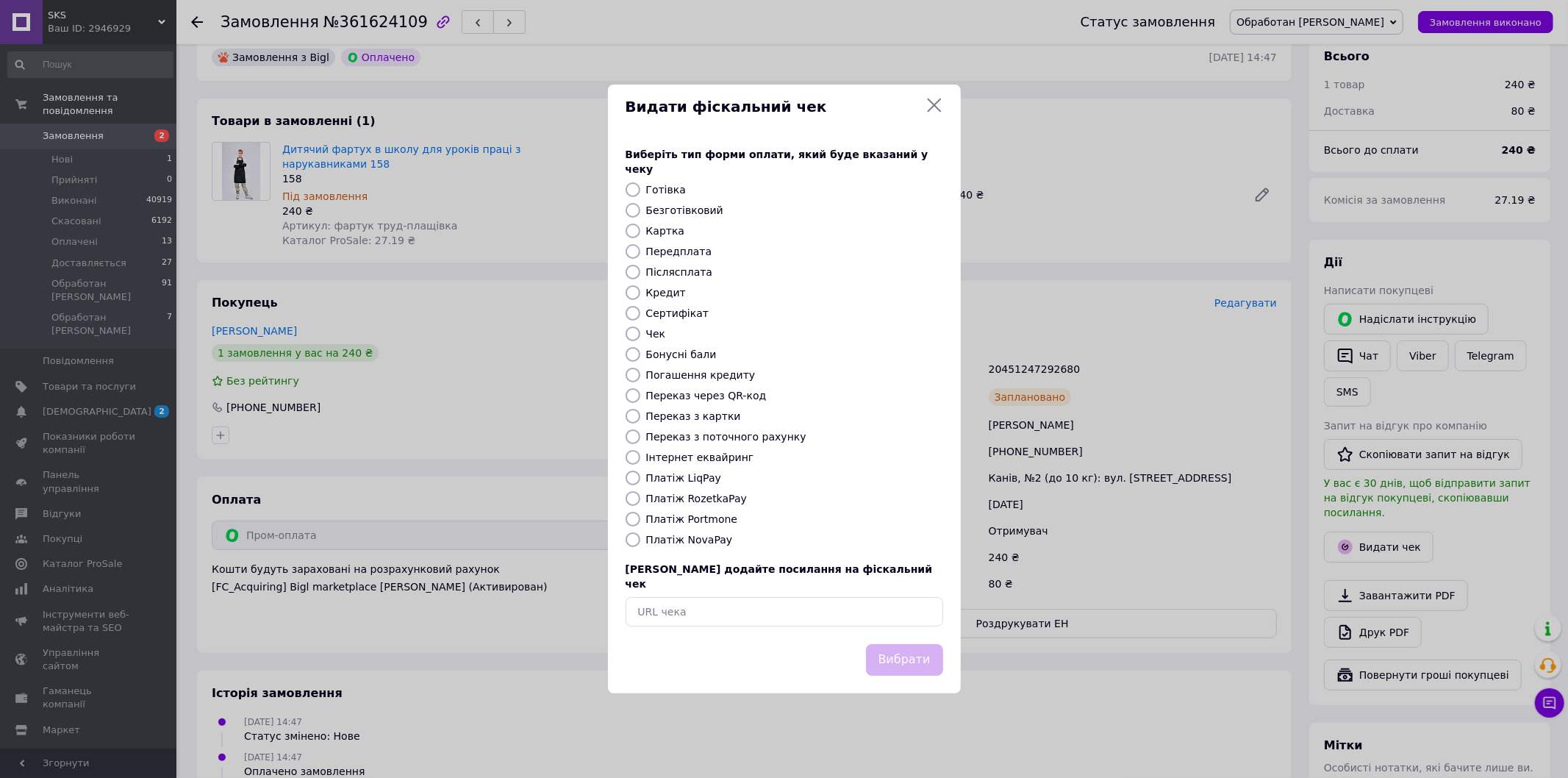
click at [709, 497] on label "Платіж RozetkaPay" at bounding box center [696, 498] width 100 height 12
click at [640, 497] on input "Платіж RozetkaPay" at bounding box center [632, 498] width 14 height 14
radio input "true"
click at [933, 645] on button "Вибрати" at bounding box center [904, 660] width 77 height 31
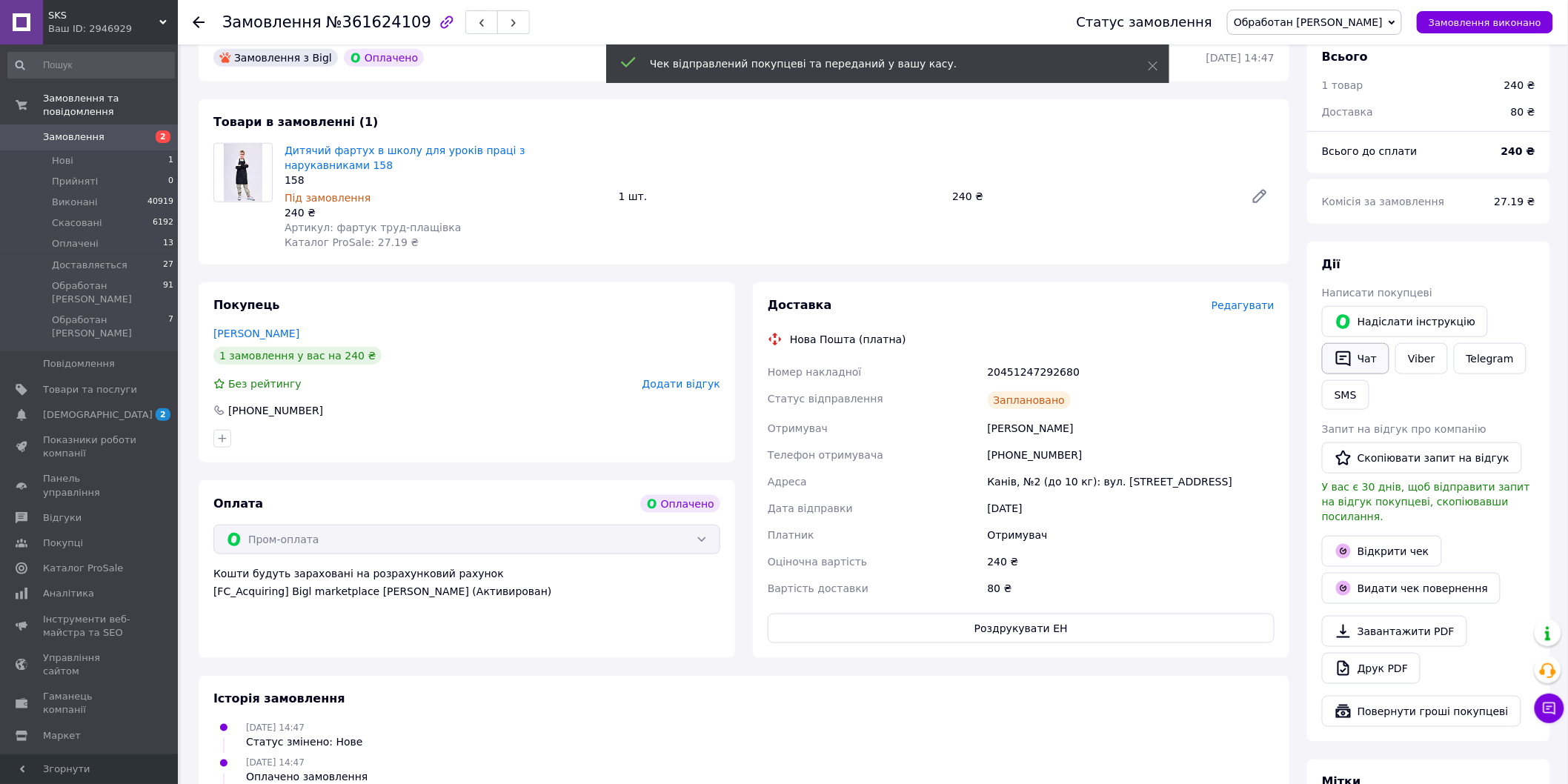
click at [1361, 343] on button "Чат" at bounding box center [1356, 358] width 68 height 31
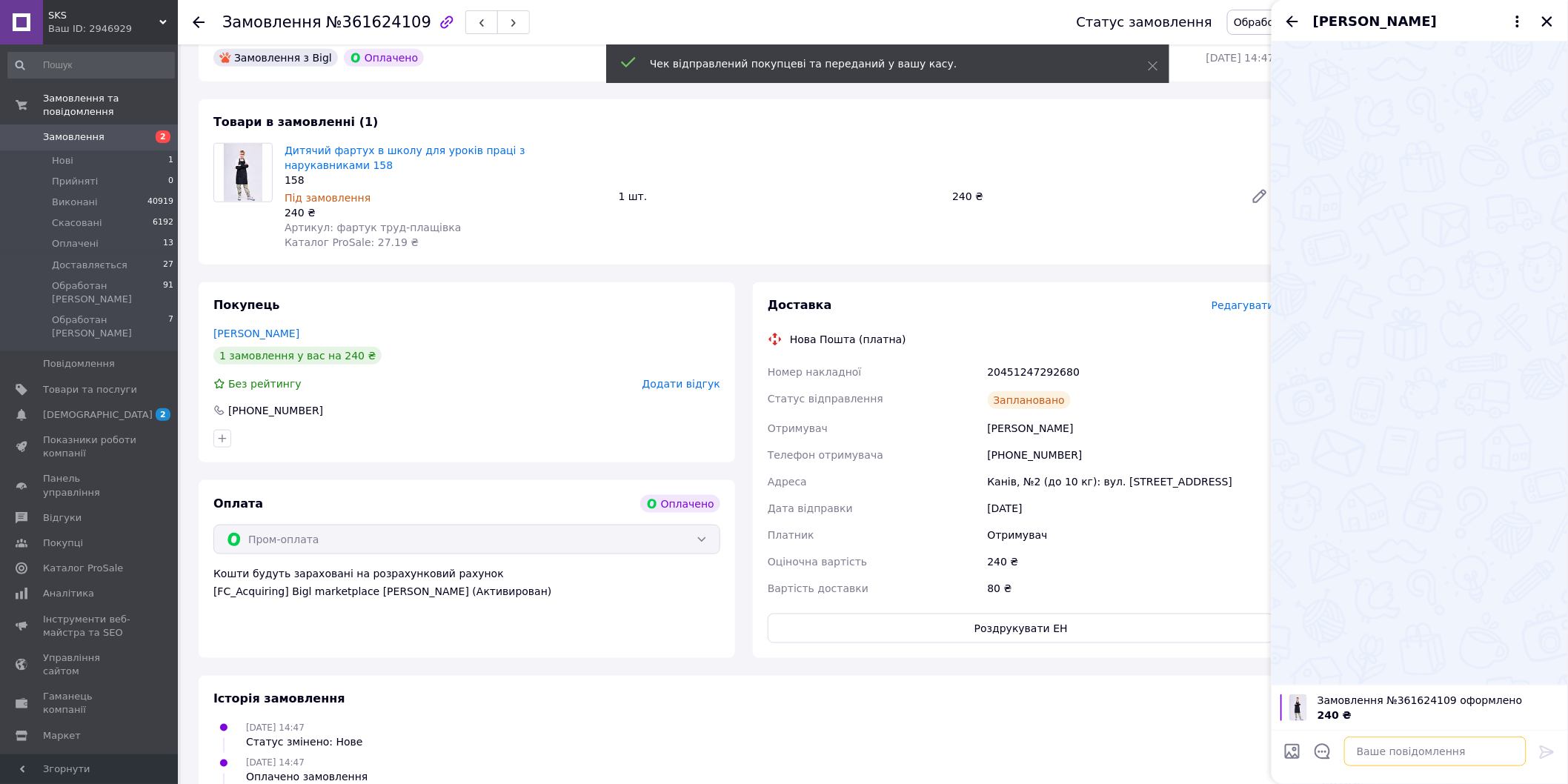
click at [1394, 748] on textarea at bounding box center [1435, 751] width 183 height 30
paste textarea "Номер накладної 20451247292680 Статус відправлення Заплановано Отримувач [PERSO…"
type textarea "Номер накладної 20451247292680 Статус відправлення Заплановано Отримувач [PERSO…"
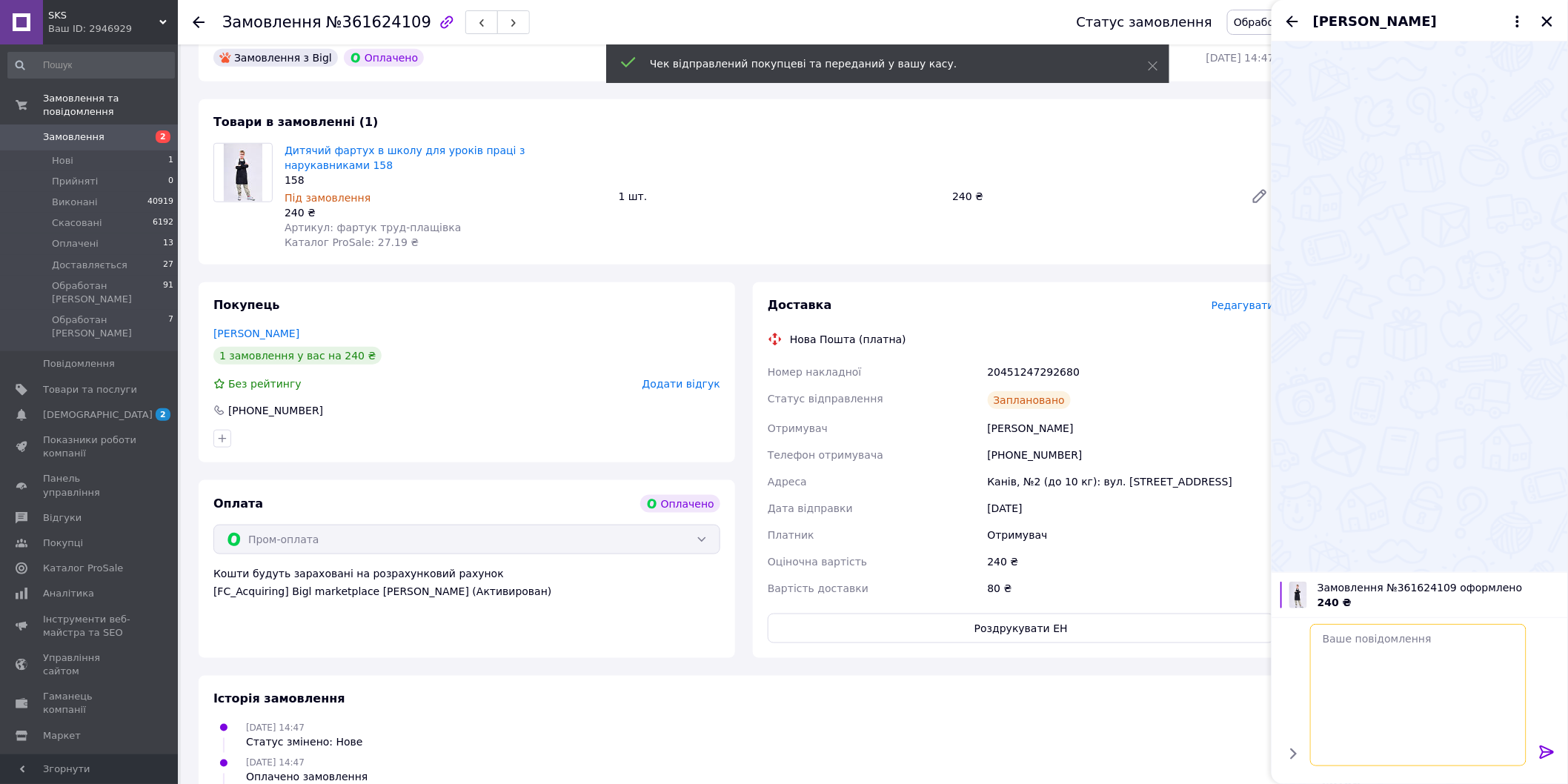
scroll to position [0, 0]
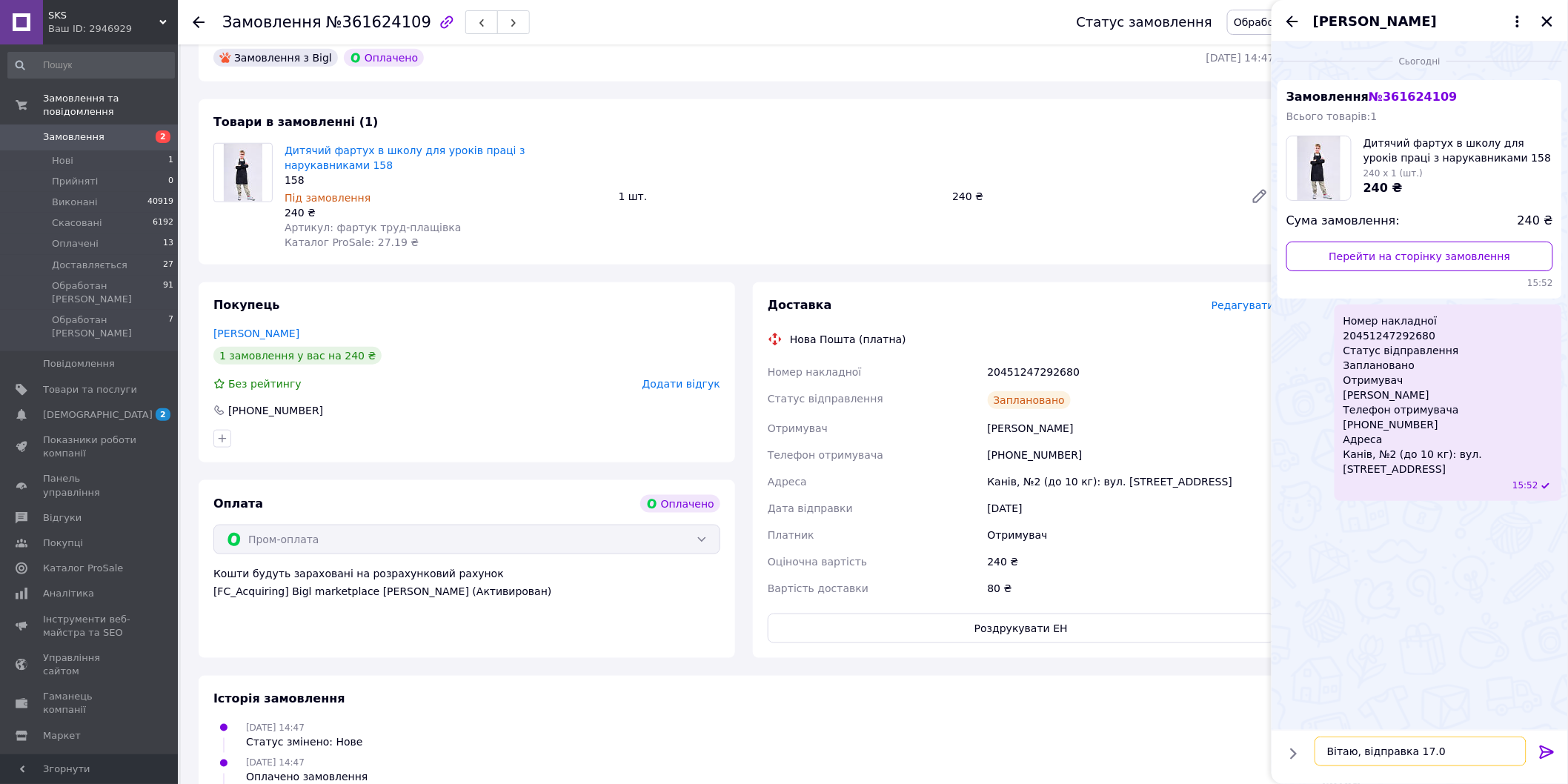
type textarea "Вітаю, відправка 17.09"
drag, startPoint x: 1433, startPoint y: 336, endPoint x: 1338, endPoint y: 321, distance: 96.2
click at [1338, 321] on div "Номер накладної 20451247292680 Статус відправлення Заплановано Отримувач [PERSO…" at bounding box center [1447, 402] width 227 height 196
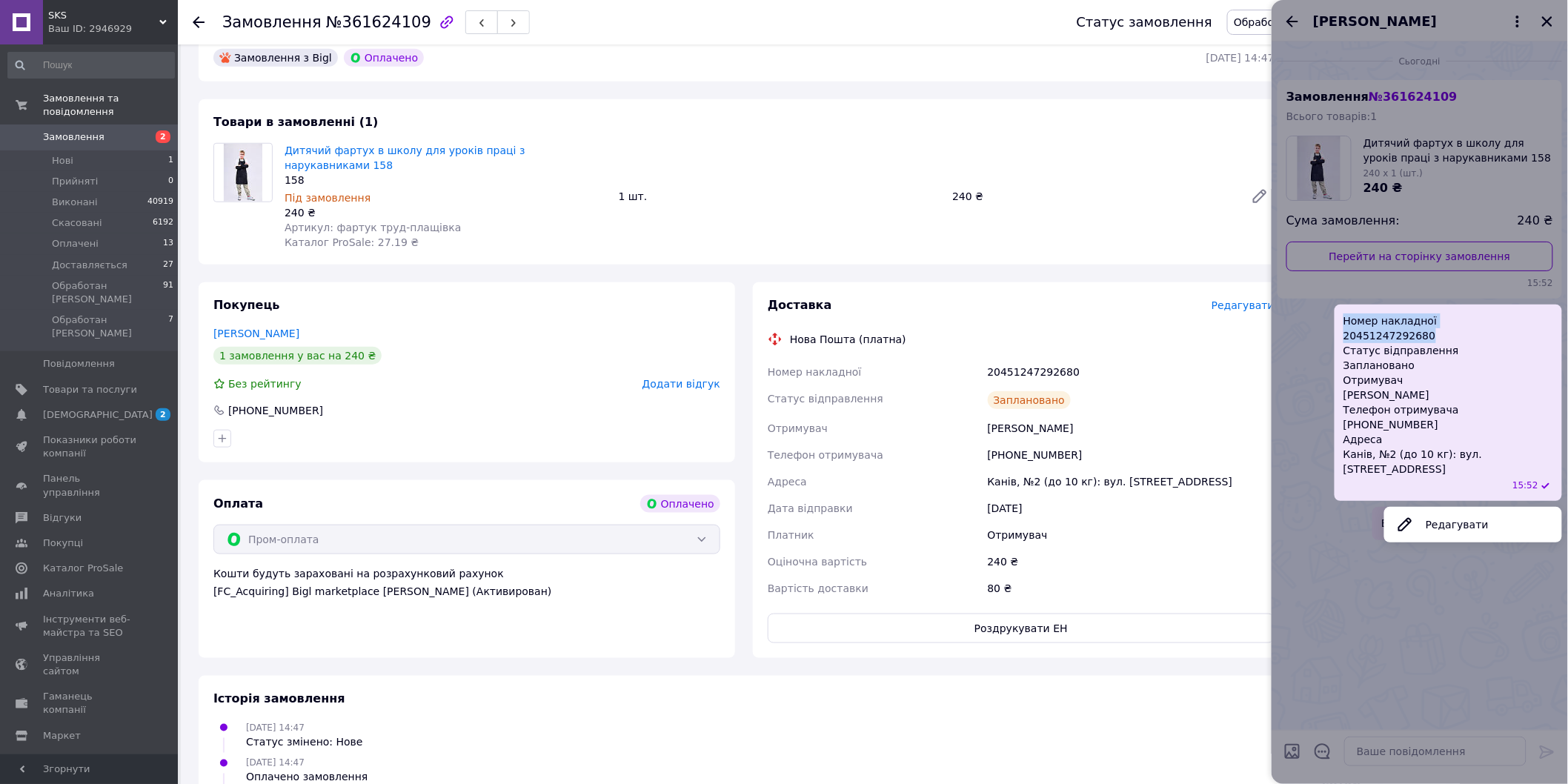
copy span "Номер накладної 20451247292680"
click at [105, 130] on span "Замовлення" at bounding box center [90, 137] width 94 height 14
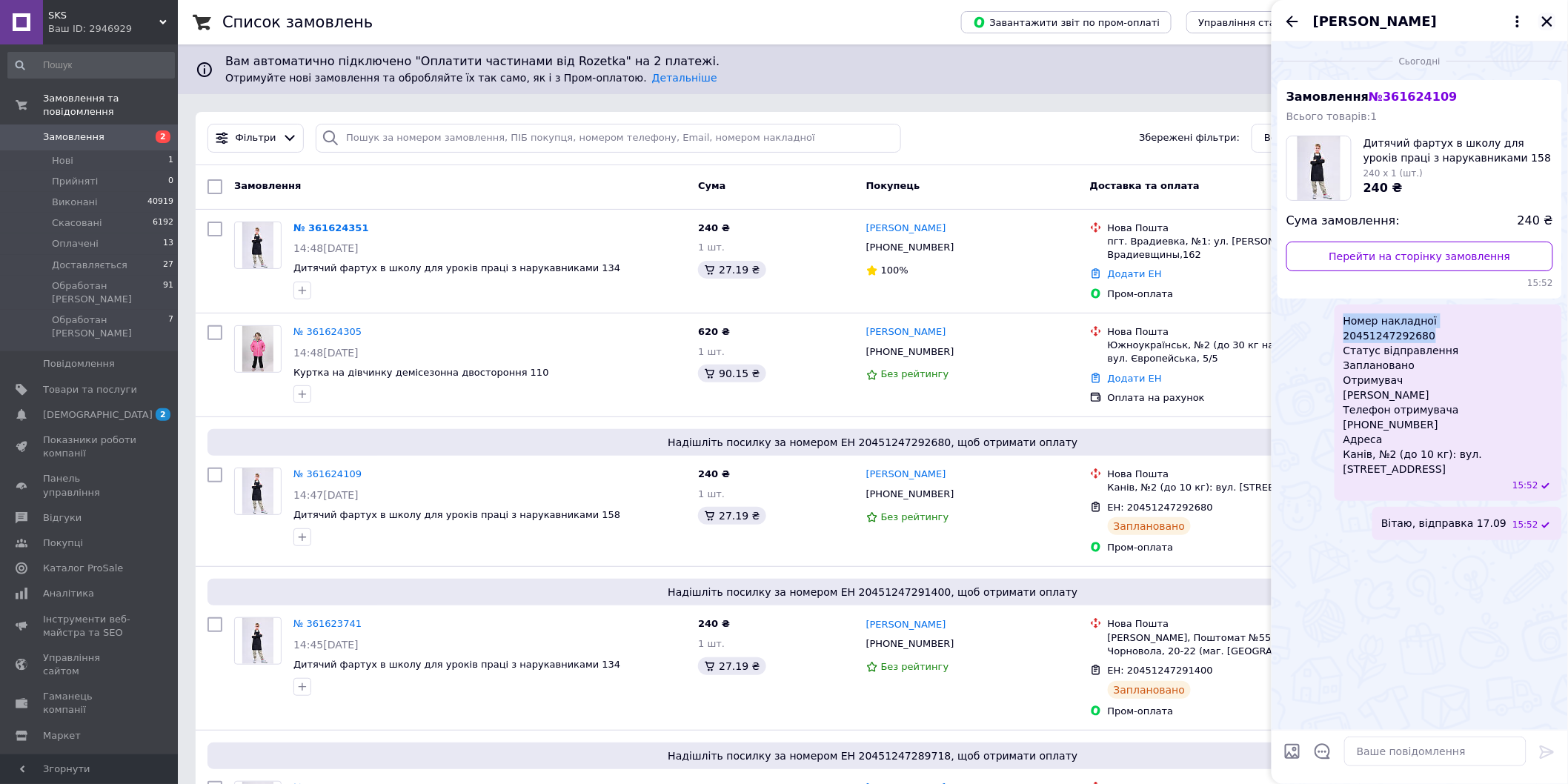
click at [1545, 20] on icon "Закрити" at bounding box center [1547, 21] width 14 height 14
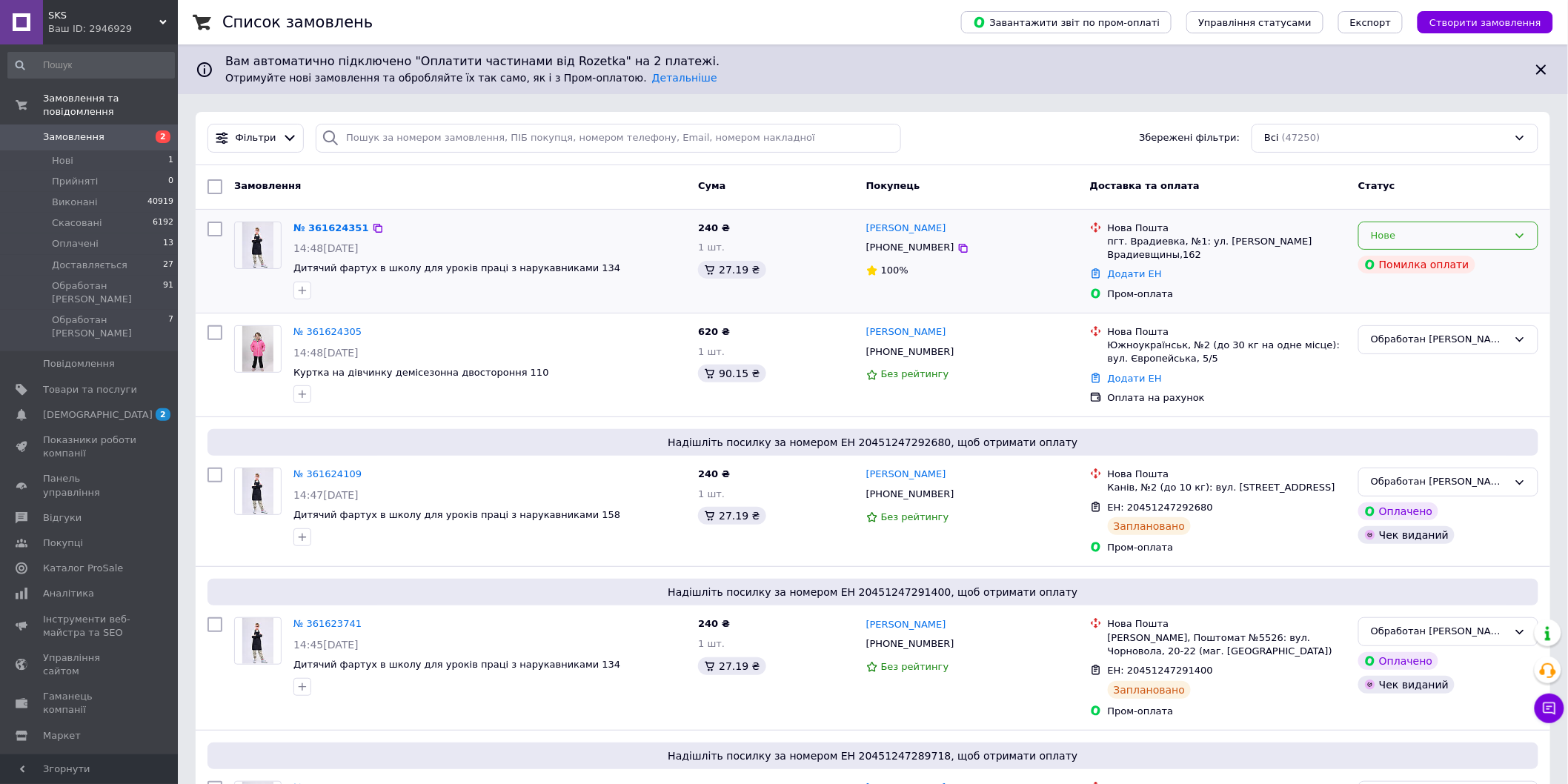
click at [1443, 225] on div "Нове" at bounding box center [1448, 236] width 180 height 29
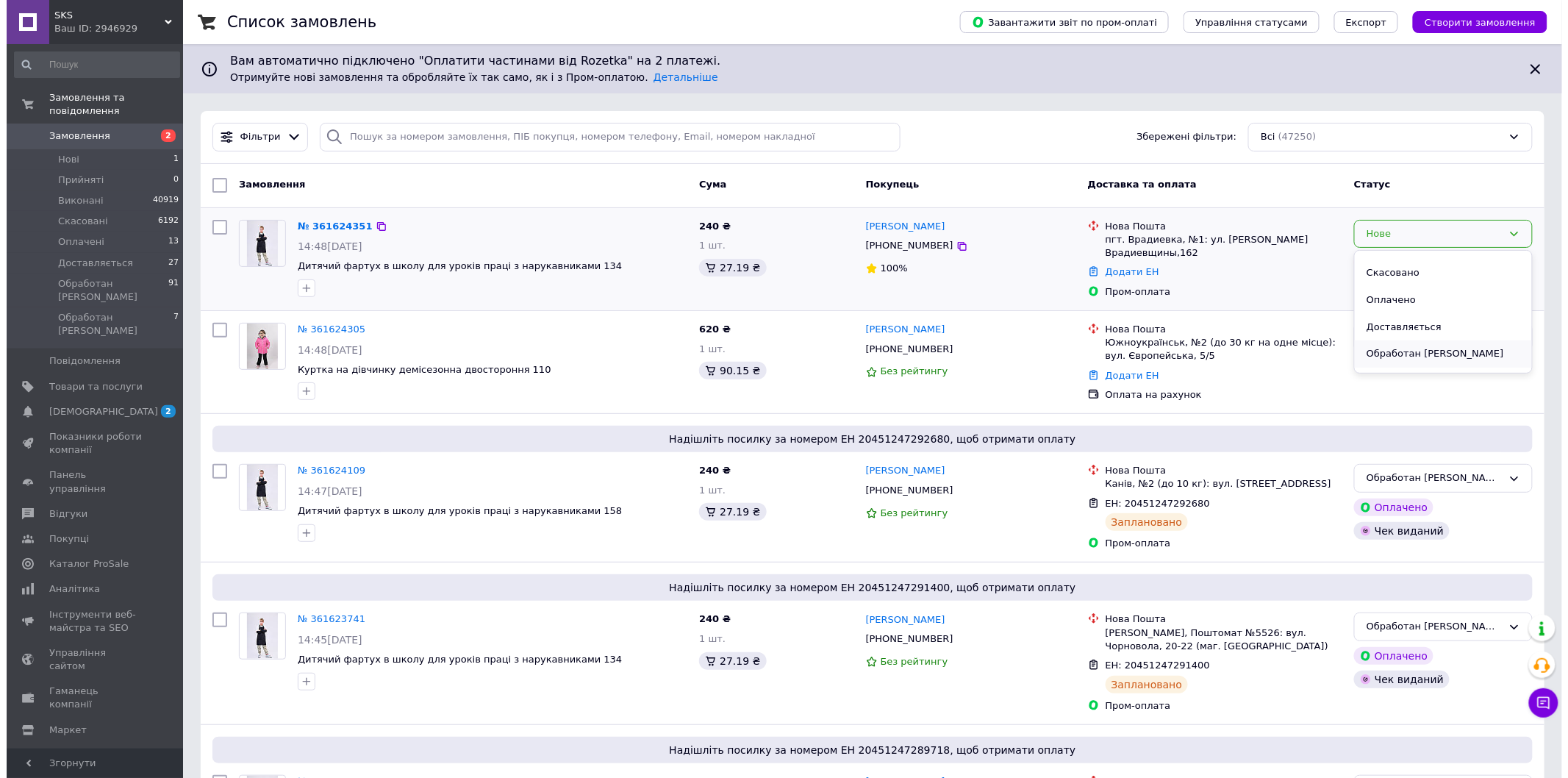
scroll to position [66, 0]
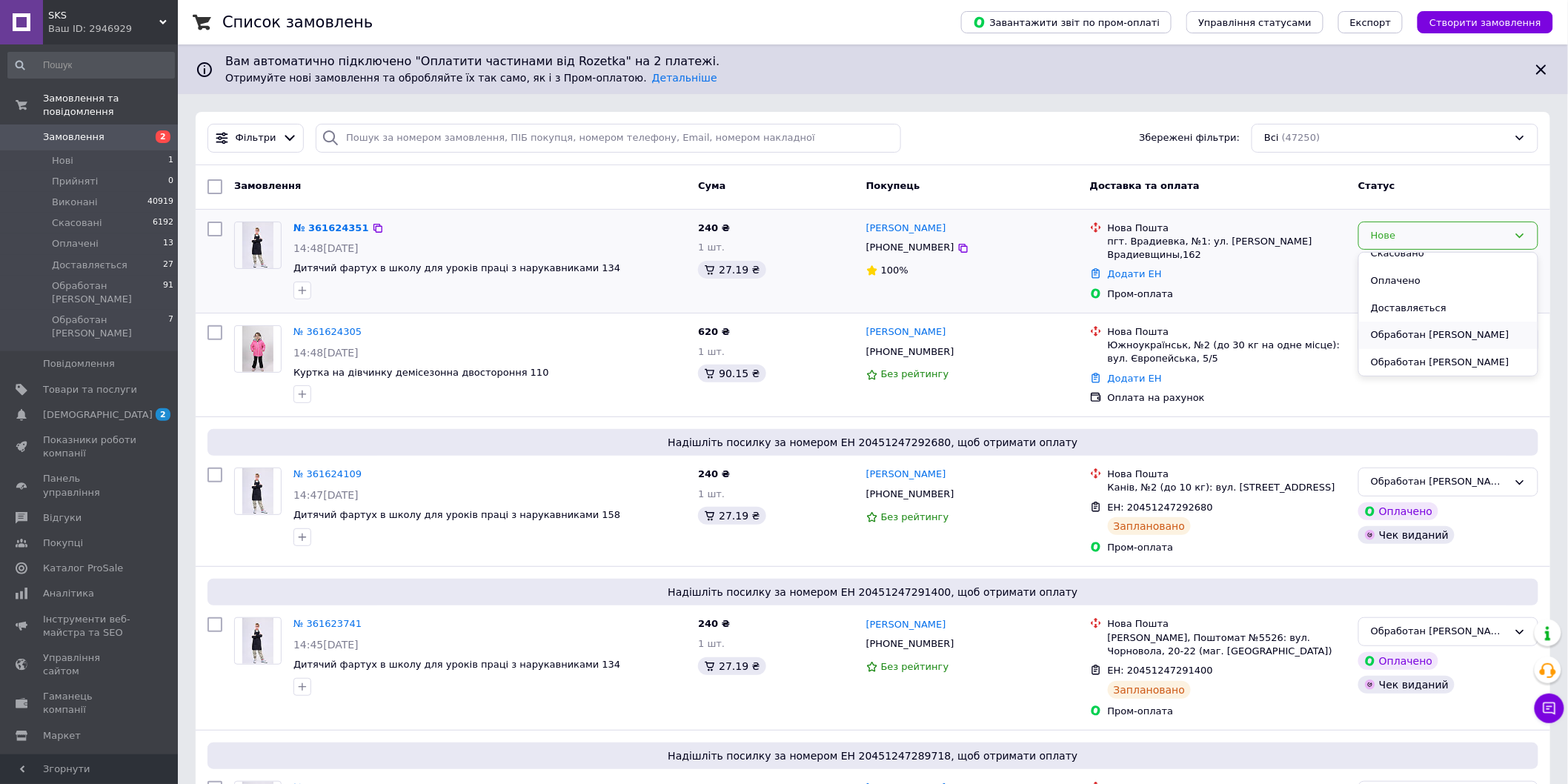
click at [1409, 335] on li "Обработан [PERSON_NAME]" at bounding box center [1448, 335] width 178 height 27
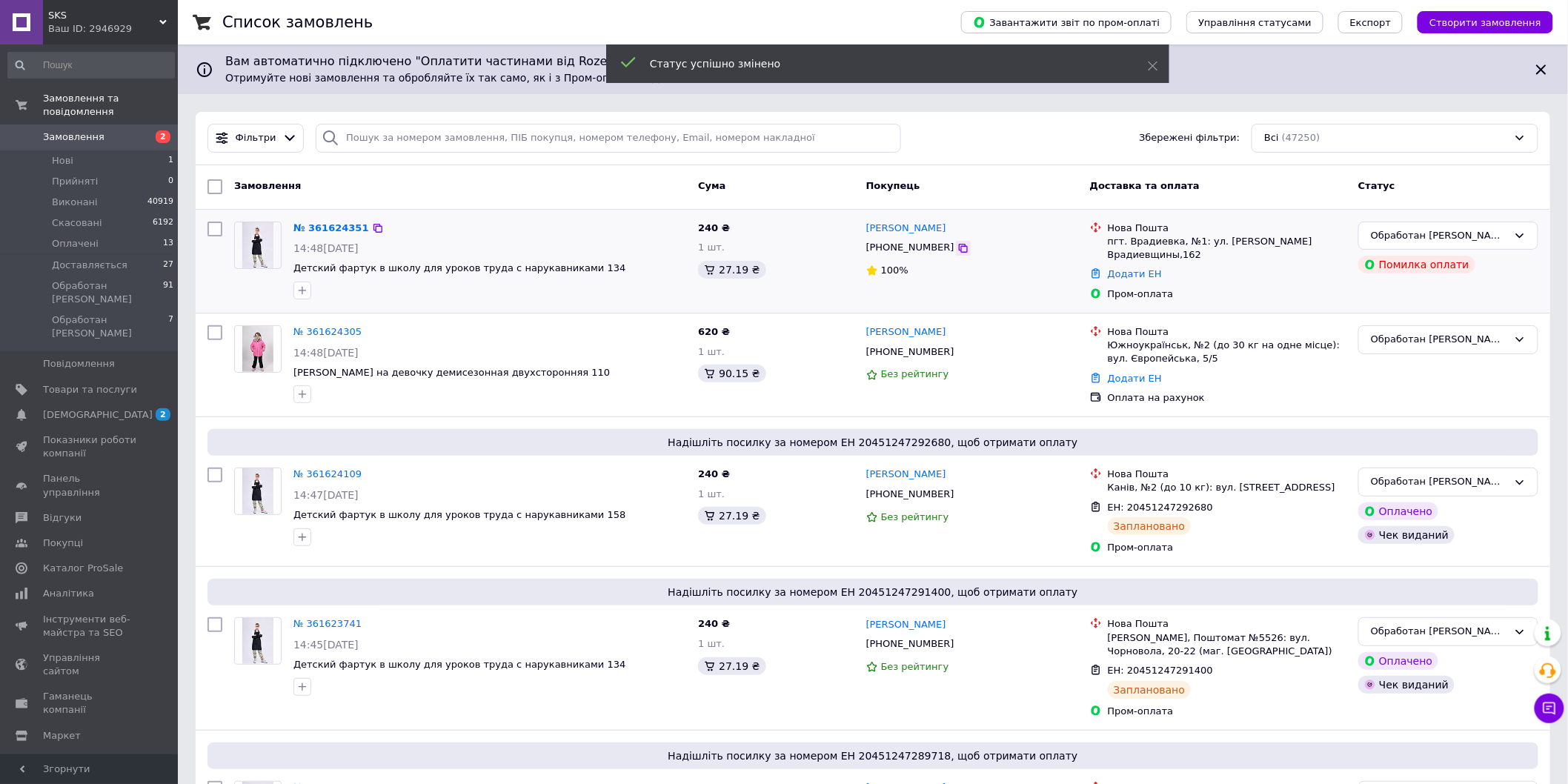
click at [959, 248] on icon at bounding box center [963, 248] width 9 height 9
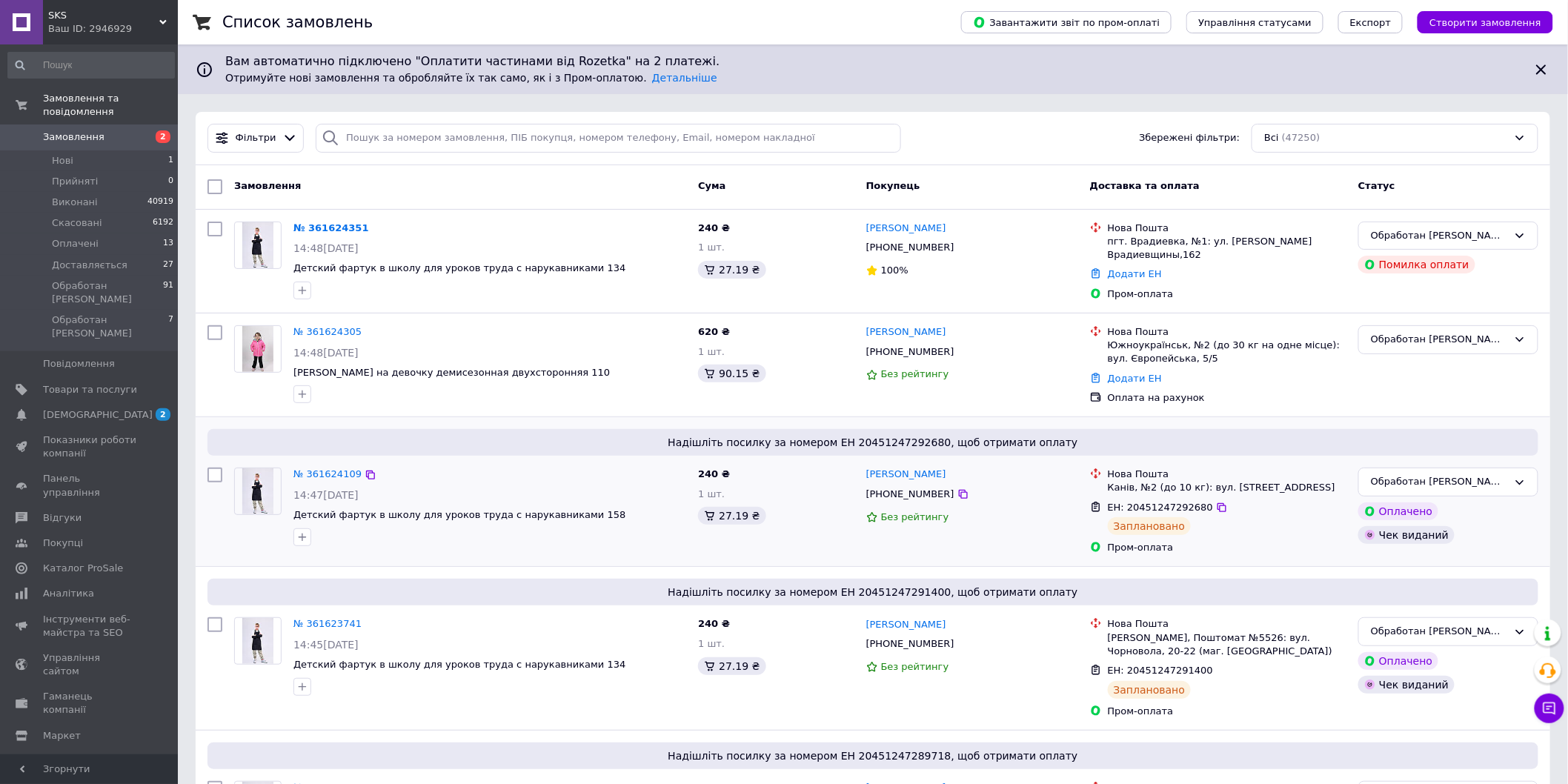
click at [1023, 511] on div "Без рейтингу" at bounding box center [972, 518] width 212 height 14
click at [905, 247] on span "[PHONE_NUMBER]" at bounding box center [910, 247] width 88 height 11
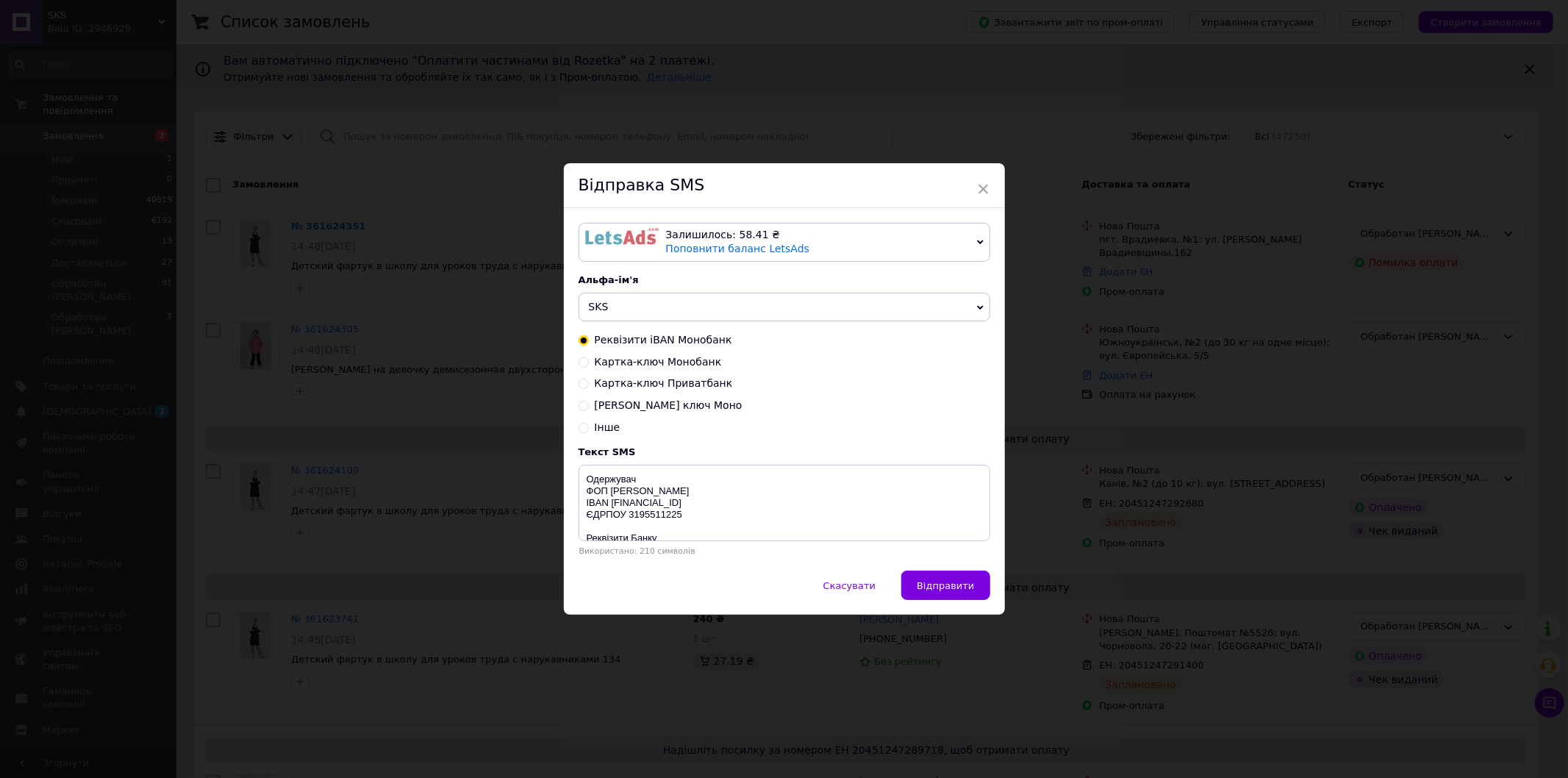
click at [581, 361] on input "Картка-ключ Монобанк" at bounding box center [584, 361] width 10 height 10
radio input "true"
radio input "false"
type textarea "Монобанк (Універсалбанк) [CREDIT_CARD_NUMBER] ФОП [PERSON_NAME] Призначення: Оп…"
drag, startPoint x: 583, startPoint y: 481, endPoint x: 750, endPoint y: 511, distance: 169.7
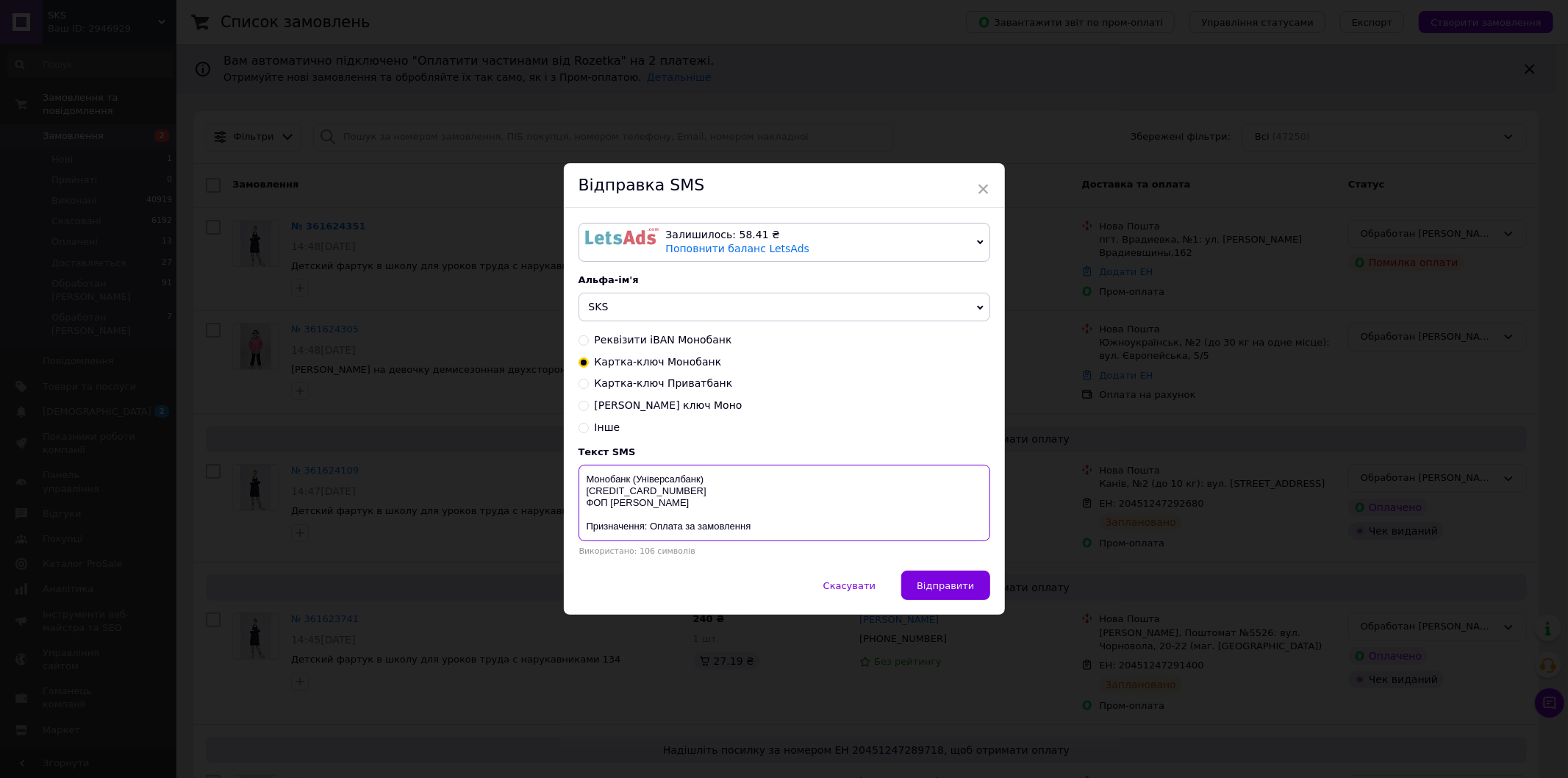
click at [750, 511] on textarea "Монобанк (Універсалбанк) [CREDIT_CARD_NUMBER] ФОП [PERSON_NAME] Призначення: Оп…" at bounding box center [784, 503] width 411 height 77
click at [981, 182] on span "×" at bounding box center [983, 189] width 14 height 25
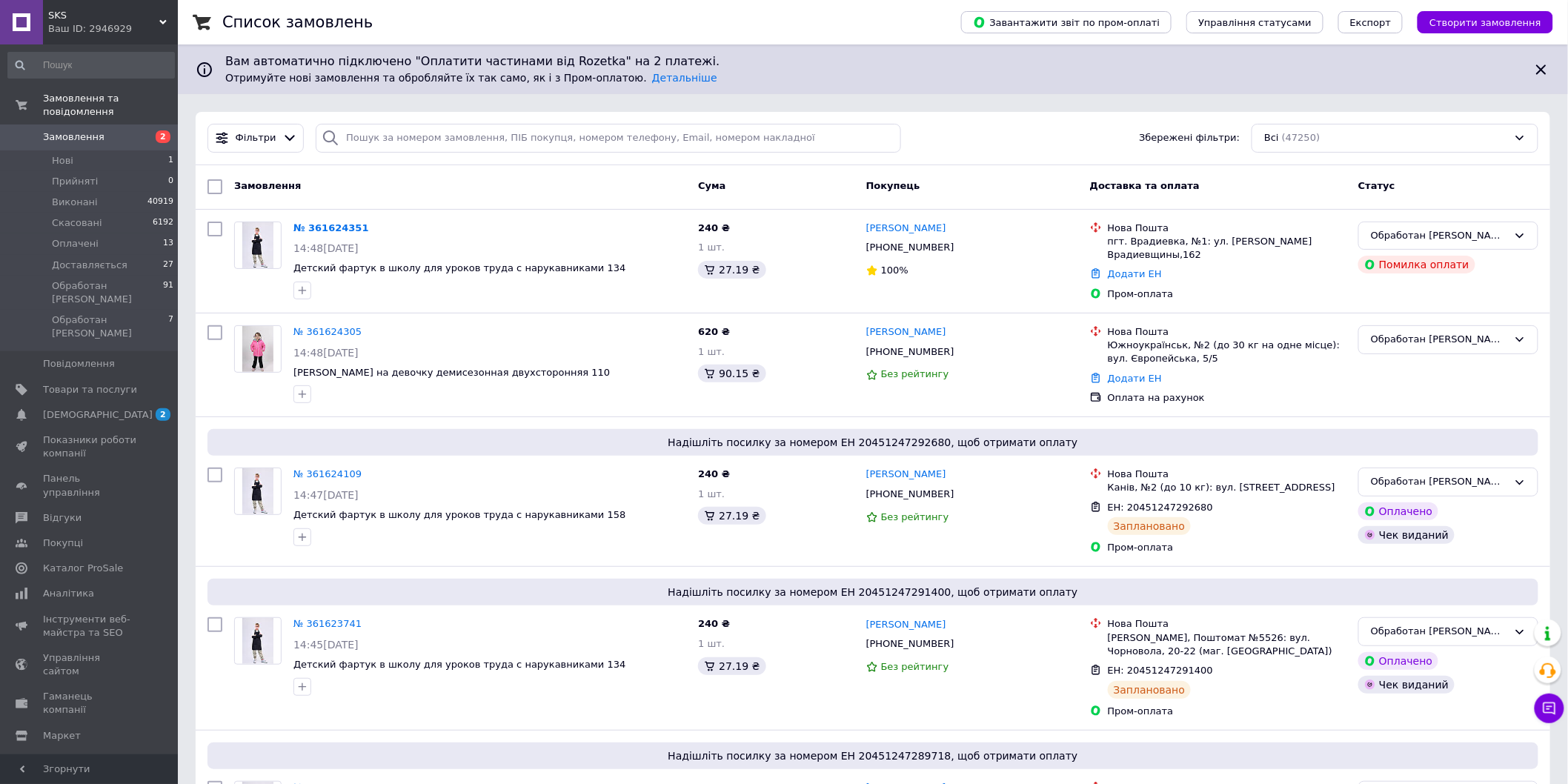
click at [99, 130] on link "Замовлення 2" at bounding box center [91, 136] width 183 height 25
click at [326, 227] on link "№ 361624351" at bounding box center [331, 227] width 75 height 11
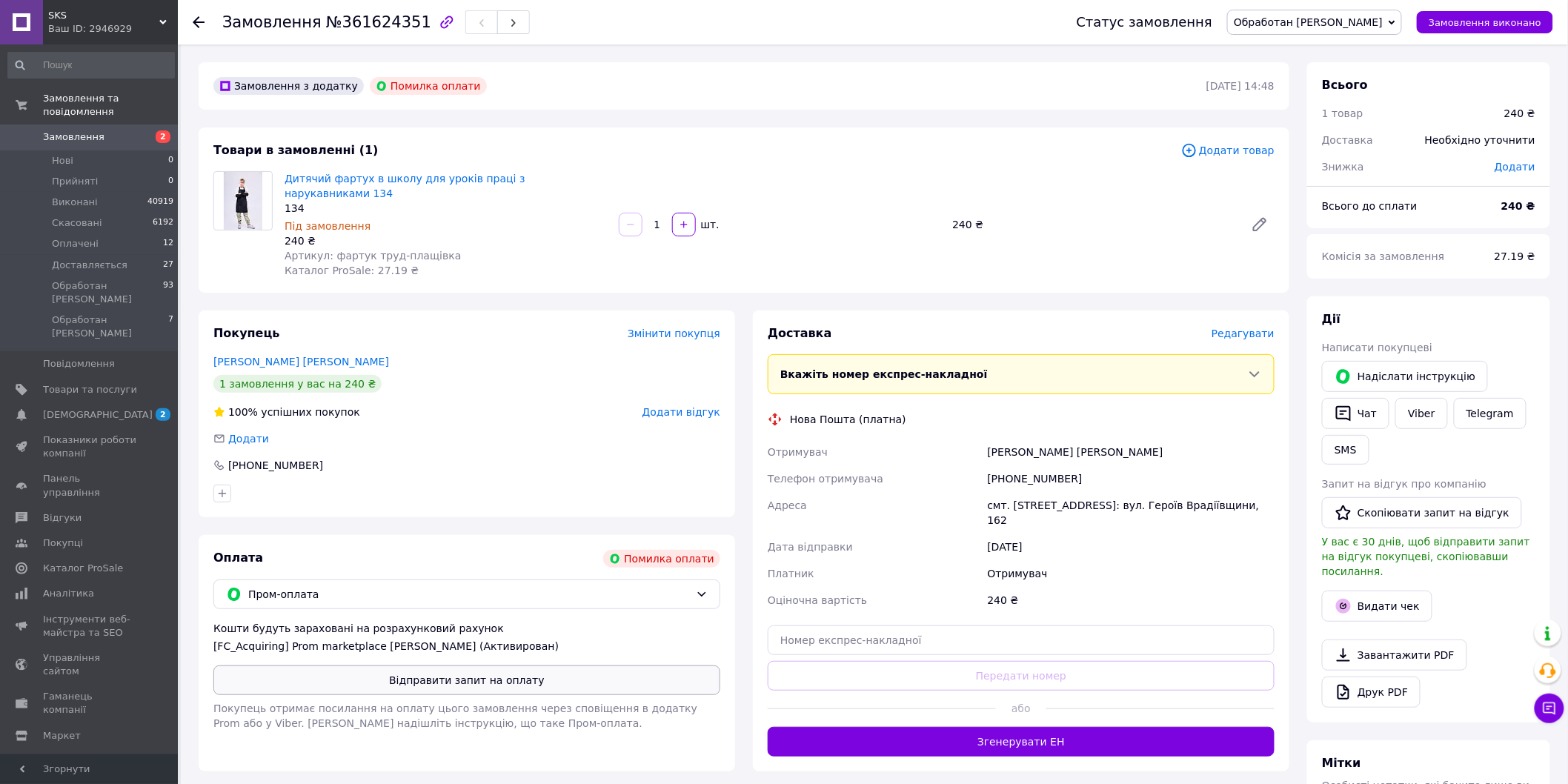
click at [478, 667] on button "Відправити запит на оплату" at bounding box center [466, 680] width 506 height 30
click at [83, 130] on span "Замовлення" at bounding box center [74, 137] width 62 height 14
